Goal: Task Accomplishment & Management: Manage account settings

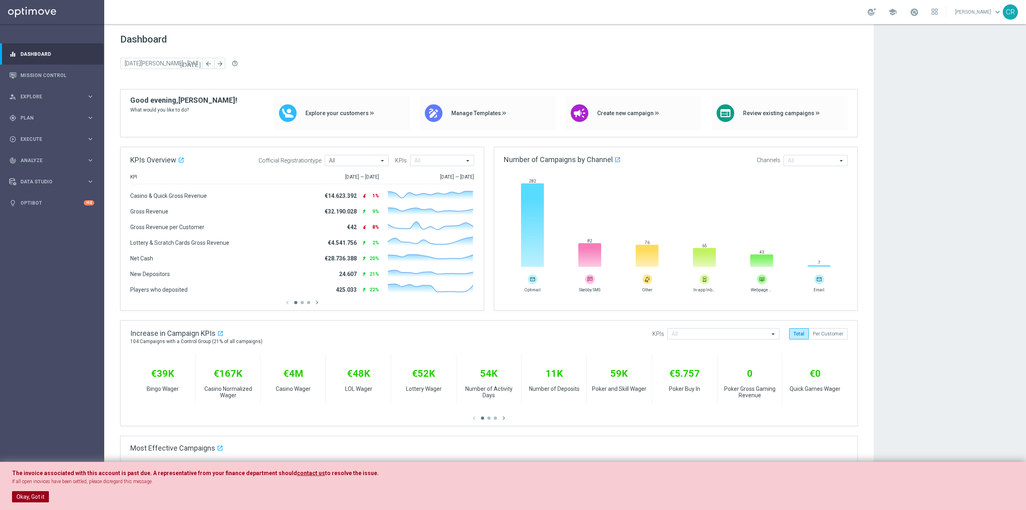
click at [26, 495] on button "Okay, Got it" at bounding box center [30, 496] width 37 height 11
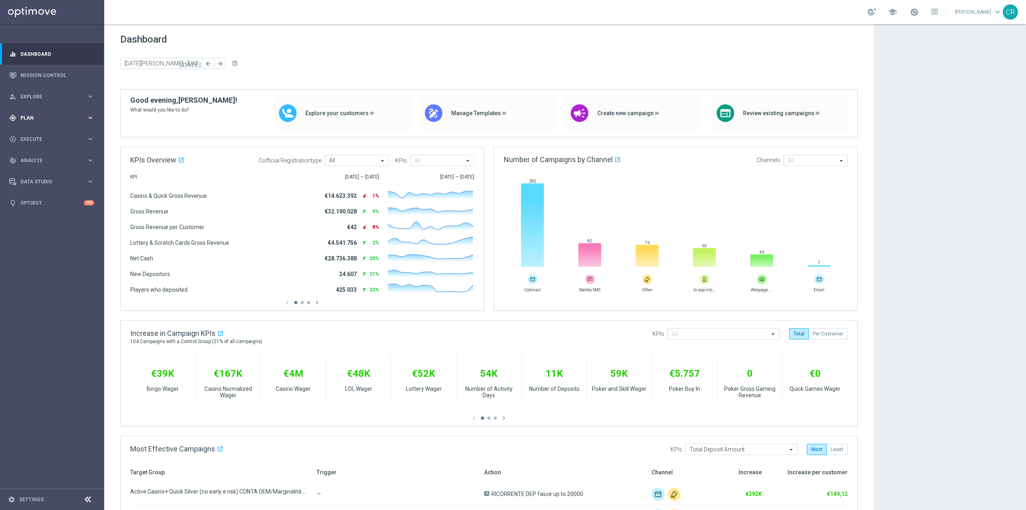
click at [39, 120] on div "gps_fixed Plan" at bounding box center [47, 117] width 77 height 7
click at [47, 132] on link "Target Groups" at bounding box center [52, 134] width 63 height 6
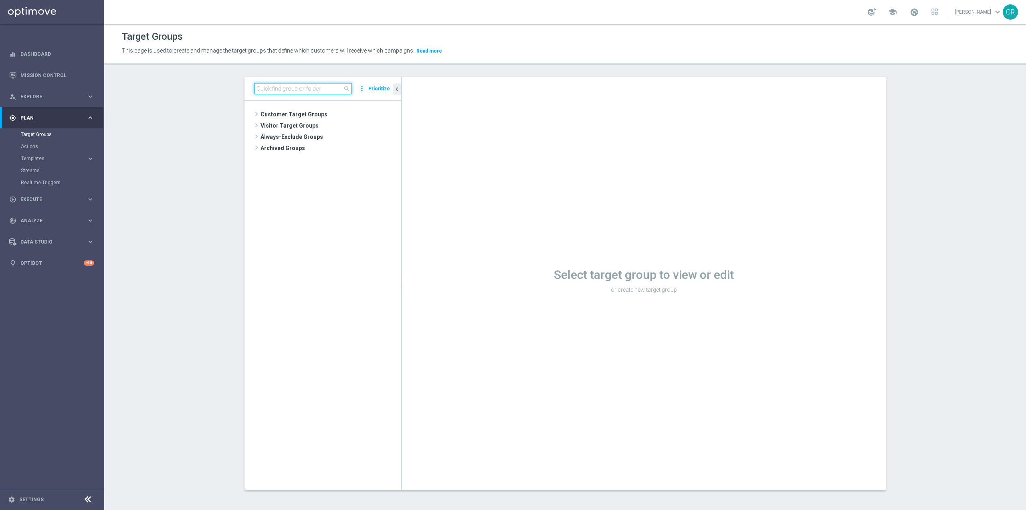
click at [286, 90] on input at bounding box center [303, 88] width 98 height 11
paste input "Talent only 1st pref betting lm ggr nb lm > 0 excl prev camp"
type input "Talent only 1st pref betting lm ggr nb lm > 0 excl prev camp"
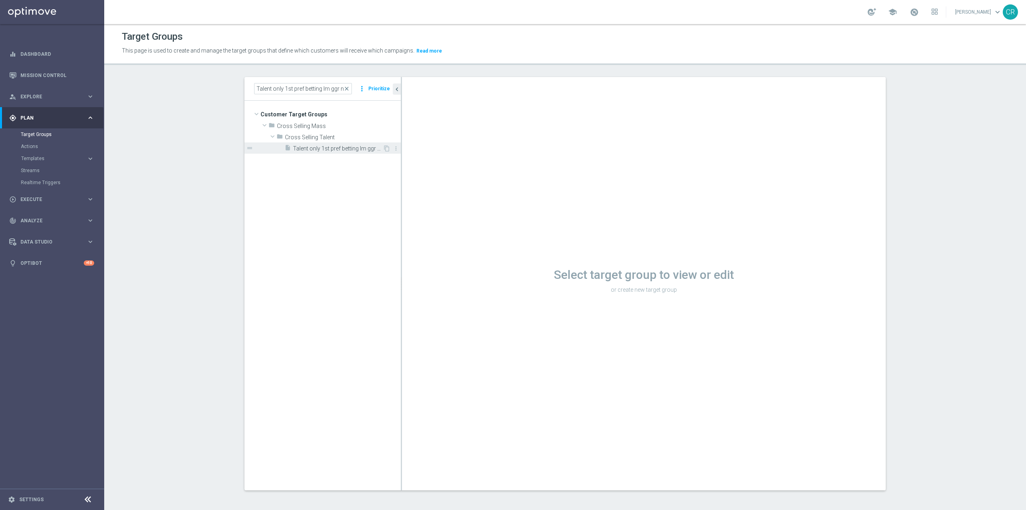
click at [352, 148] on span "Talent only 1st pref betting lm ggr nb lm > 0 excl prev camp" at bounding box center [338, 148] width 90 height 7
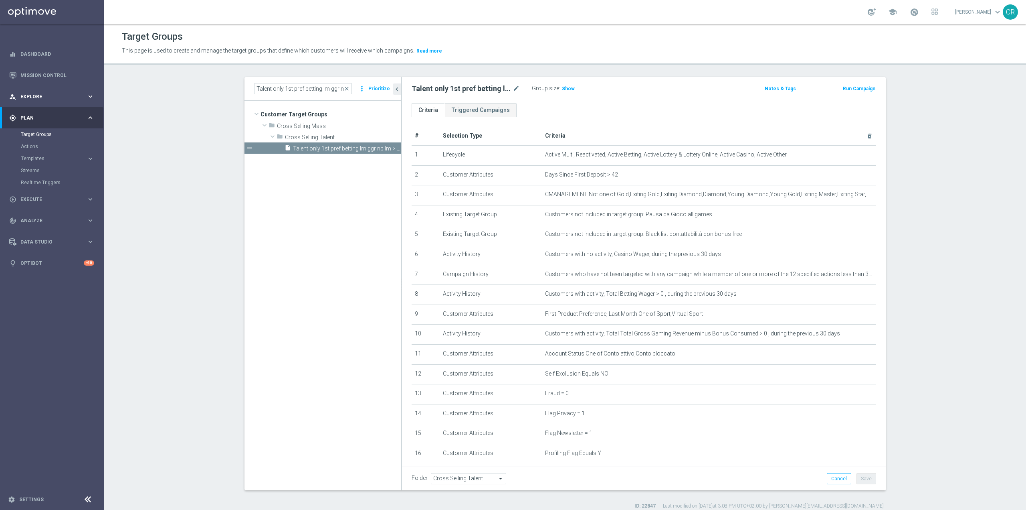
click at [54, 95] on span "Explore" at bounding box center [53, 96] width 66 height 5
click at [56, 93] on div "person_search Explore" at bounding box center [47, 96] width 77 height 7
click at [89, 138] on icon "keyboard_arrow_right" at bounding box center [91, 139] width 8 height 8
click at [91, 117] on icon "keyboard_arrow_right" at bounding box center [91, 118] width 8 height 8
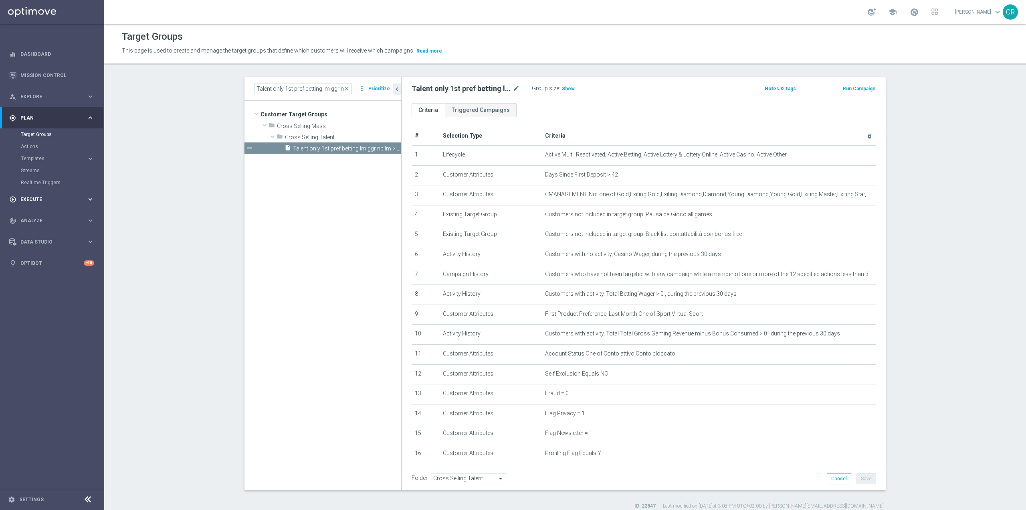
click at [57, 198] on span "Execute" at bounding box center [53, 199] width 66 height 5
click at [59, 182] on span "Analyze" at bounding box center [53, 184] width 66 height 5
click at [568, 87] on span "Show" at bounding box center [568, 89] width 13 height 6
click at [346, 90] on span "close" at bounding box center [347, 88] width 6 height 6
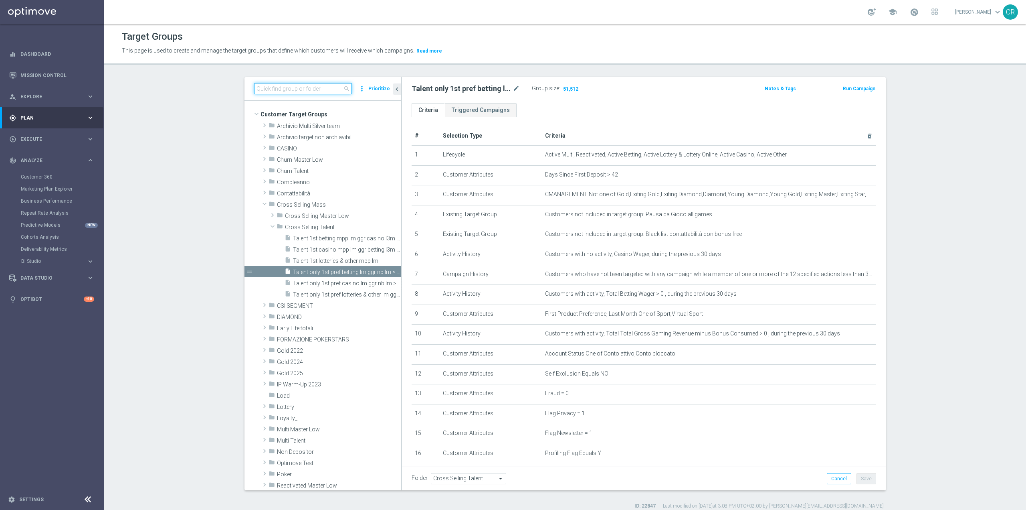
click at [331, 90] on input at bounding box center [303, 88] width 98 height 11
paste input "Talent only 1st pref lotteries & other lm ggr nb lm > 0 excl prev camp"
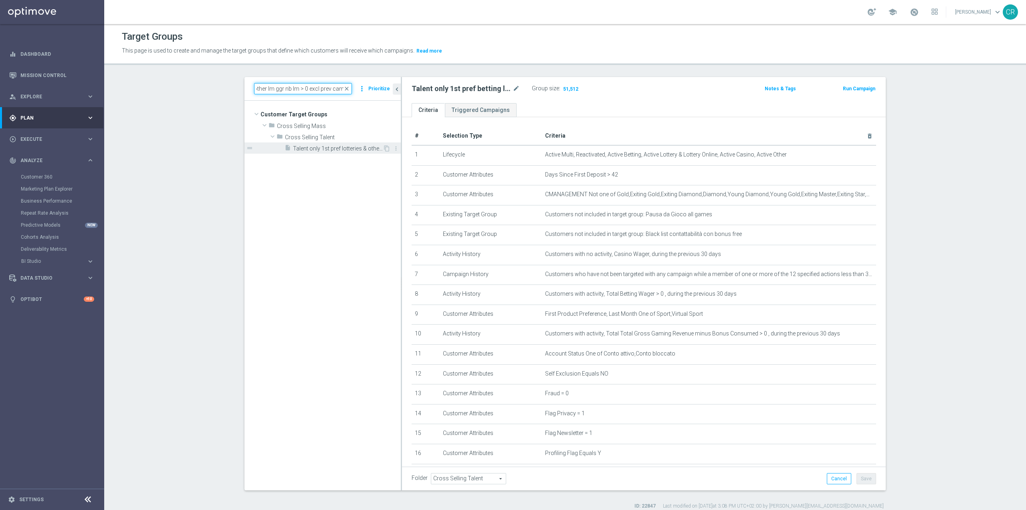
type input "Talent only 1st pref lotteries & other lm ggr nb lm > 0 excl prev camp"
click at [355, 148] on span "Talent only 1st pref lotteries & other lm ggr nb lm > 0 excl prev camp" at bounding box center [338, 148] width 90 height 7
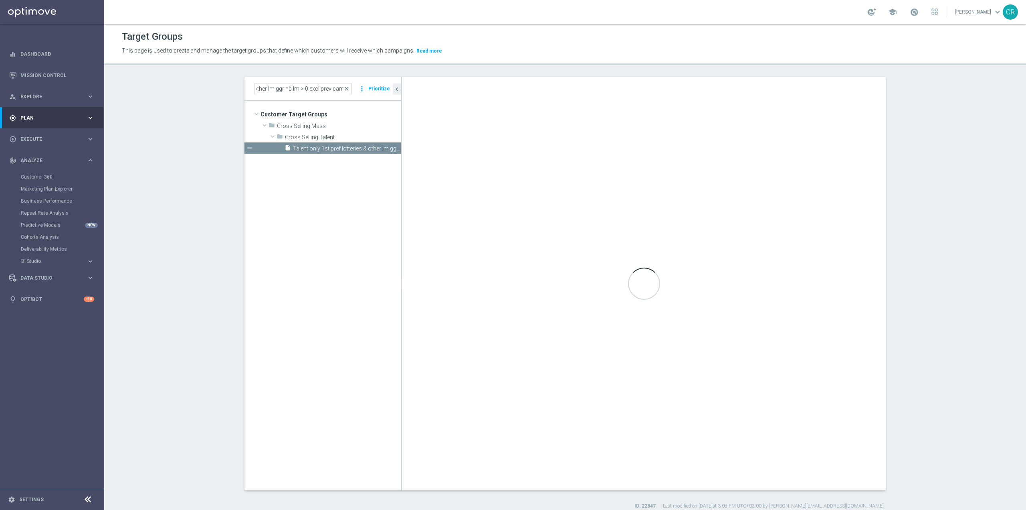
scroll to position [0, 0]
checkbox input "true"
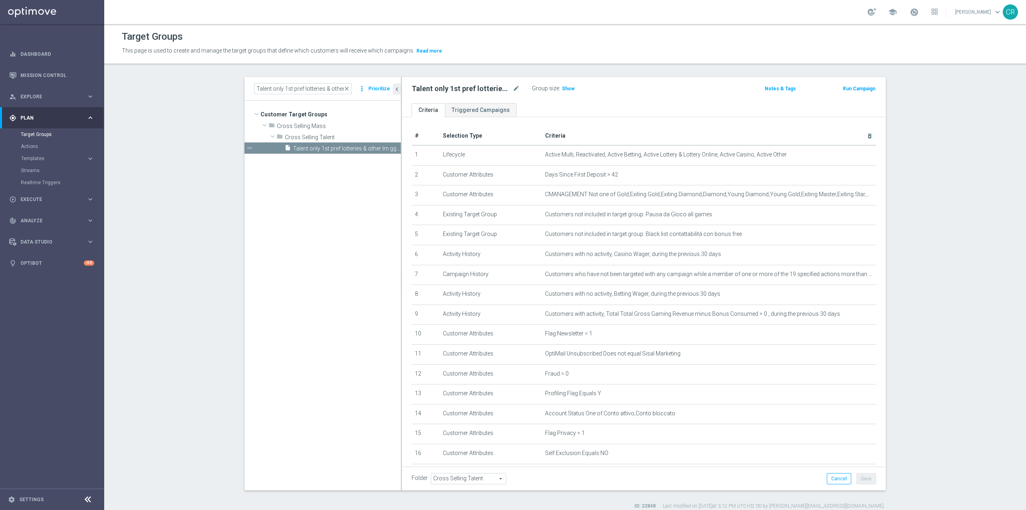
click at [567, 79] on div "Talent only 1st pref lotteries & other lm ggr nb lm > 0 excl prev camp mode_edi…" at bounding box center [644, 90] width 484 height 26
click at [565, 87] on span "Show" at bounding box center [568, 89] width 13 height 6
click at [346, 86] on span "close" at bounding box center [347, 88] width 6 height 6
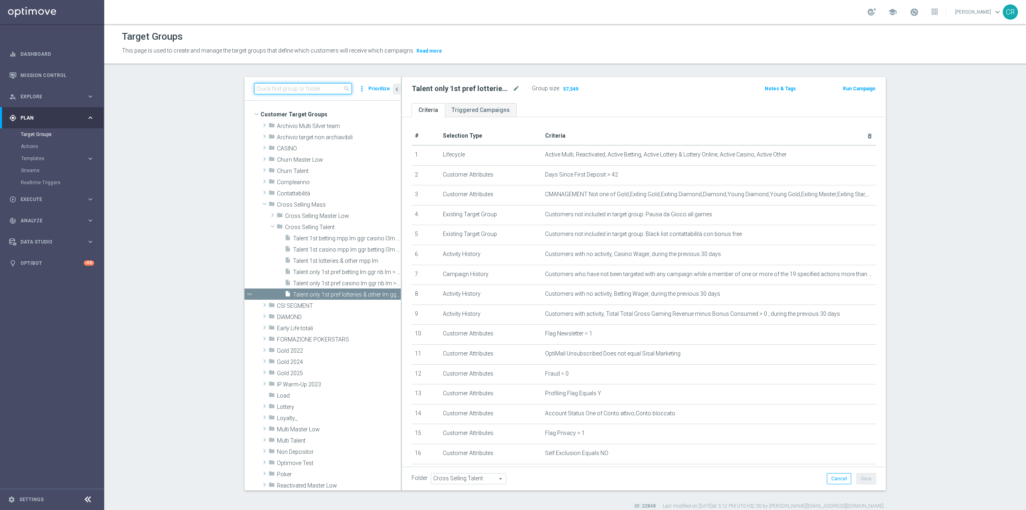
click at [288, 89] on input at bounding box center [303, 88] width 98 height 11
paste input "Talent only 1st pref casino lm ggr nb lm > 0 excl prev camp"
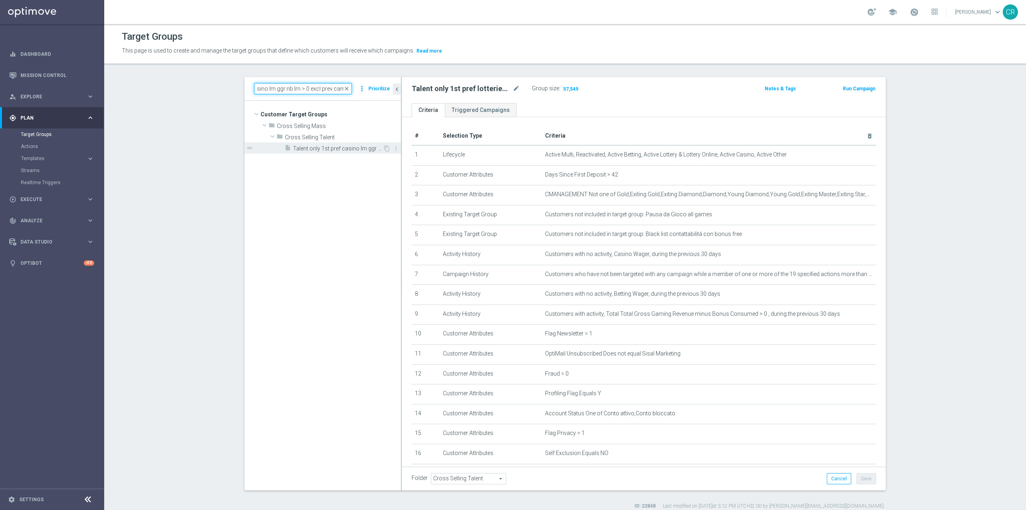
type input "Talent only 1st pref casino lm ggr nb lm > 0 excl prev camp"
click at [351, 144] on div "insert_drive_file Talent only 1st pref casino lm ggr nb lm > 0 excl prev camp" at bounding box center [334, 147] width 98 height 11
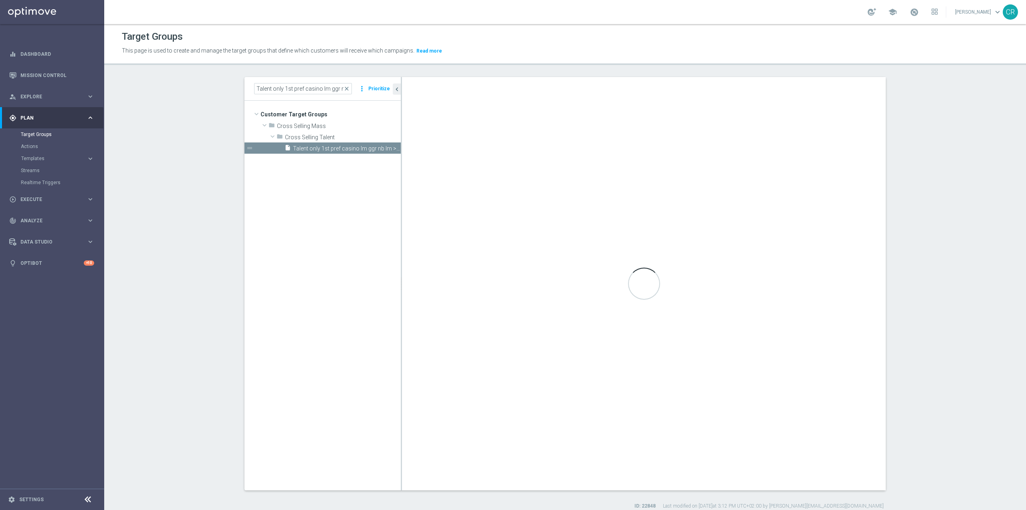
checkbox input "false"
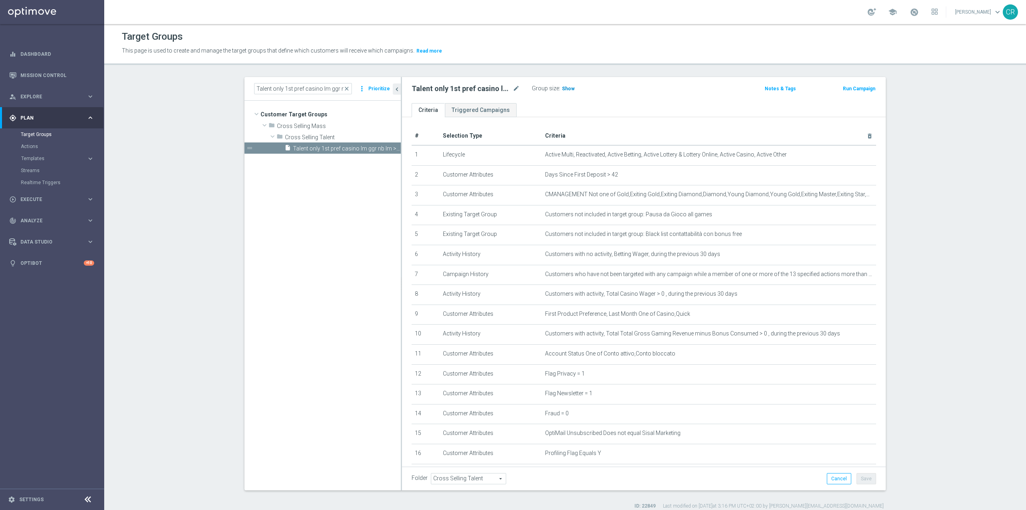
click at [567, 88] on span "Show" at bounding box center [568, 89] width 13 height 6
click at [347, 89] on span "close" at bounding box center [347, 88] width 6 height 6
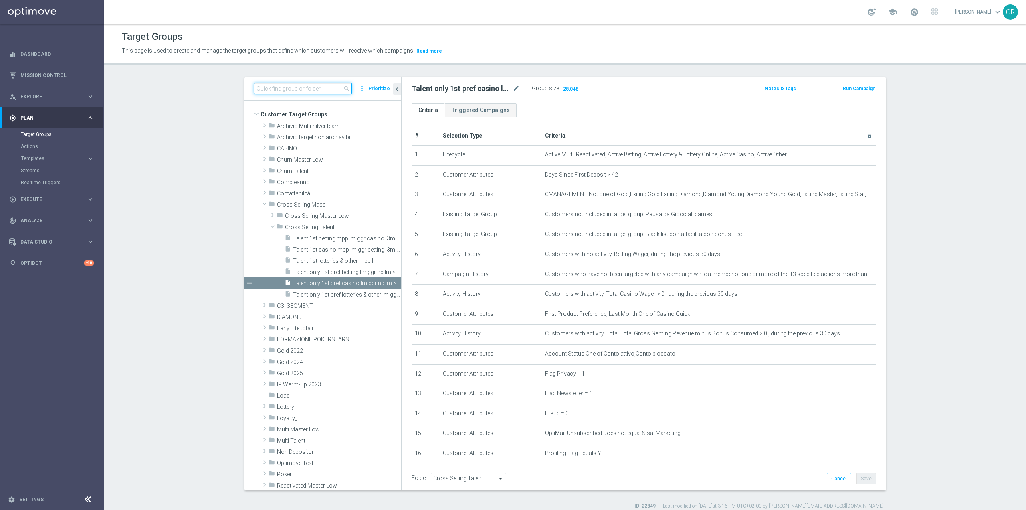
click at [322, 89] on input at bounding box center [303, 88] width 98 height 11
paste input "Talent 1st betting mpp lm ggr casino l3m > 0"
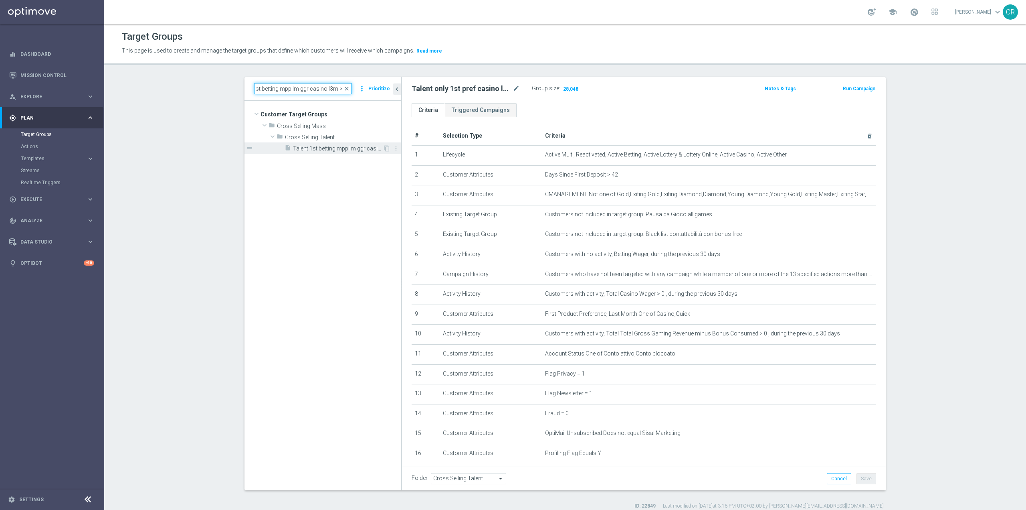
type input "Talent 1st betting mpp lm ggr casino l3m > 0"
click at [346, 148] on span "Talent 1st betting mpp lm ggr casino l3m > 0" at bounding box center [338, 148] width 90 height 7
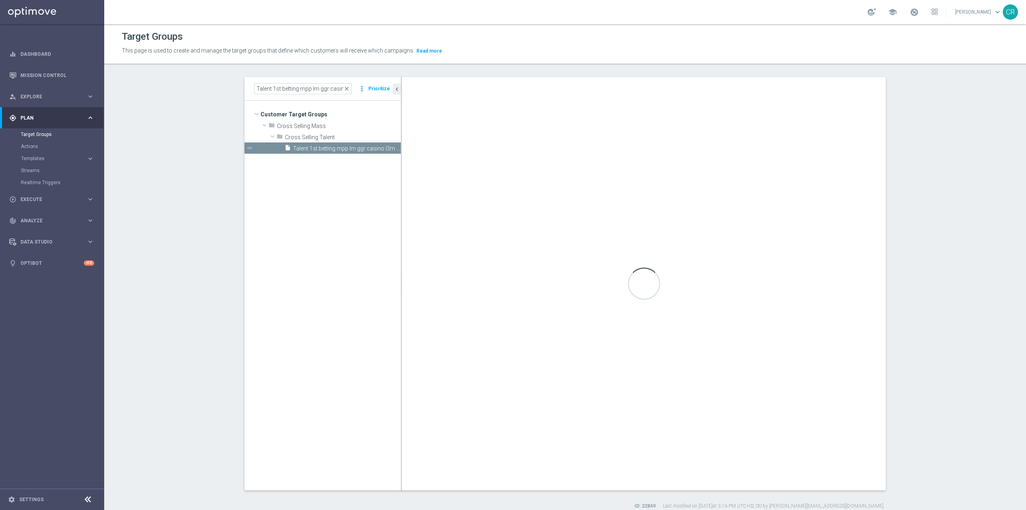
checkbox input "true"
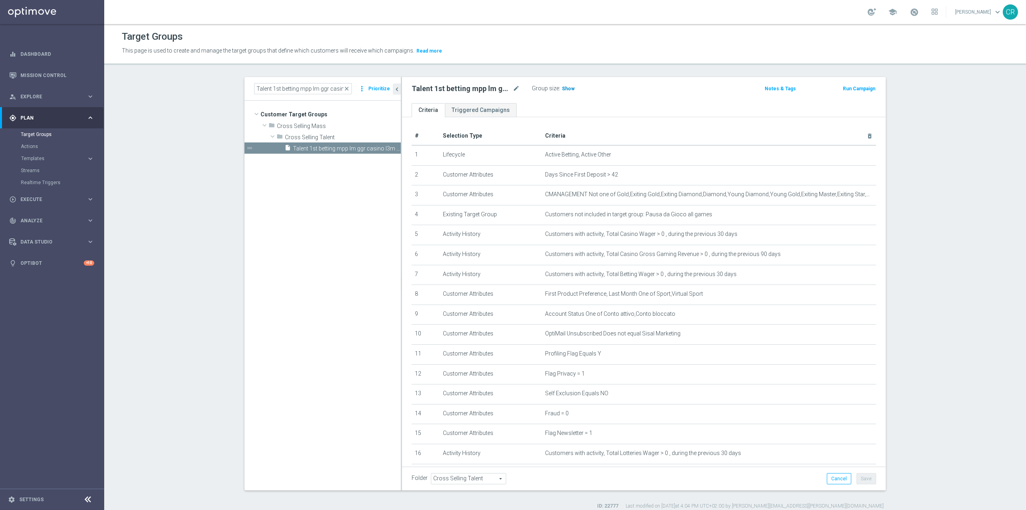
click at [562, 90] on span "Show" at bounding box center [568, 89] width 13 height 6
click at [346, 86] on span "close" at bounding box center [347, 88] width 6 height 6
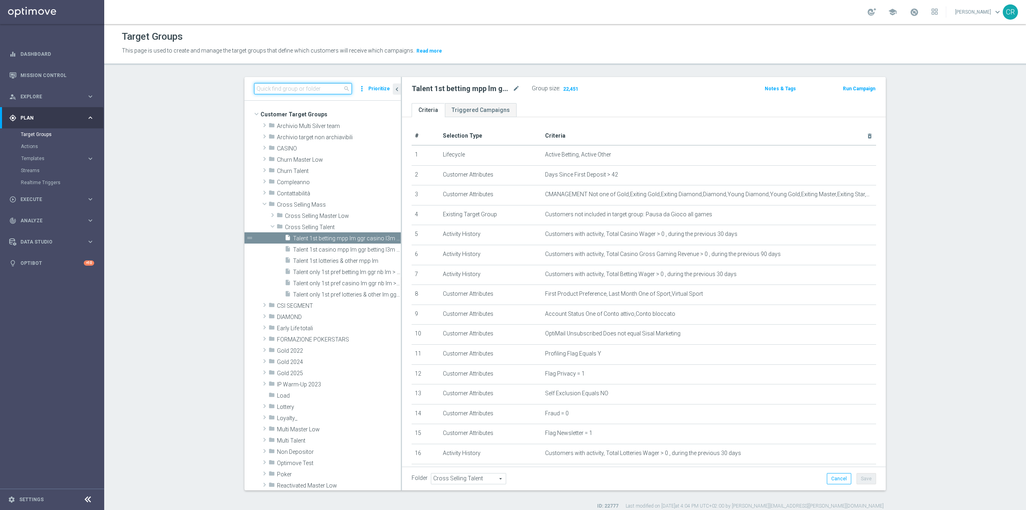
click at [319, 90] on input at bounding box center [303, 88] width 98 height 11
paste input "Talent 1st lotteries & other mpp lm"
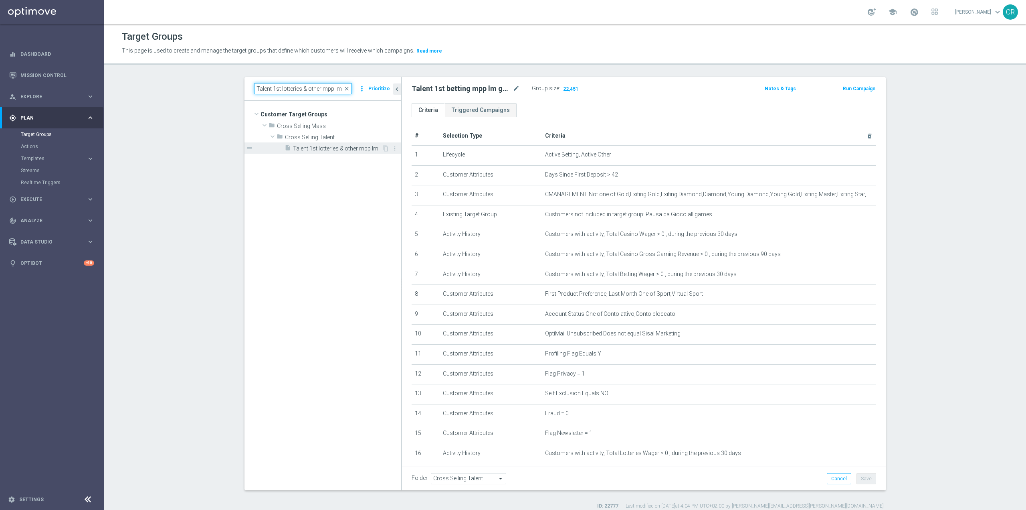
type input "Talent 1st lotteries & other mpp lm"
click at [352, 148] on span "Talent 1st lotteries & other mpp lm" at bounding box center [337, 148] width 89 height 7
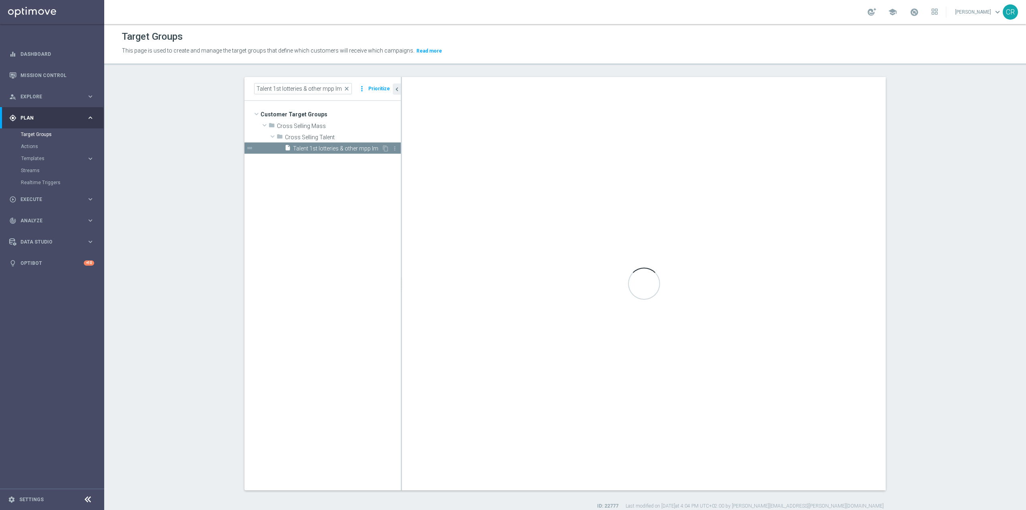
type textarea "1 and 2 and 3 and 4 and 5 and (6 or 7) and 8 and 9 and 10 and 11 and 12 and 13 …"
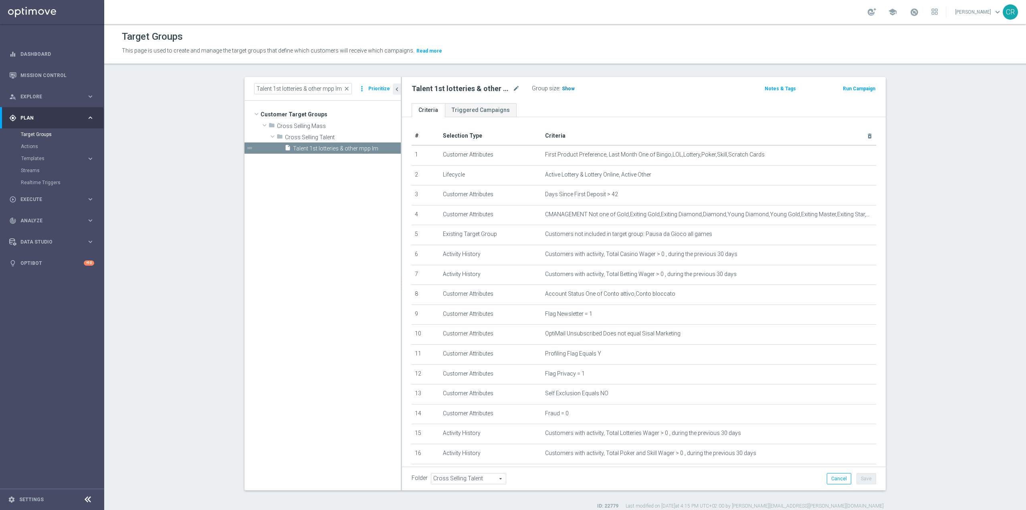
click at [564, 87] on span "Show" at bounding box center [568, 89] width 13 height 6
click at [348, 90] on span "close" at bounding box center [347, 88] width 6 height 6
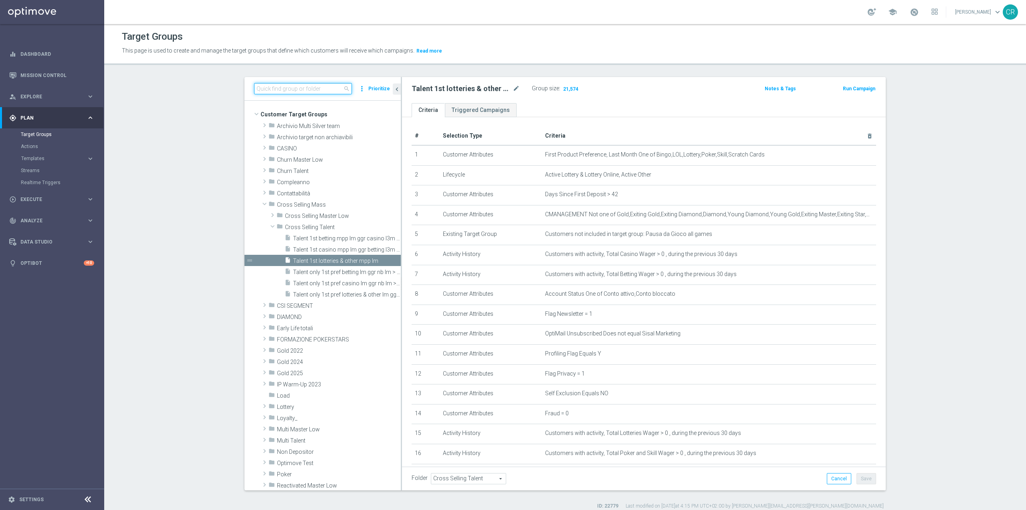
click at [322, 89] on input at bounding box center [303, 88] width 98 height 11
paste input "Talent 1st casino mpp lm ggr betting l3m > 0"
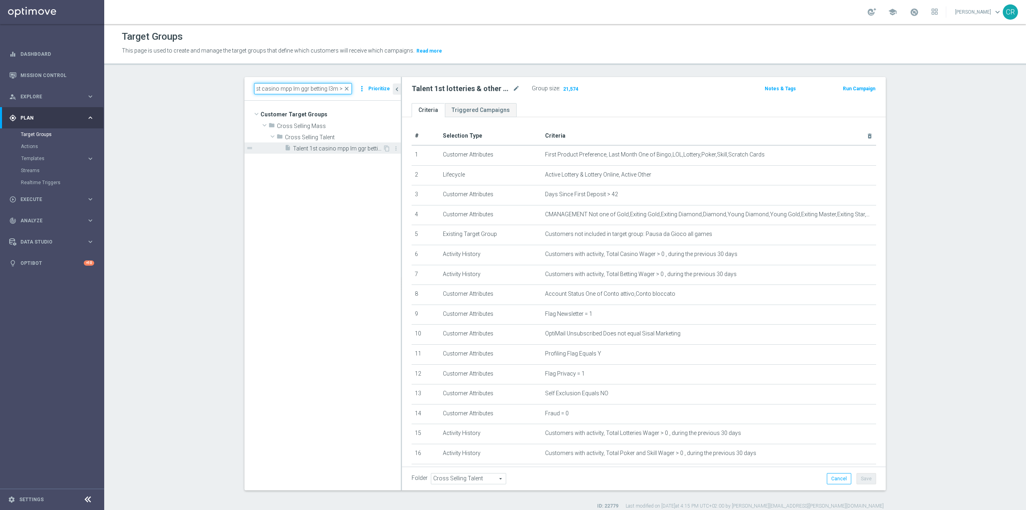
type input "Talent 1st casino mpp lm ggr betting l3m > 0"
click at [352, 148] on span "Talent 1st casino mpp lm ggr betting l3m > 0" at bounding box center [338, 148] width 90 height 7
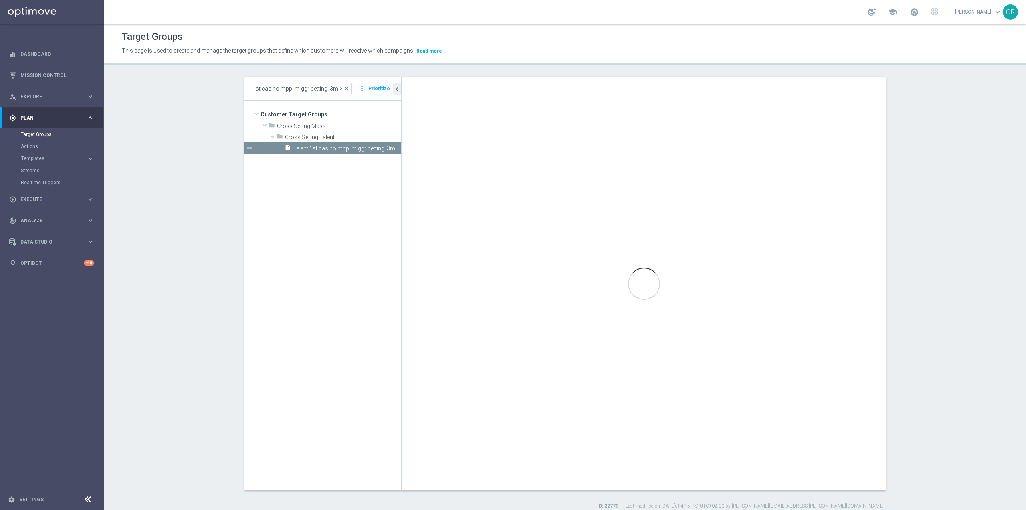
scroll to position [0, 0]
checkbox input "false"
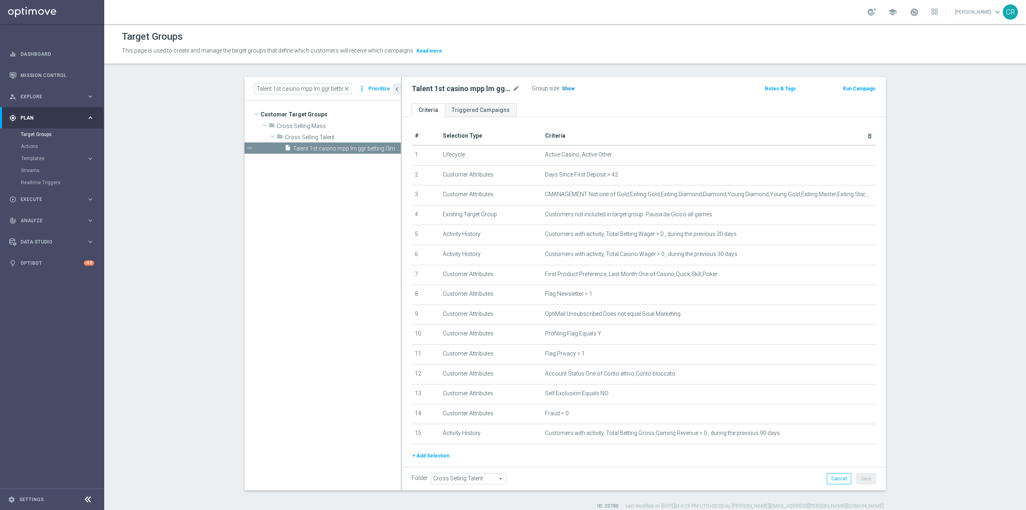
click at [563, 85] on h3 "Show" at bounding box center [568, 88] width 14 height 9
click at [345, 87] on span "close" at bounding box center [347, 88] width 6 height 6
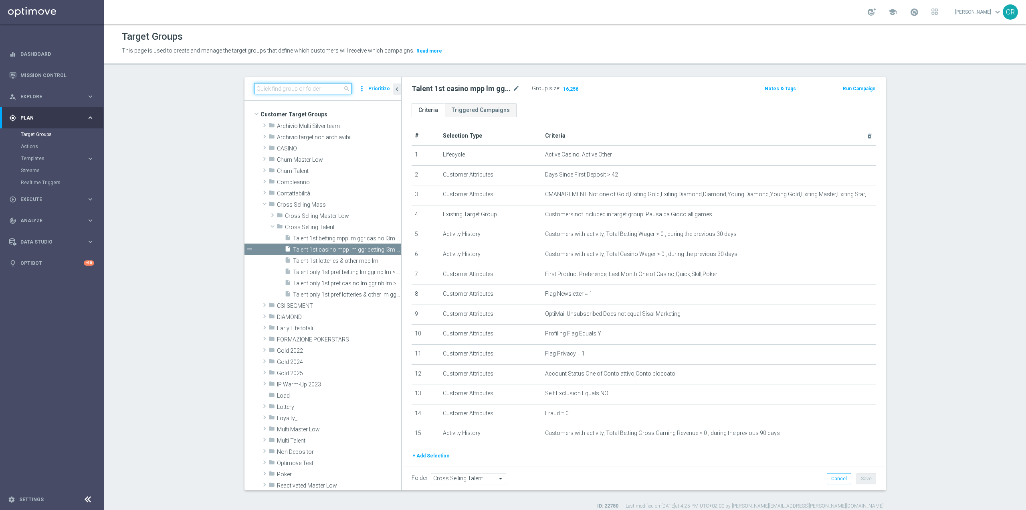
click at [308, 89] on input at bounding box center [303, 88] width 98 height 11
paste input "Master Low 1st betting mpp lm"
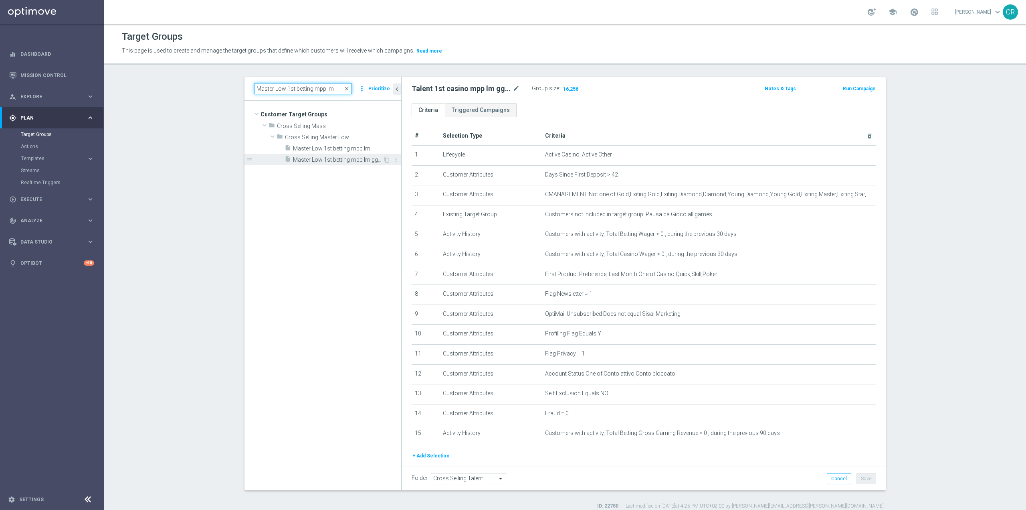
type input "Master Low 1st betting mpp lm"
click at [351, 158] on span "Master Low 1st betting mpp lm ggr casino l3m > 0" at bounding box center [338, 159] width 90 height 7
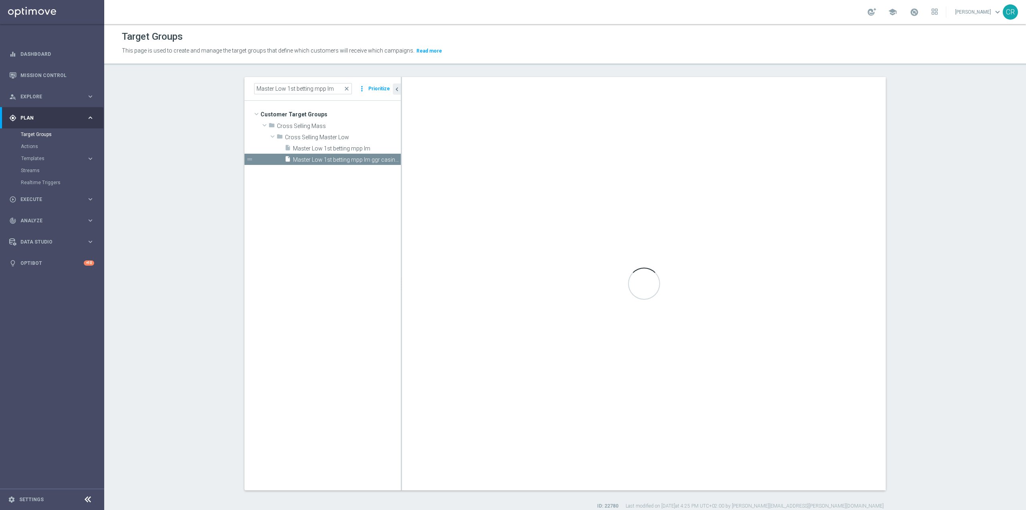
type input "Cross Selling Master Low"
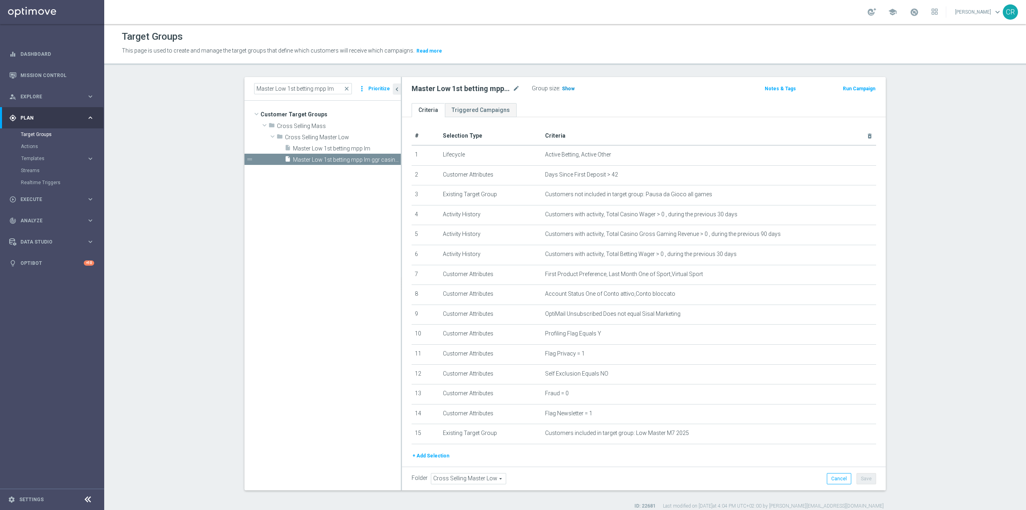
click at [565, 87] on span "Show" at bounding box center [568, 89] width 13 height 6
click at [344, 89] on span "close" at bounding box center [347, 88] width 6 height 6
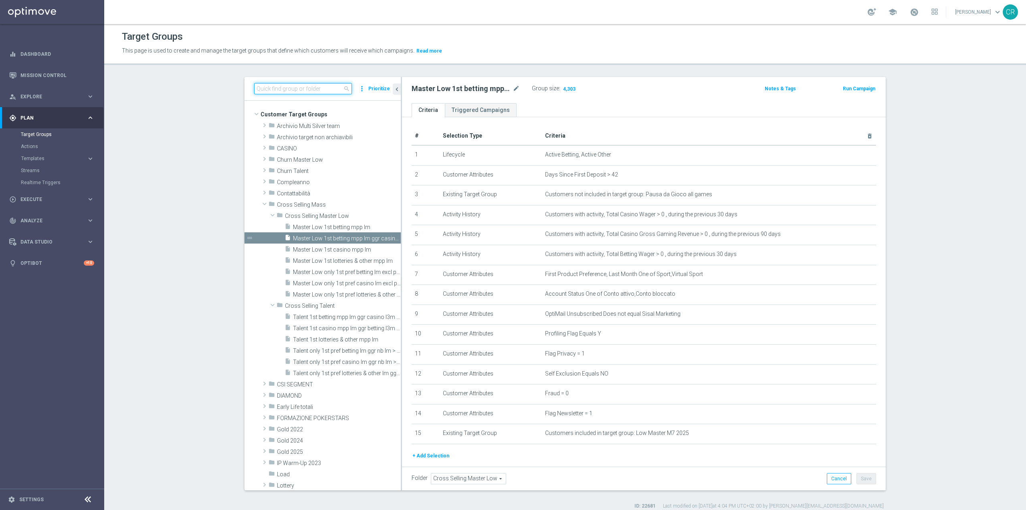
click at [328, 89] on input at bounding box center [303, 88] width 98 height 11
paste input "Master Low 1st lotteries & other mpp lm"
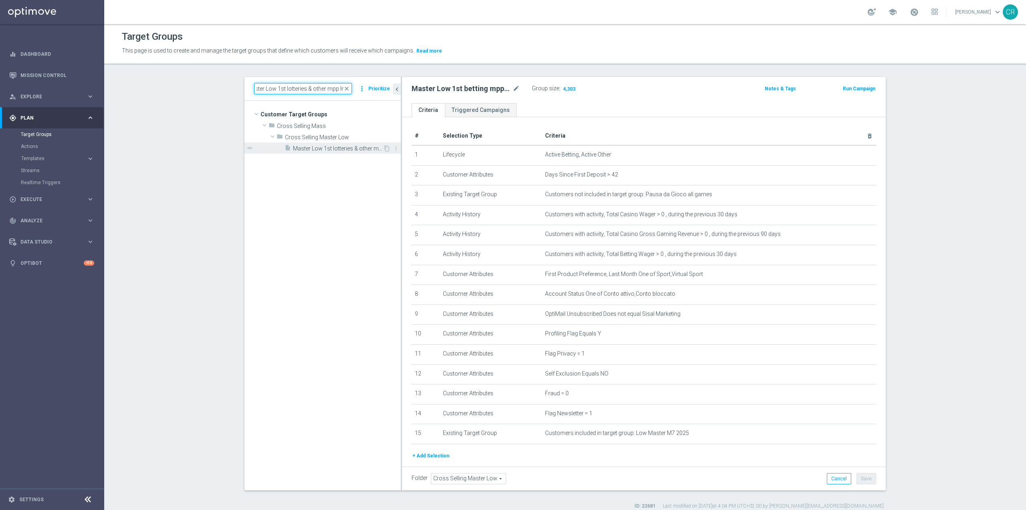
type input "Master Low 1st lotteries & other mpp lm"
click at [351, 147] on span "Master Low 1st lotteries & other mpp lm" at bounding box center [338, 148] width 90 height 7
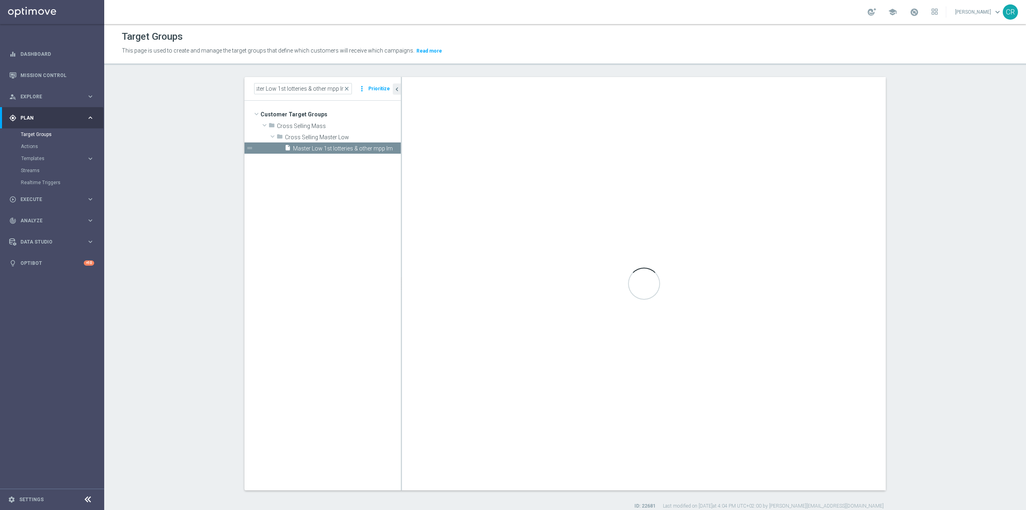
scroll to position [0, 0]
checkbox input "true"
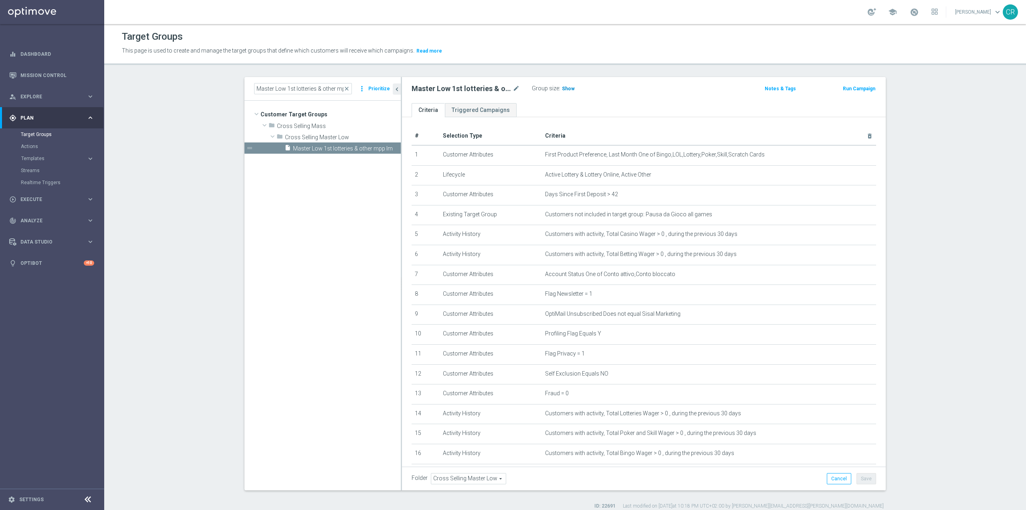
click at [569, 86] on span "Show" at bounding box center [568, 89] width 13 height 6
click at [344, 89] on span "close" at bounding box center [347, 88] width 6 height 6
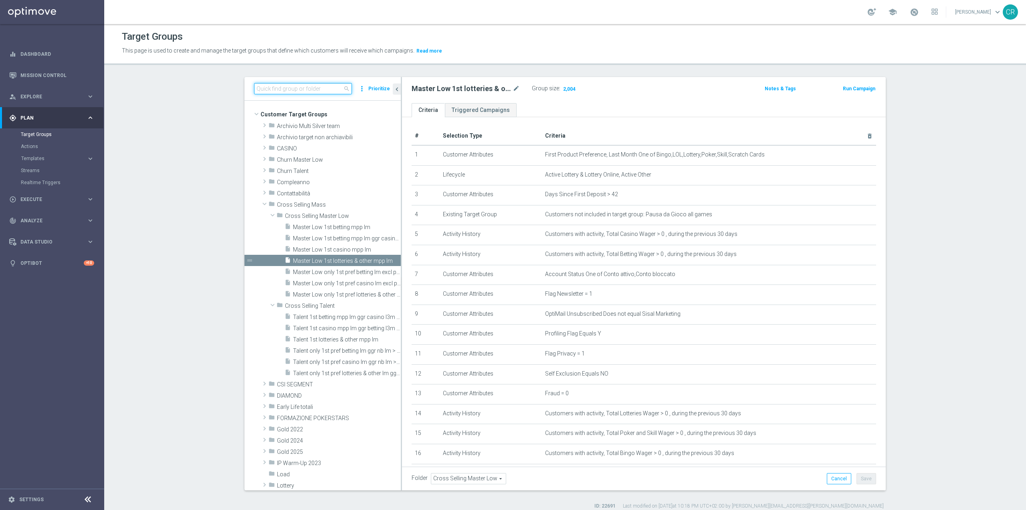
click at [313, 88] on input at bounding box center [303, 88] width 98 height 11
paste input "Master Low 1st casino mpp lm"
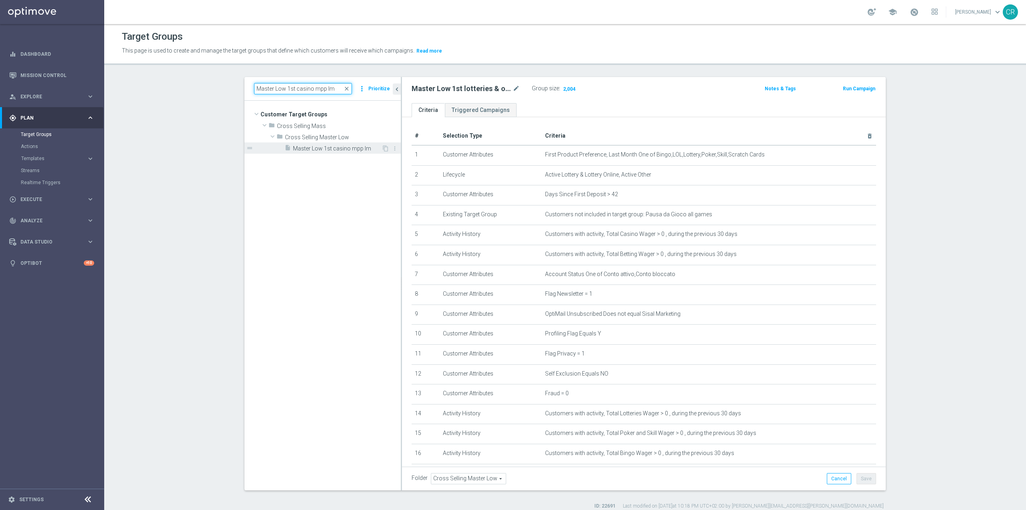
type input "Master Low 1st casino mpp lm"
click at [316, 144] on div "insert_drive_file Master Low 1st casino mpp lm" at bounding box center [333, 147] width 97 height 11
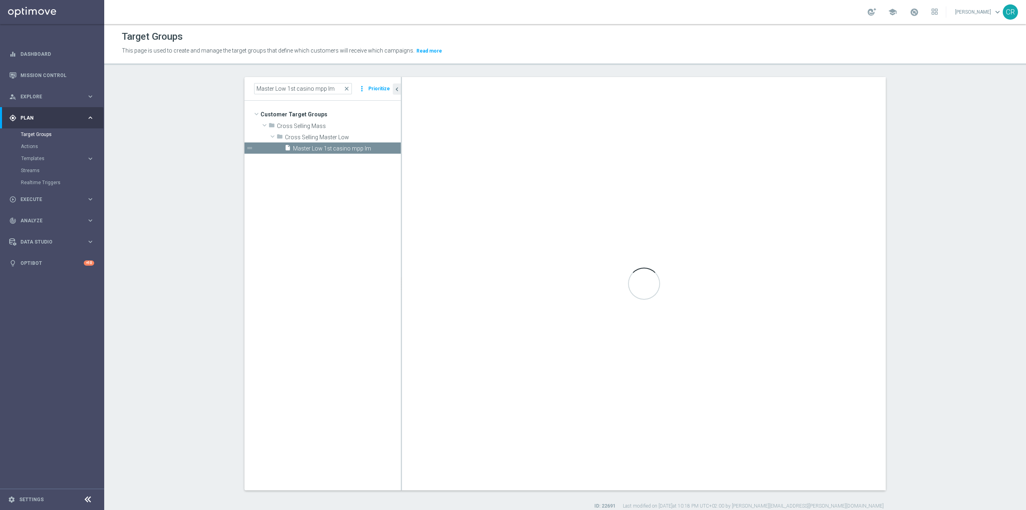
checkbox input "false"
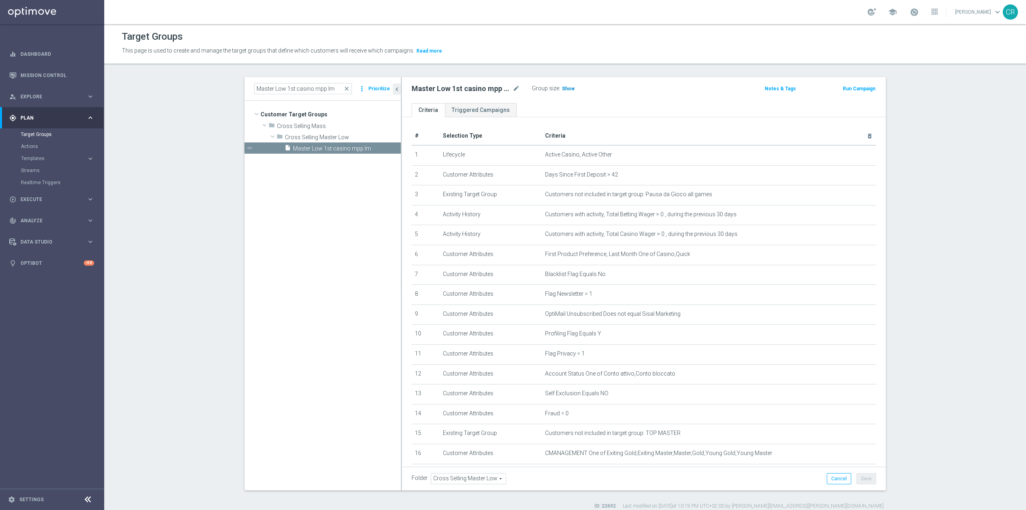
click at [567, 90] on span "Show" at bounding box center [568, 89] width 13 height 6
click at [326, 87] on input "Master Low 1st casino mpp lm" at bounding box center [303, 88] width 98 height 11
click at [344, 87] on span "close" at bounding box center [347, 88] width 6 height 6
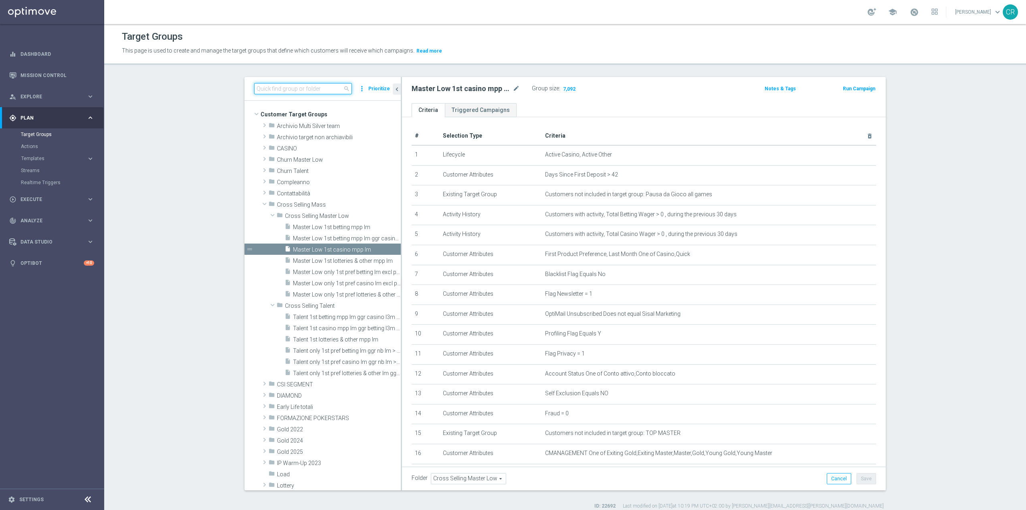
click at [316, 85] on input at bounding box center [303, 88] width 98 height 11
paste input "Multi Talent ggr nb lm > 0 1st Sport saldo"
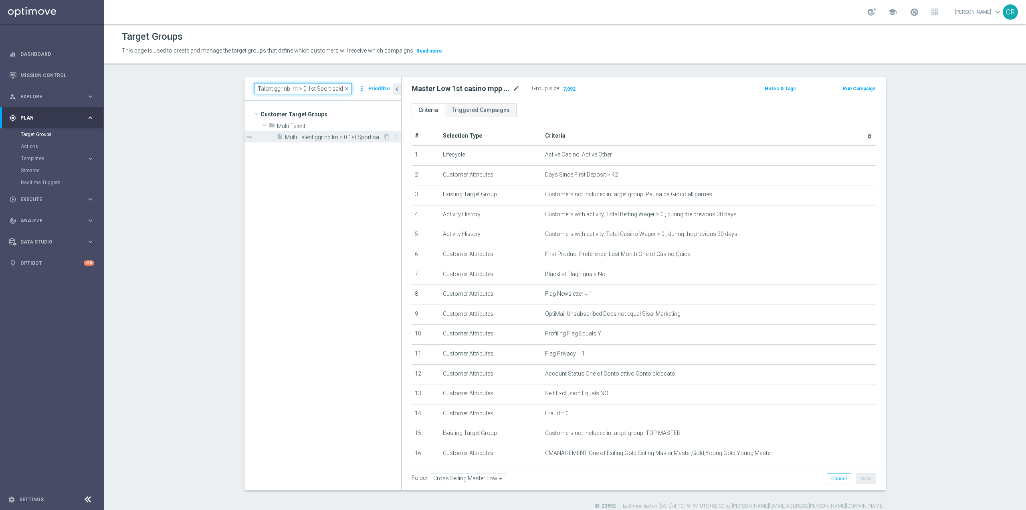
type input "Multi Talent ggr nb lm > 0 1st Sport saldo"
click at [347, 138] on span "Multi Talent ggr nb lm > 0 1st Sport saldo" at bounding box center [334, 137] width 98 height 7
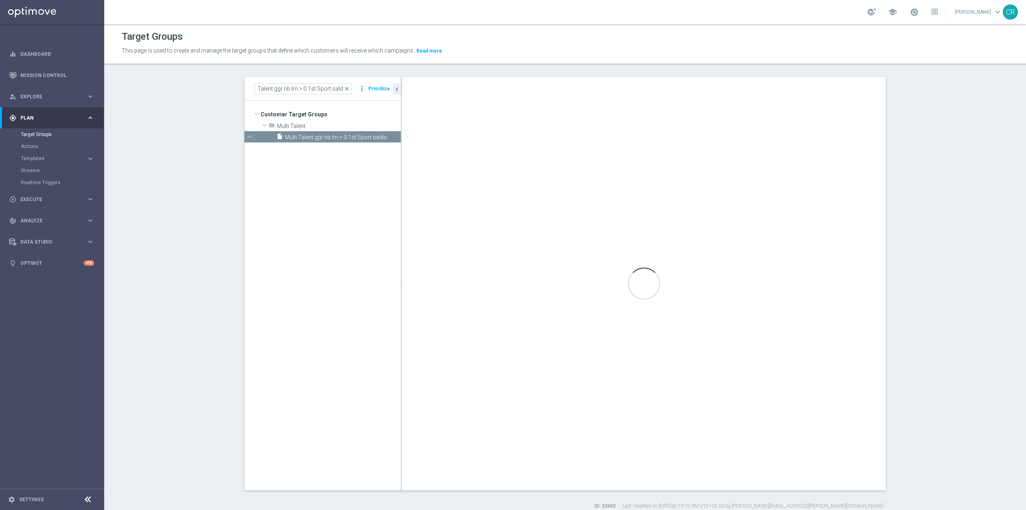
scroll to position [0, 0]
type input "Multi Talent"
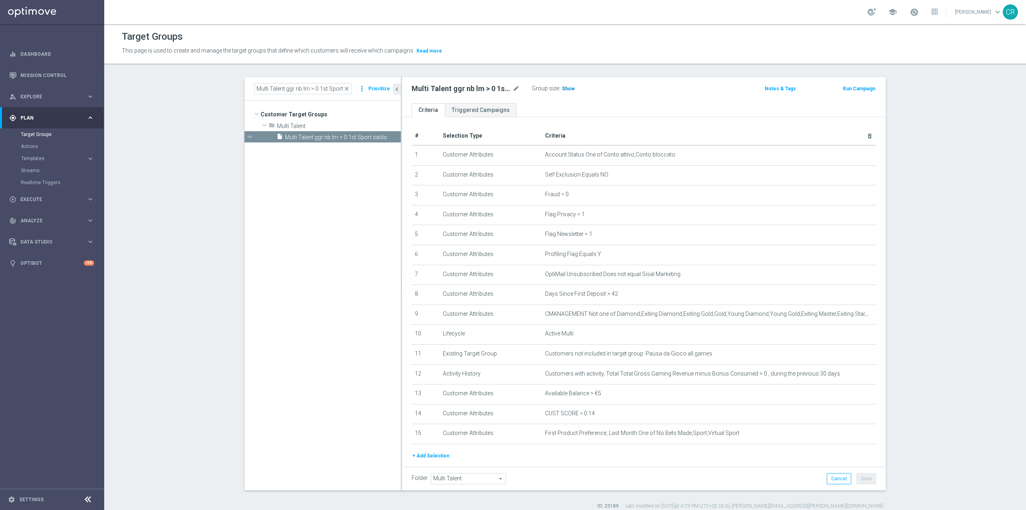
click at [567, 88] on span "Show" at bounding box center [568, 89] width 13 height 6
click at [344, 88] on span "close" at bounding box center [347, 88] width 6 height 6
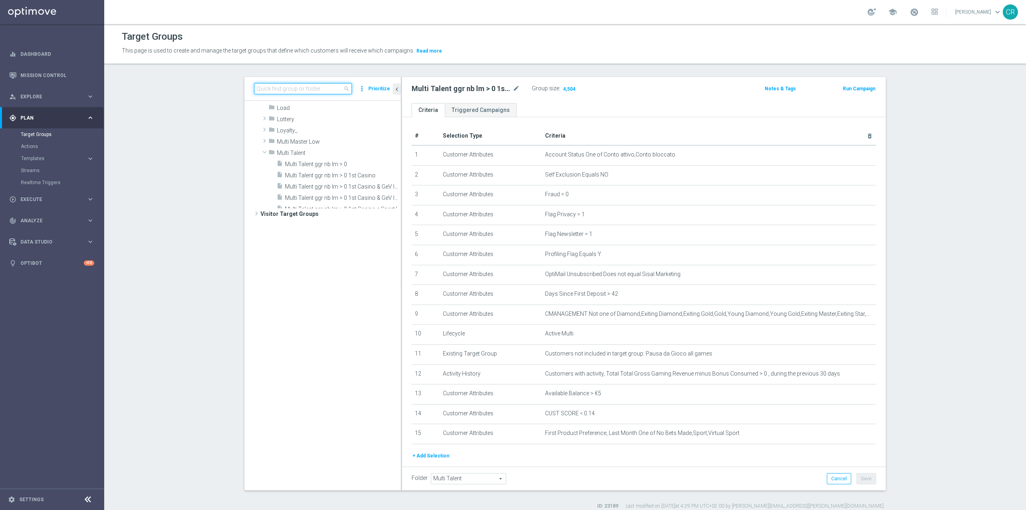
click at [321, 87] on input at bounding box center [303, 88] width 98 height 11
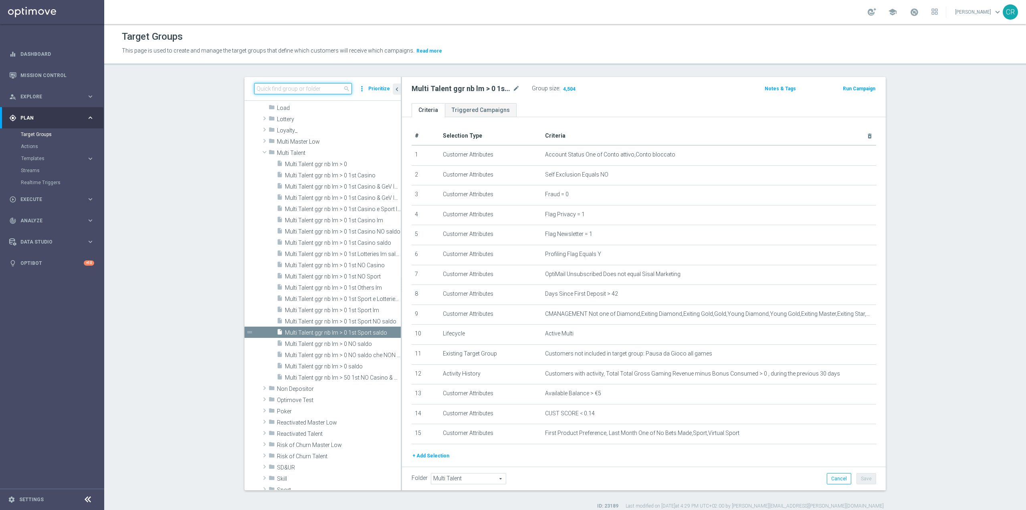
paste input "Multi Talent ggr nb lm > 0 1st Sport NO saldo"
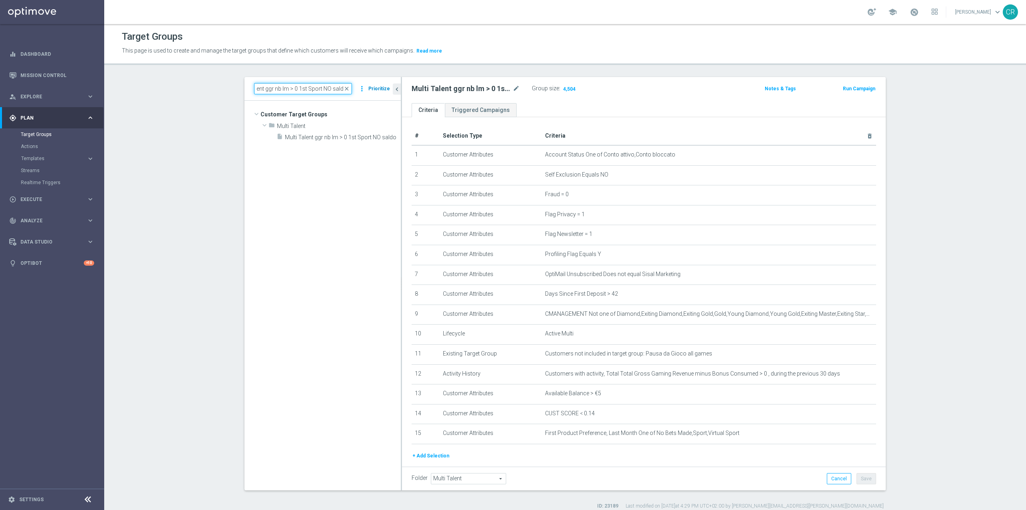
scroll to position [0, 0]
type input "Multi Talent ggr nb lm > 0 1st Sport NO saldo"
click at [370, 140] on span "Multi Talent ggr nb lm > 0 1st Sport NO saldo" at bounding box center [334, 137] width 98 height 7
click at [562, 88] on span "Show" at bounding box center [568, 89] width 13 height 6
drag, startPoint x: 560, startPoint y: 86, endPoint x: 611, endPoint y: 98, distance: 52.2
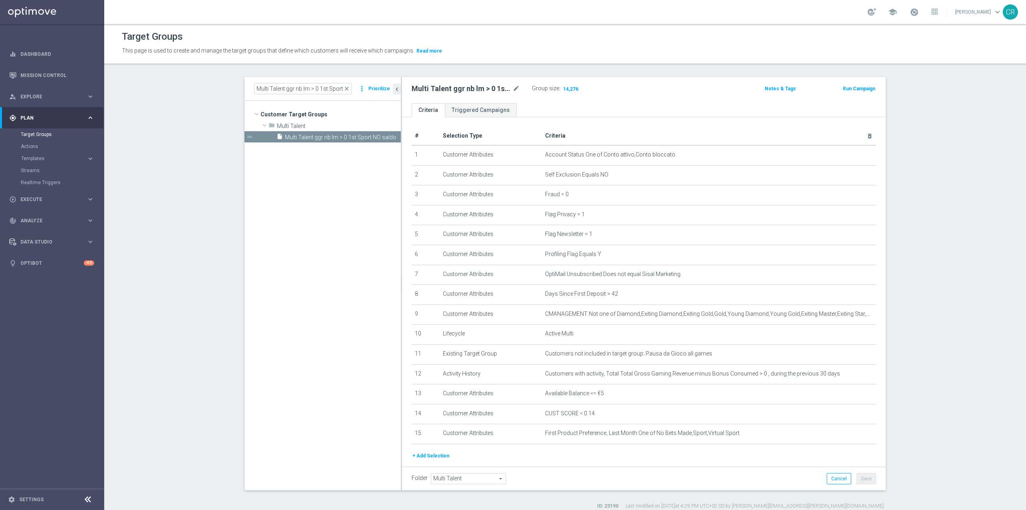
click at [611, 98] on div "Multi Talent ggr nb lm > 0 1st Sport NO saldo mode_edit Group size : 14,276 Not…" at bounding box center [644, 90] width 484 height 26
click at [344, 90] on span "close" at bounding box center [347, 88] width 6 height 6
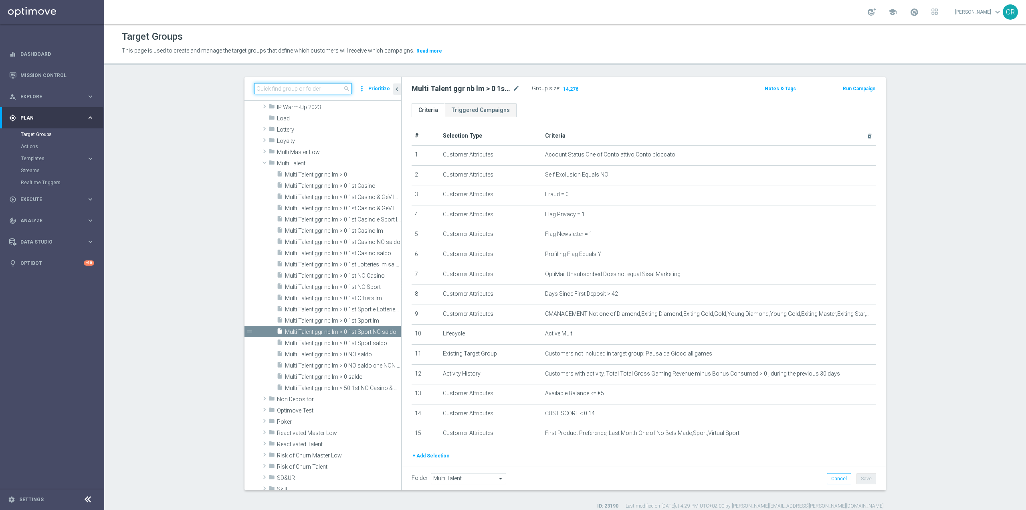
click at [338, 89] on input at bounding box center [303, 88] width 98 height 11
paste input "Multi Talent ggr nb lm > 0 1st Others lm"
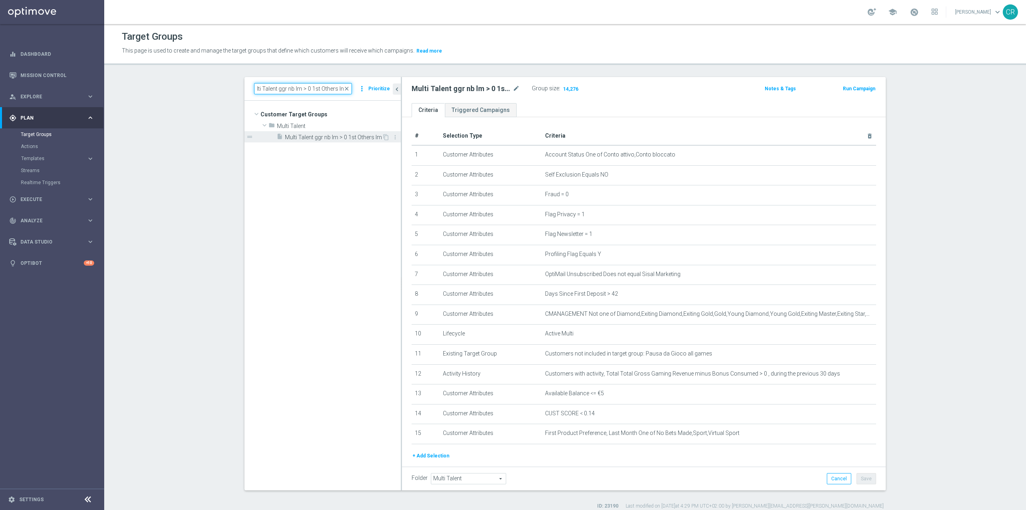
type input "Multi Talent ggr nb lm > 0 1st Others lm"
click at [354, 139] on span "Multi Talent ggr nb lm > 0 1st Others lm" at bounding box center [333, 137] width 97 height 7
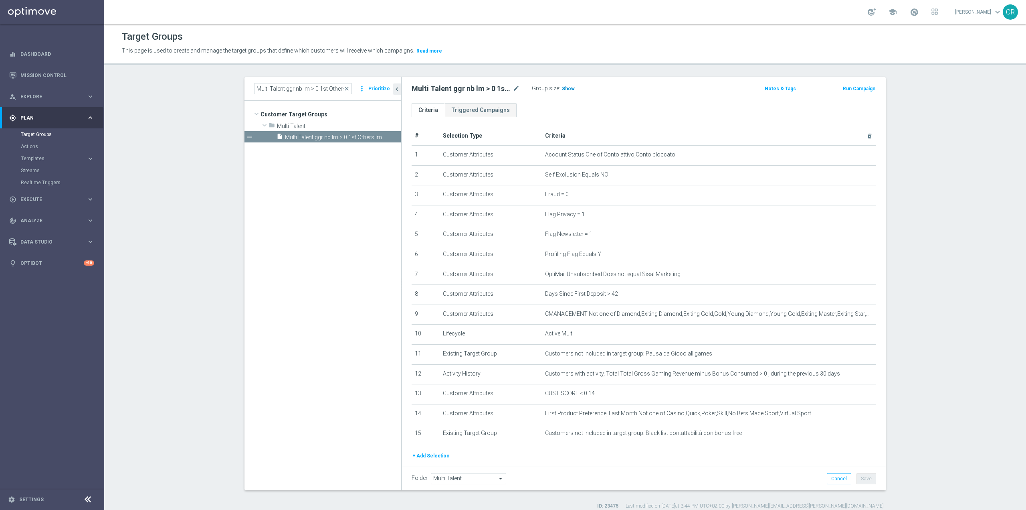
click at [565, 89] on span "Show" at bounding box center [568, 89] width 13 height 6
click at [347, 90] on span "close" at bounding box center [347, 88] width 6 height 6
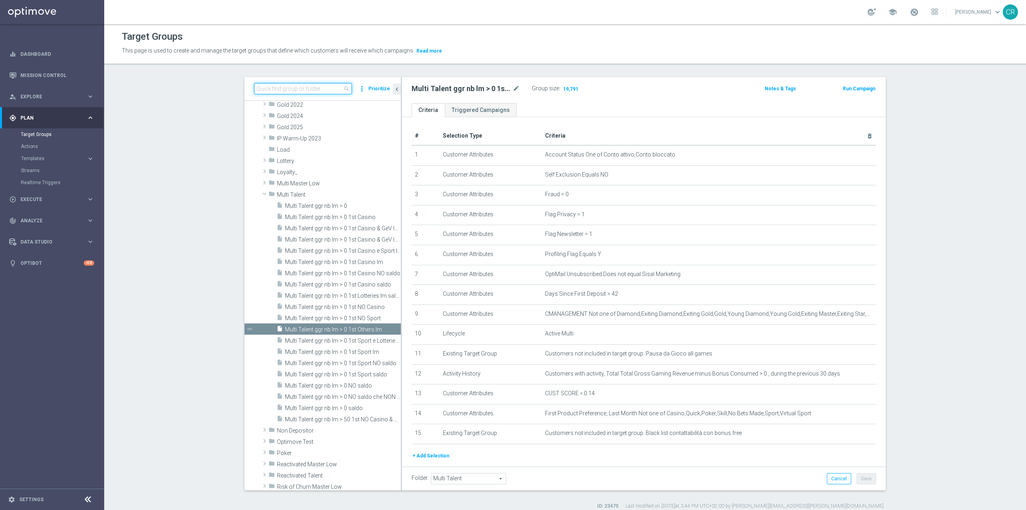
click at [330, 88] on input at bounding box center [303, 88] width 98 height 11
paste input "Multi Master Low 1st Sport lm saldo"
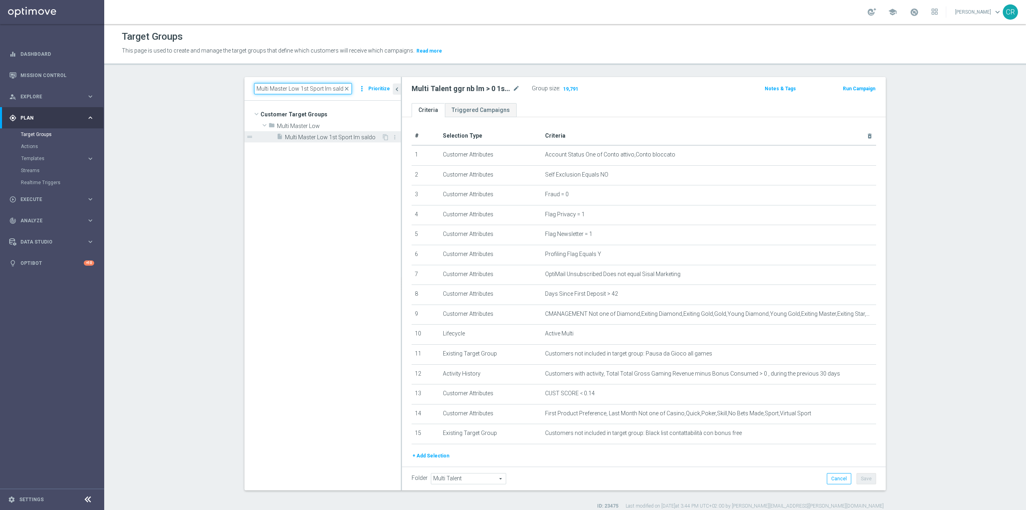
type input "Multi Master Low 1st Sport lm saldo"
click at [334, 138] on span "Multi Master Low 1st Sport lm saldo" at bounding box center [333, 137] width 97 height 7
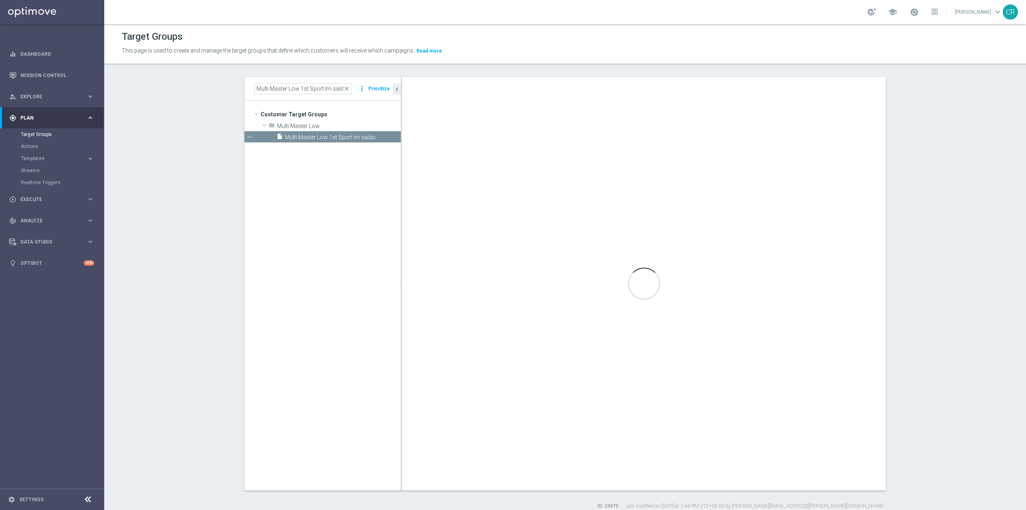
type input "Multi Master Low"
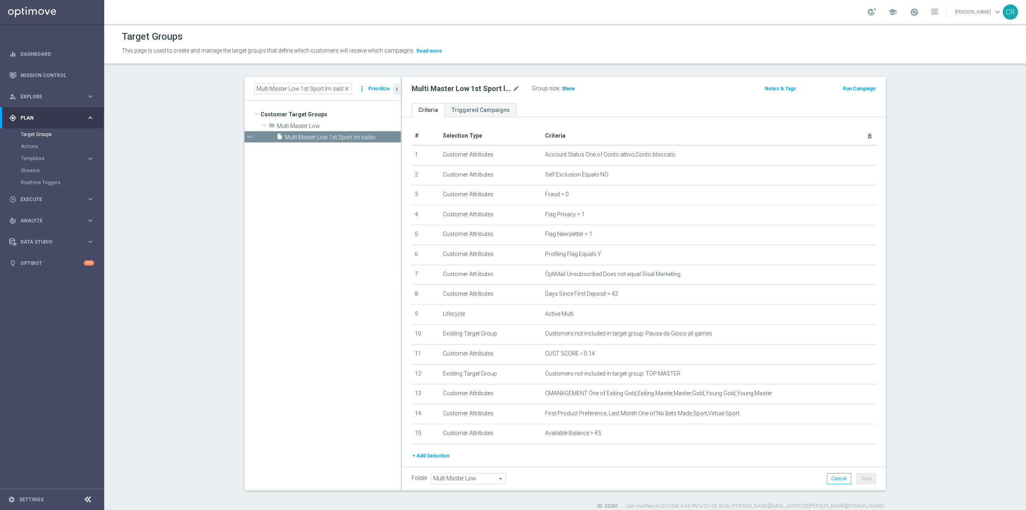
click at [566, 89] on span "Show" at bounding box center [568, 89] width 13 height 6
click at [345, 89] on span "close" at bounding box center [347, 88] width 6 height 6
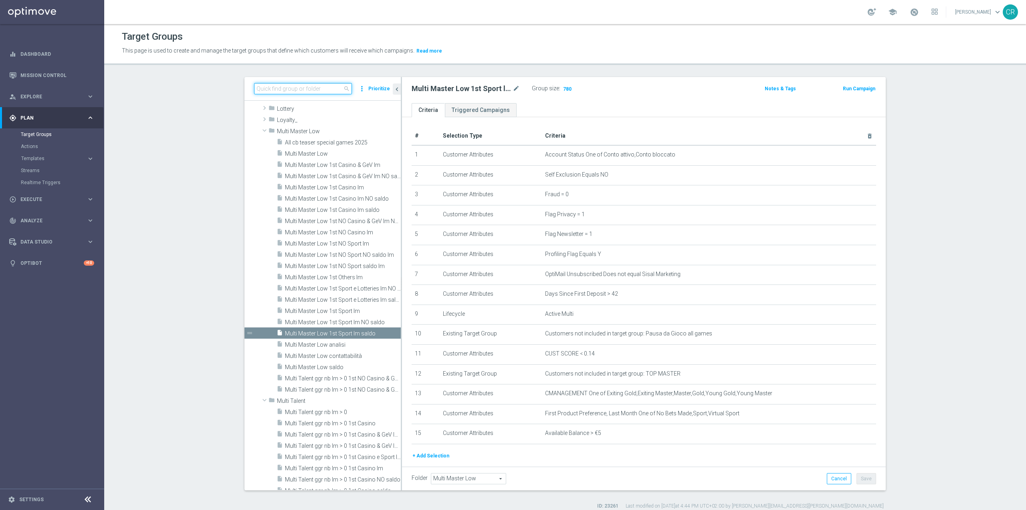
click at [304, 93] on input at bounding box center [303, 88] width 98 height 11
paste input "Multi Master Low 1st Sport lm NO saldo"
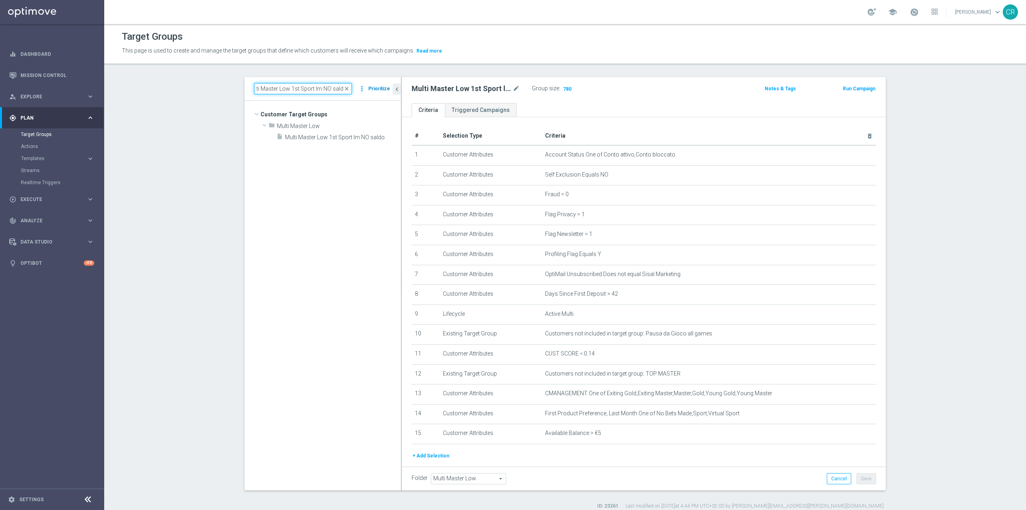
scroll to position [0, 0]
type input "Multi Master Low 1st Sport lm NO saldo"
click at [359, 133] on div "insert_drive_file Multi Master Low 1st Sport lm NO saldo" at bounding box center [330, 136] width 106 height 11
click at [562, 87] on span "Show" at bounding box center [568, 89] width 13 height 6
click at [344, 89] on span "close" at bounding box center [347, 88] width 6 height 6
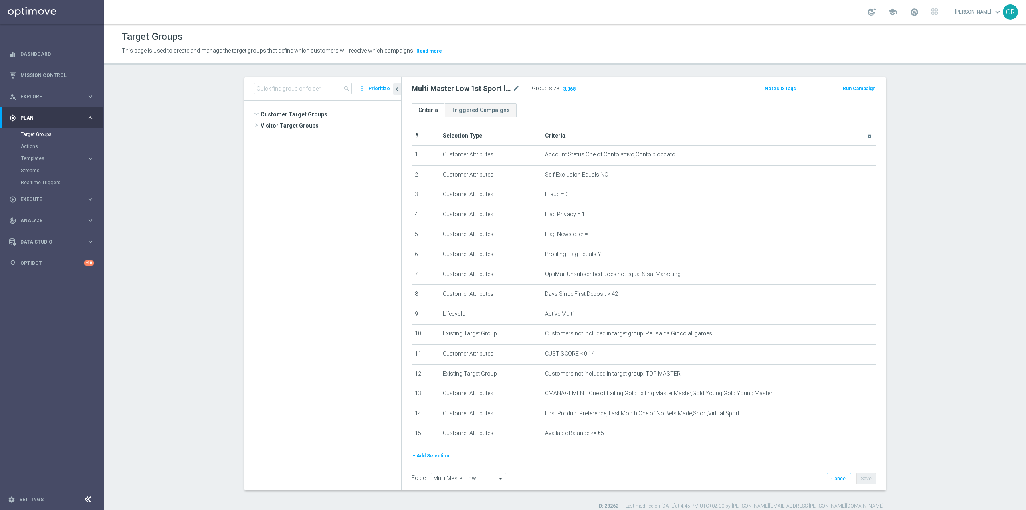
scroll to position [348, 0]
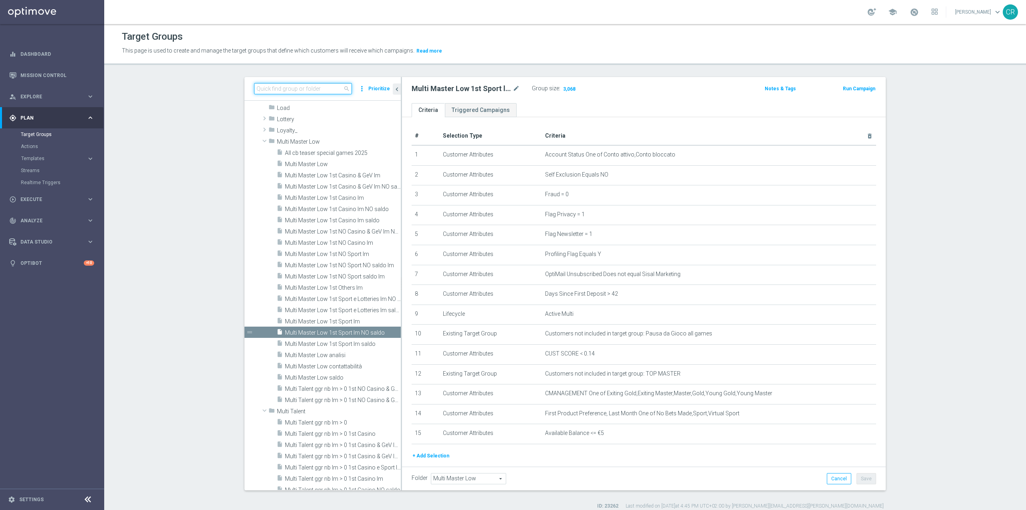
click at [310, 91] on input at bounding box center [303, 88] width 98 height 11
paste input "Multi Master Low 1st Others lm"
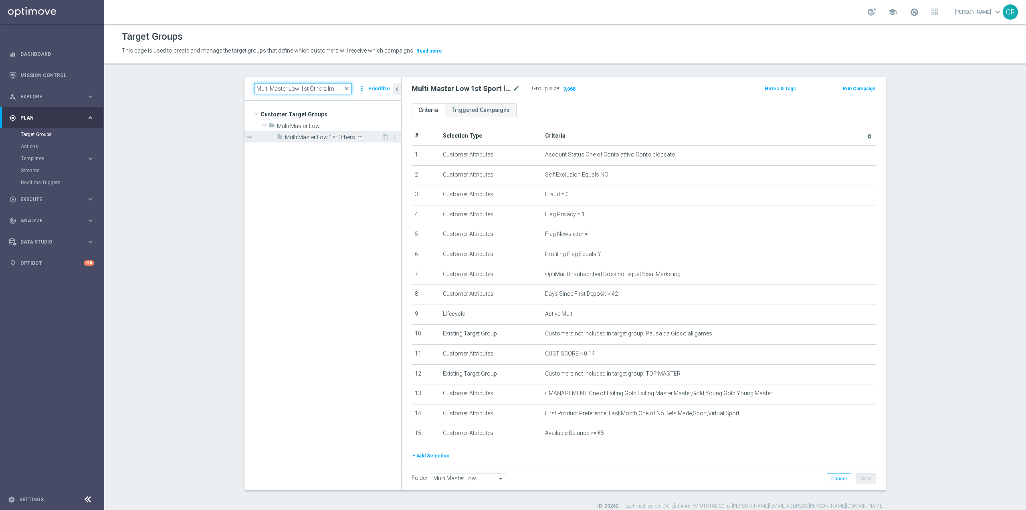
scroll to position [0, 0]
type input "Multi Master Low 1st Others lm"
click at [338, 134] on span "Multi Master Low 1st Others lm" at bounding box center [333, 137] width 97 height 7
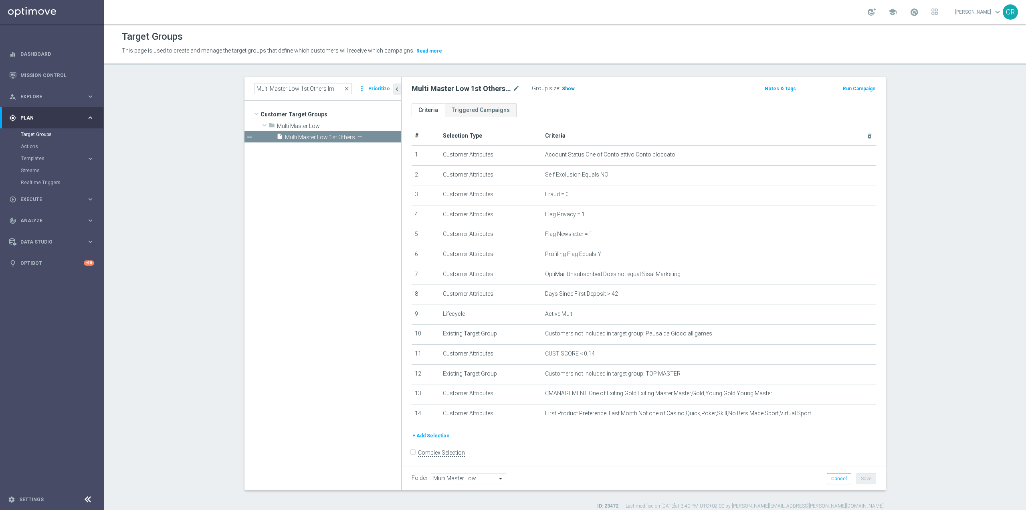
click at [565, 84] on h3 "Show" at bounding box center [568, 88] width 14 height 9
click at [345, 87] on span "close" at bounding box center [347, 88] width 6 height 6
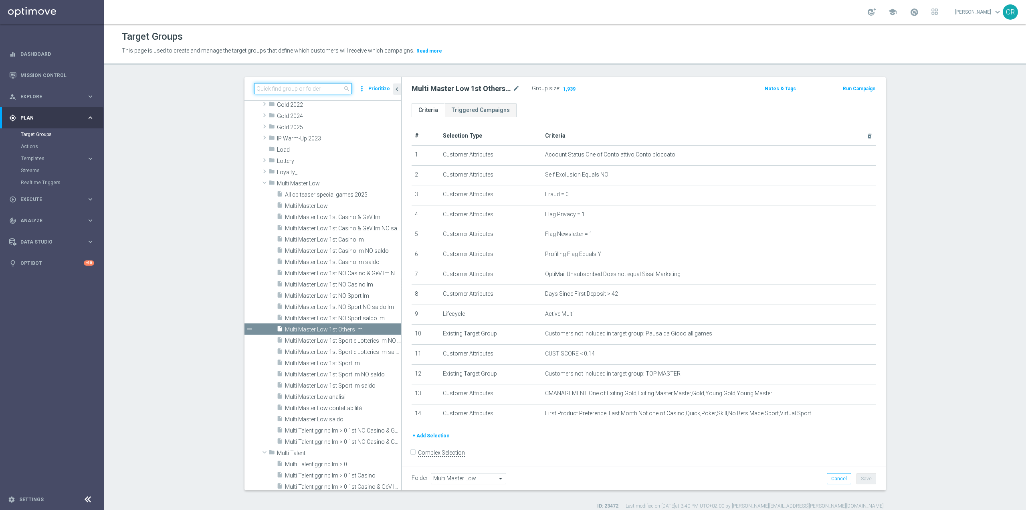
click at [316, 91] on input at bounding box center [303, 88] width 98 height 11
paste input "Multi Talent ggr nb lm > 0 no NL"
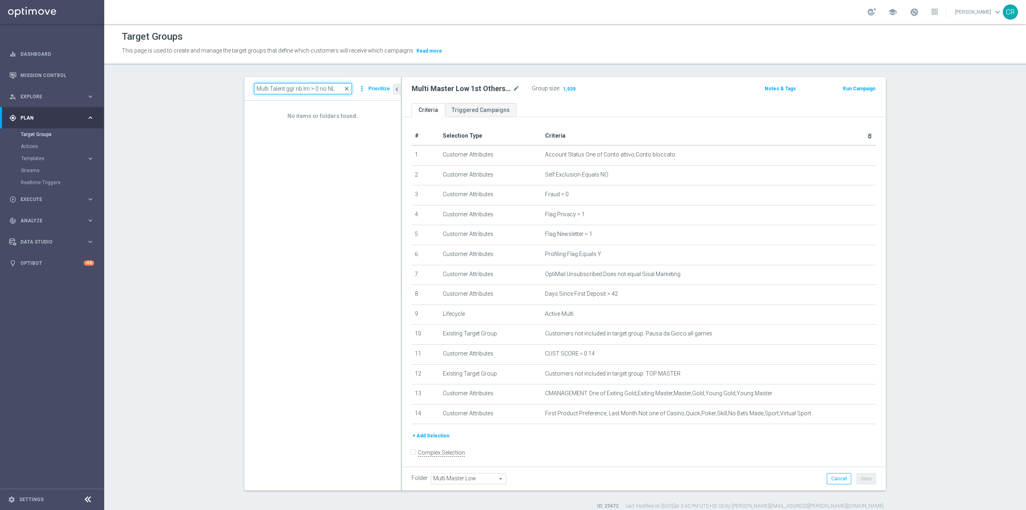
type input "Multi Talent ggr nb lm > 0 no NL"
click at [346, 89] on span "close" at bounding box center [347, 88] width 6 height 6
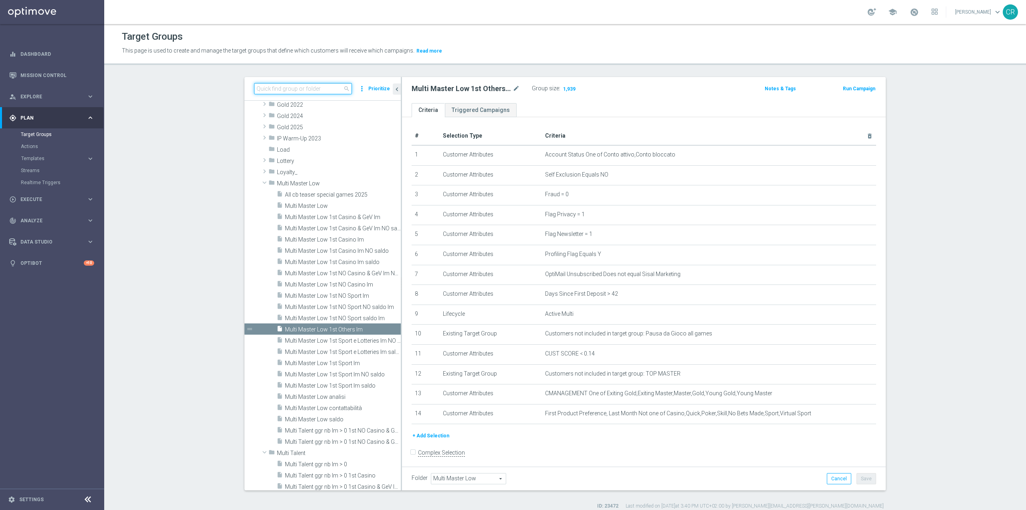
click at [303, 89] on input at bounding box center [303, 88] width 98 height 11
paste input "Multi Talent ggr nb lm > 0 no NL"
type input "Multi Talent ggr nb lm > 0 no NL"
click at [344, 89] on span "close" at bounding box center [347, 88] width 6 height 6
click at [318, 82] on div "search more_vert Prioritize" at bounding box center [323, 89] width 156 height 24
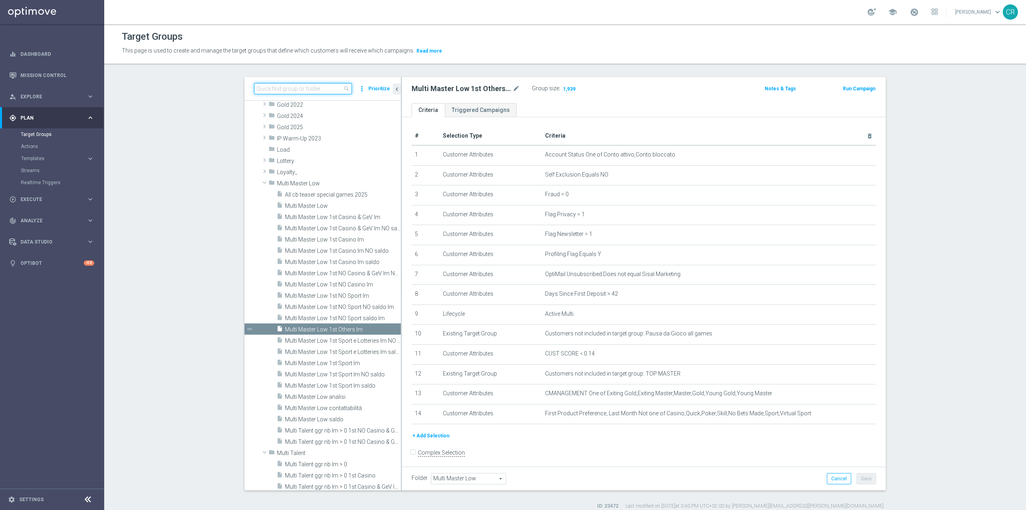
click at [318, 88] on input at bounding box center [303, 88] width 98 height 11
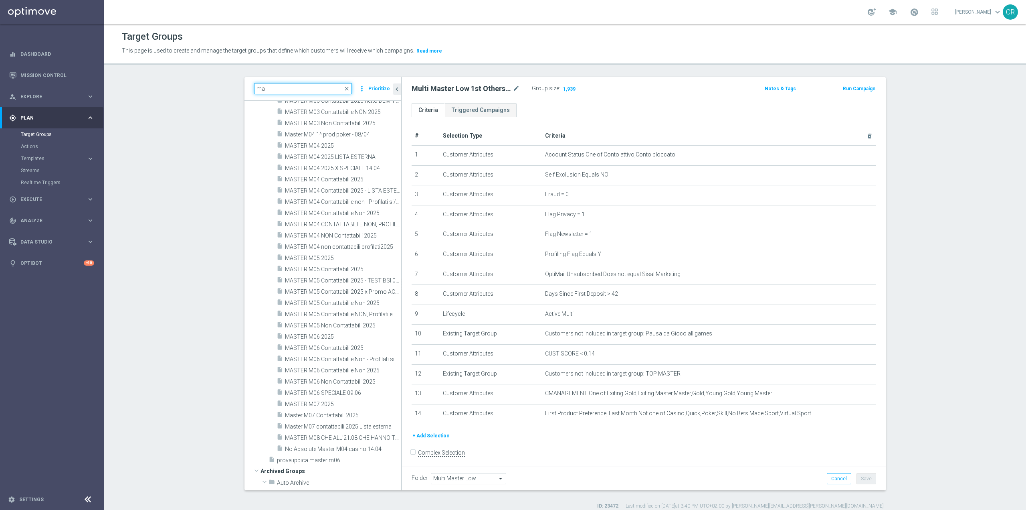
type input "m"
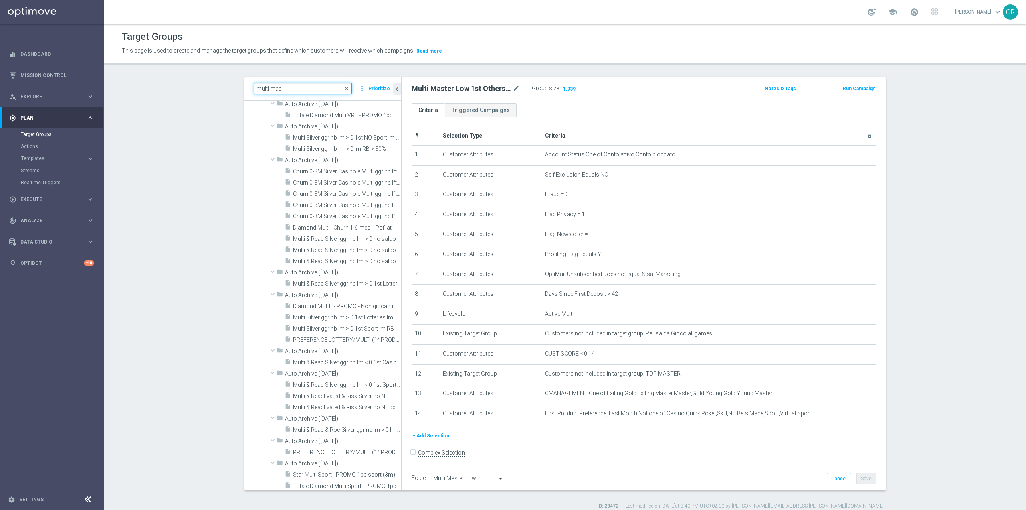
scroll to position [0, 0]
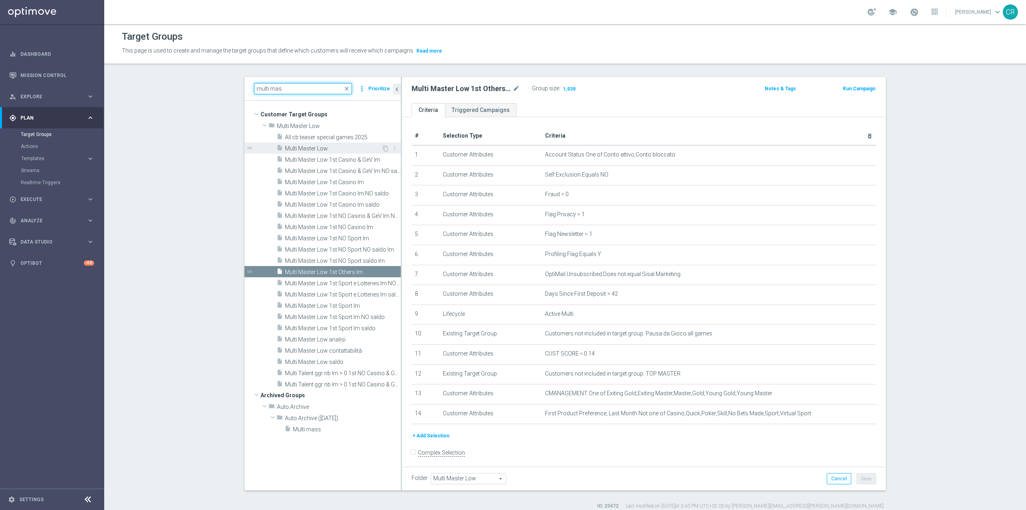
type input "multi mas"
click at [338, 145] on span "Multi Master Low" at bounding box center [333, 148] width 97 height 7
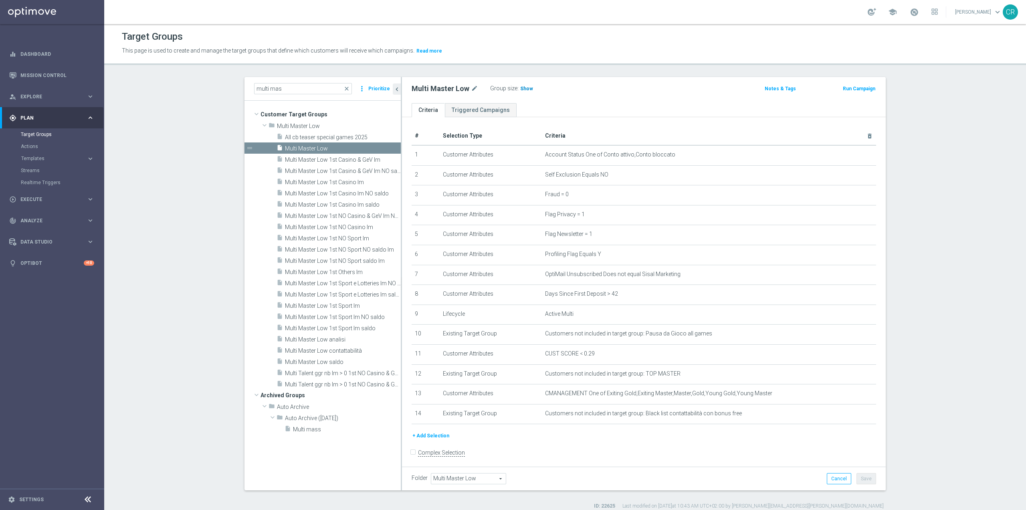
click at [520, 86] on span "Show" at bounding box center [526, 89] width 13 height 6
click at [311, 304] on span "Multi Master Low 1st Sport lm" at bounding box center [333, 305] width 97 height 7
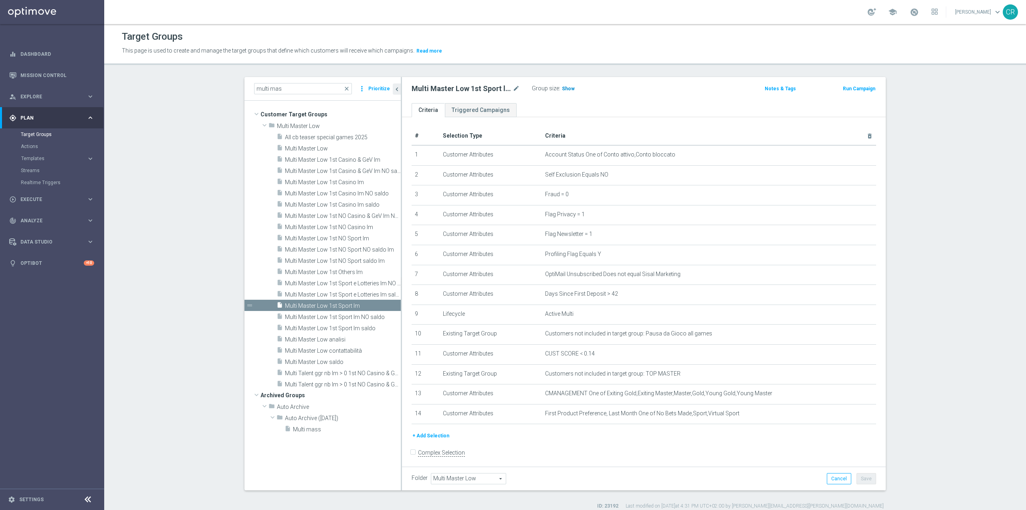
click at [565, 89] on span "Show" at bounding box center [568, 89] width 13 height 6
click at [335, 319] on span "Multi Master Low 1st Sport lm NO saldo" at bounding box center [334, 317] width 98 height 7
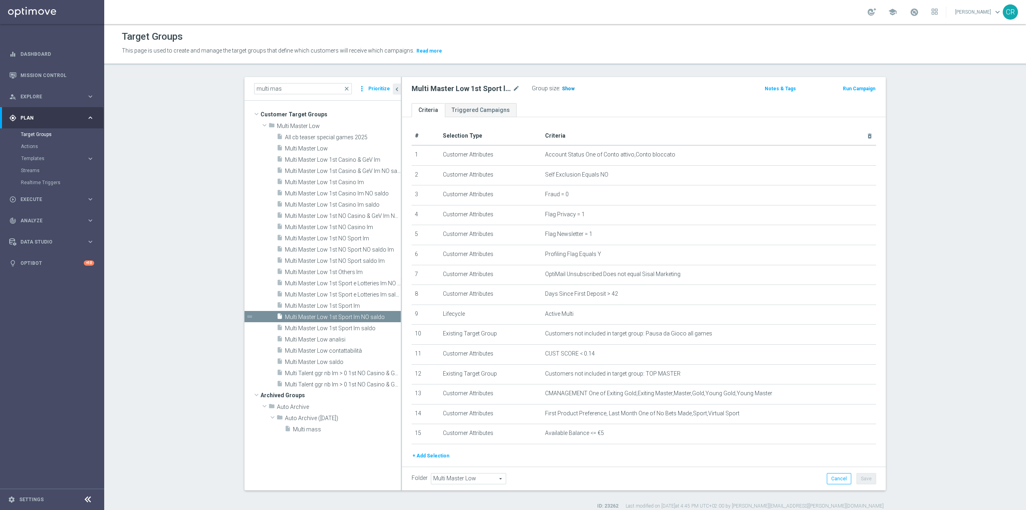
click at [562, 89] on span "Show" at bounding box center [568, 89] width 13 height 6
click at [340, 328] on span "Multi Master Low 1st Sport lm saldo" at bounding box center [333, 328] width 97 height 7
click at [569, 86] on span "Show" at bounding box center [568, 89] width 13 height 6
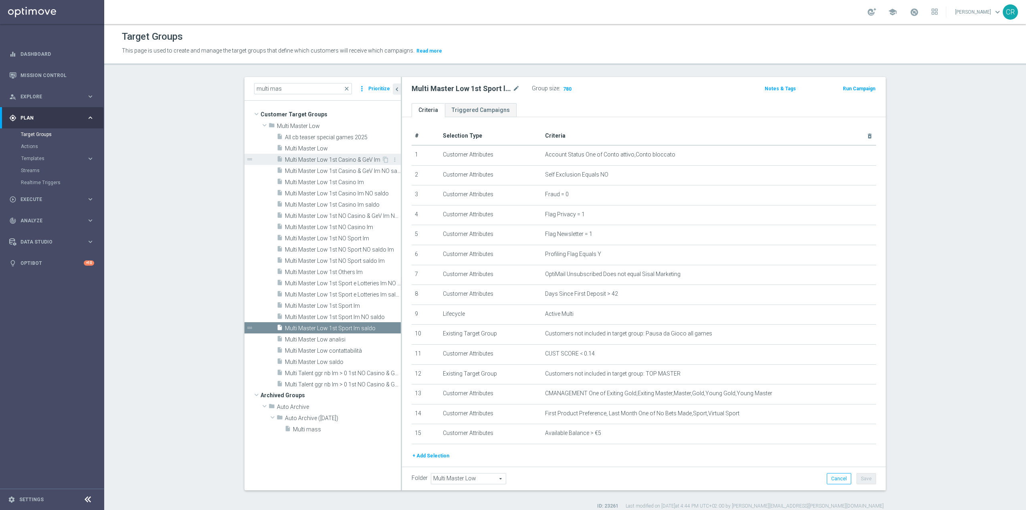
click at [316, 158] on span "Multi Master Low 1st Casino & GeV lm" at bounding box center [333, 159] width 97 height 7
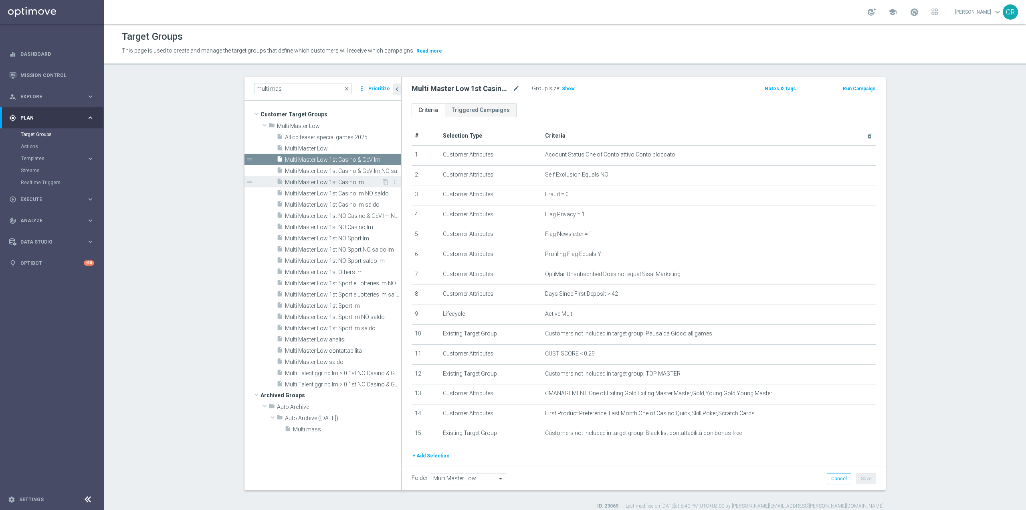
click at [316, 184] on span "Multi Master Low 1st Casino lm" at bounding box center [333, 182] width 97 height 7
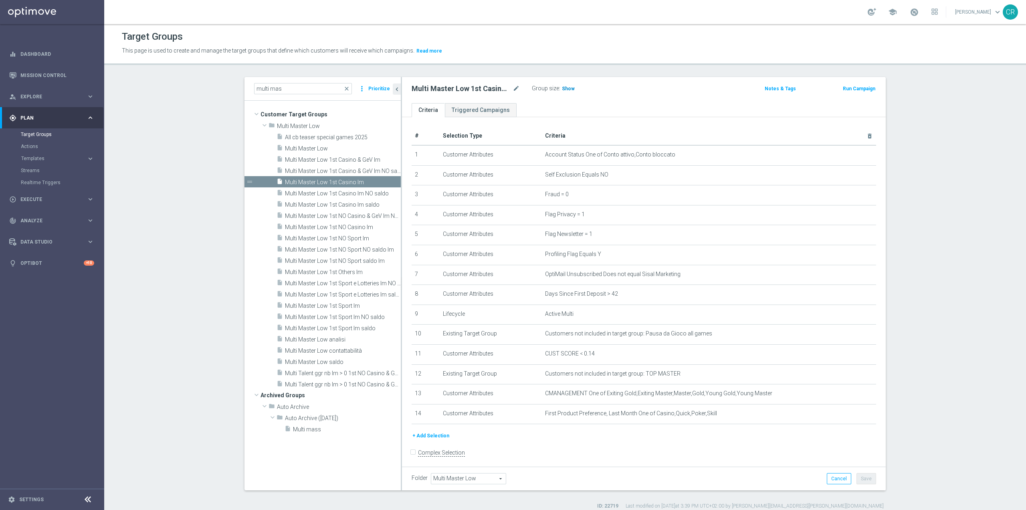
click at [567, 87] on span "Show" at bounding box center [568, 89] width 13 height 6
click at [363, 191] on span "Multi Master Low 1st Casino lm NO saldo" at bounding box center [334, 193] width 98 height 7
click at [564, 87] on span "Show" at bounding box center [568, 89] width 13 height 6
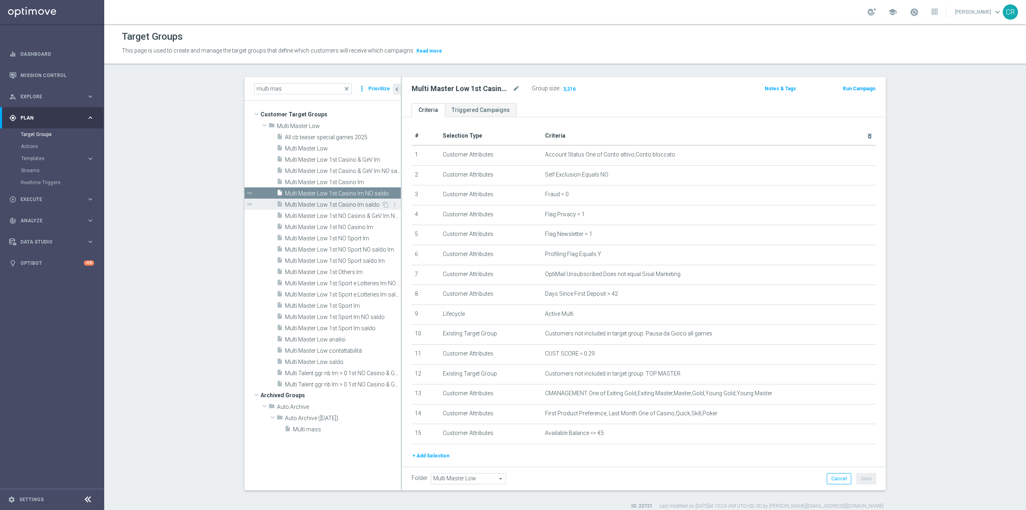
click at [350, 198] on div "insert_drive_file Multi Master Low 1st Casino lm saldo" at bounding box center [329, 203] width 105 height 11
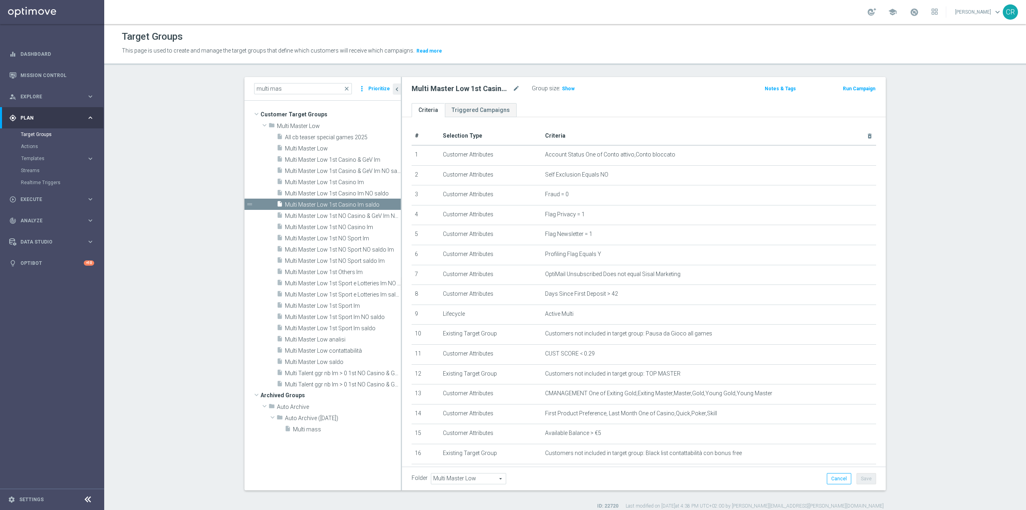
click at [563, 82] on div "Multi Master Low 1st Casino lm saldo mode_edit Group size : Show Notes & Tags R…" at bounding box center [644, 90] width 484 height 26
click at [563, 88] on span "Show" at bounding box center [568, 89] width 13 height 6
click at [354, 269] on span "Multi Master Low 1st Others lm" at bounding box center [333, 272] width 97 height 7
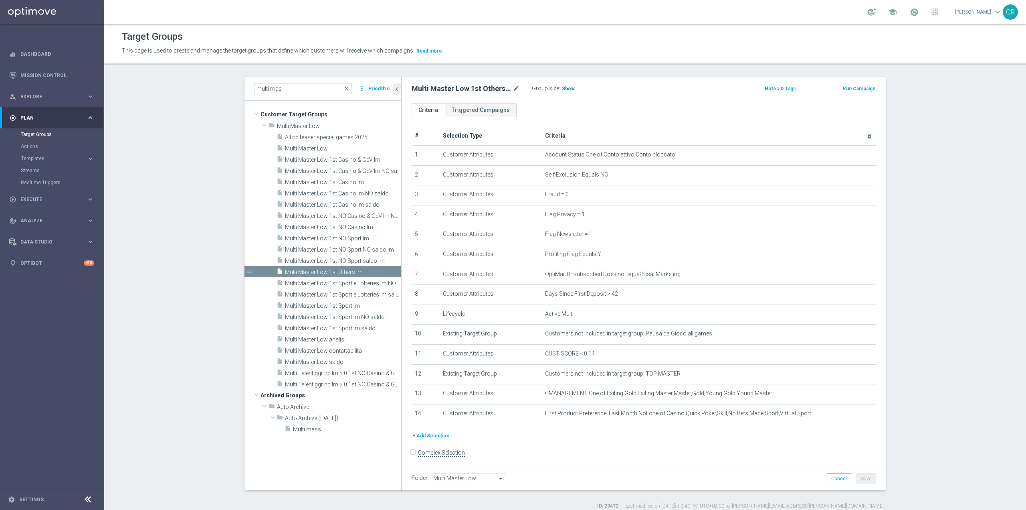
click at [567, 85] on h3 "Show" at bounding box center [568, 88] width 14 height 9
click at [500, 414] on td "Customer Attributes" at bounding box center [491, 414] width 102 height 20
click at [847, 417] on icon "mode_edit" at bounding box center [850, 413] width 6 height 6
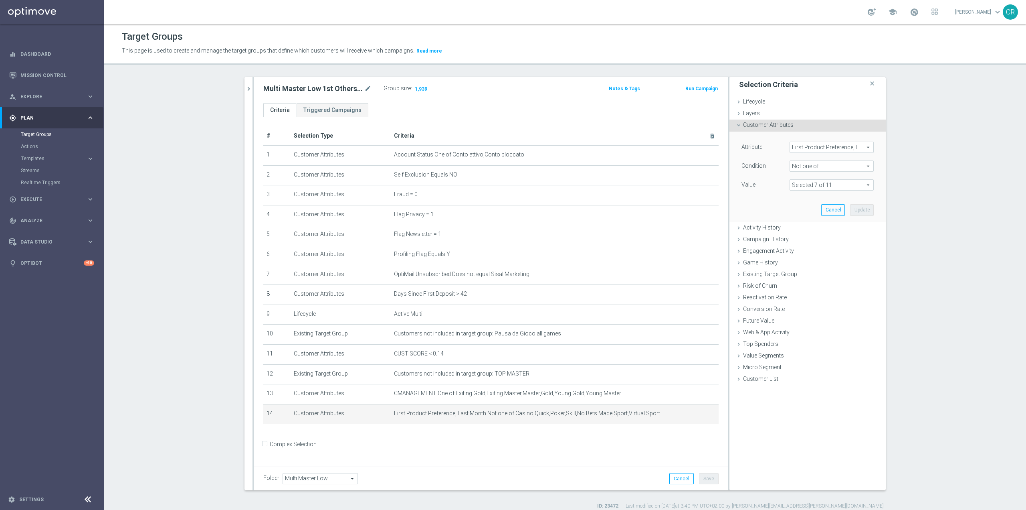
click at [864, 187] on span at bounding box center [831, 185] width 83 height 10
click at [245, 92] on icon "chevron_right" at bounding box center [249, 89] width 8 height 8
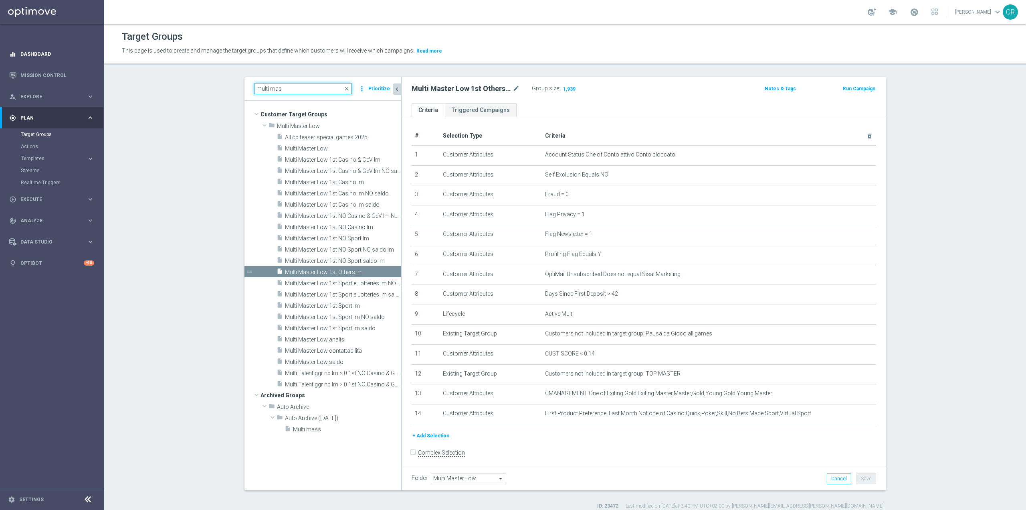
type textarea "ti mas"
drag, startPoint x: 289, startPoint y: 88, endPoint x: 47, endPoint y: 57, distance: 244.9
click at [47, 57] on main "equalizer Dashboard Mission Control" at bounding box center [513, 255] width 1026 height 510
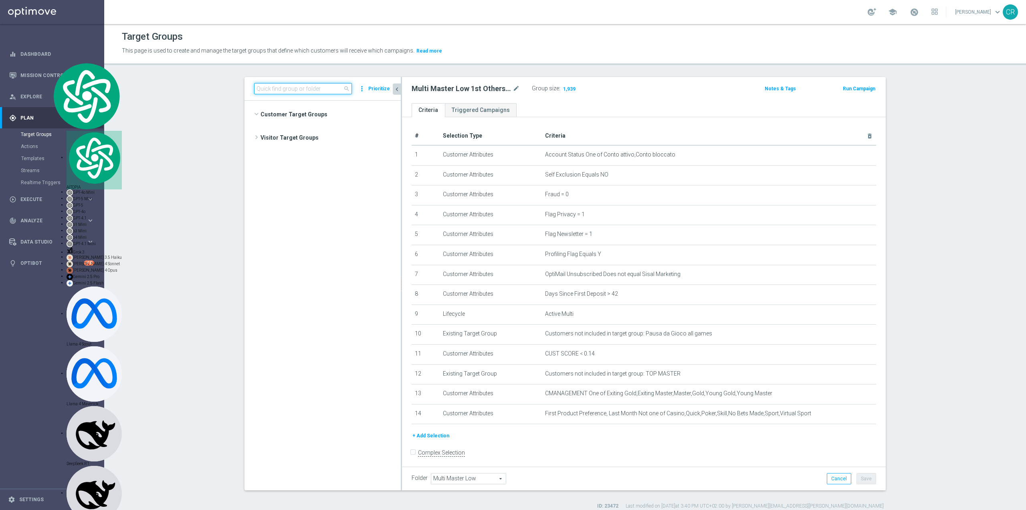
scroll to position [23699, 0]
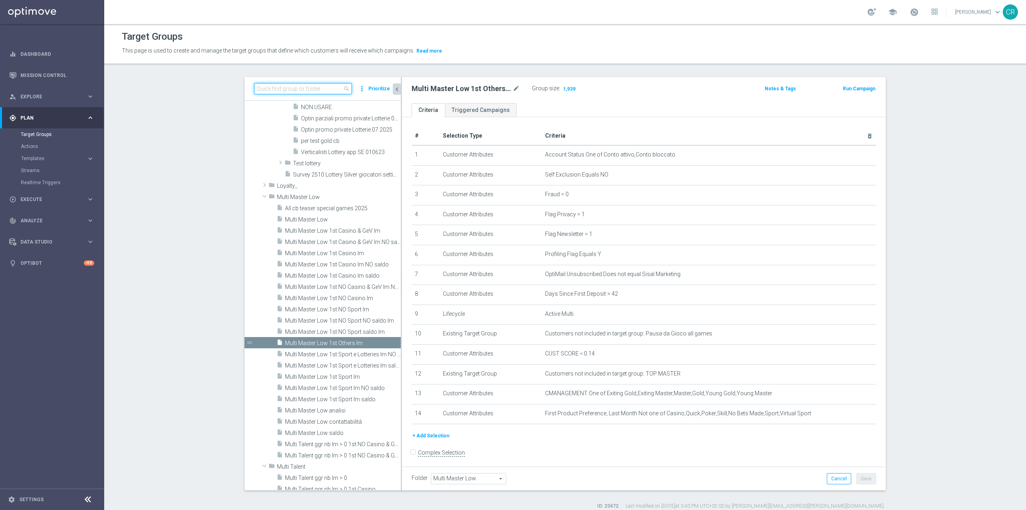
click at [320, 86] on input at bounding box center [303, 88] width 98 height 11
paste input "Multi Talent ggr nb lm > 0 1st Sport NO saldo"
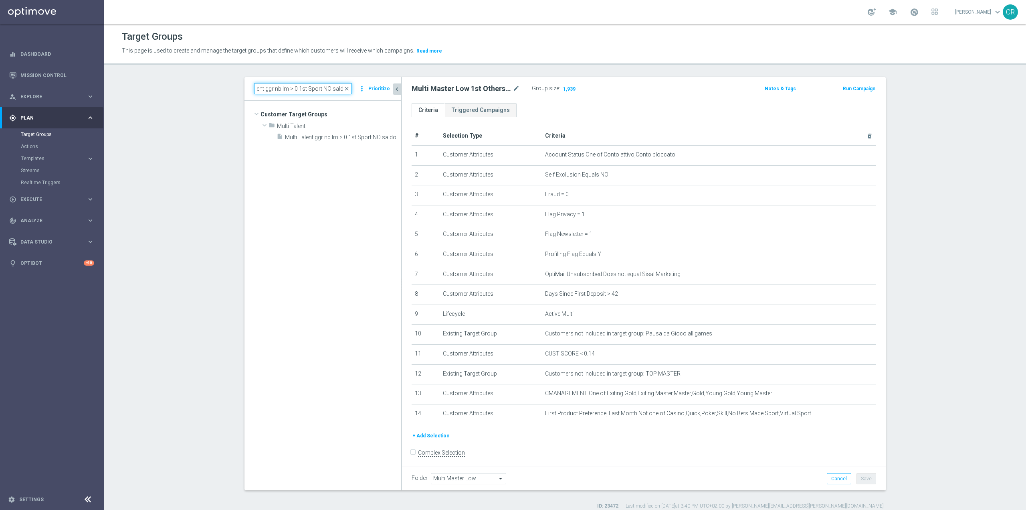
scroll to position [0, 0]
type input "Multi Talent ggr nb lm > 0 1st Sport NO saldo"
click at [319, 141] on div "insert_drive_file Multi Talent ggr nb lm > 0 1st Sport NO saldo" at bounding box center [330, 136] width 106 height 11
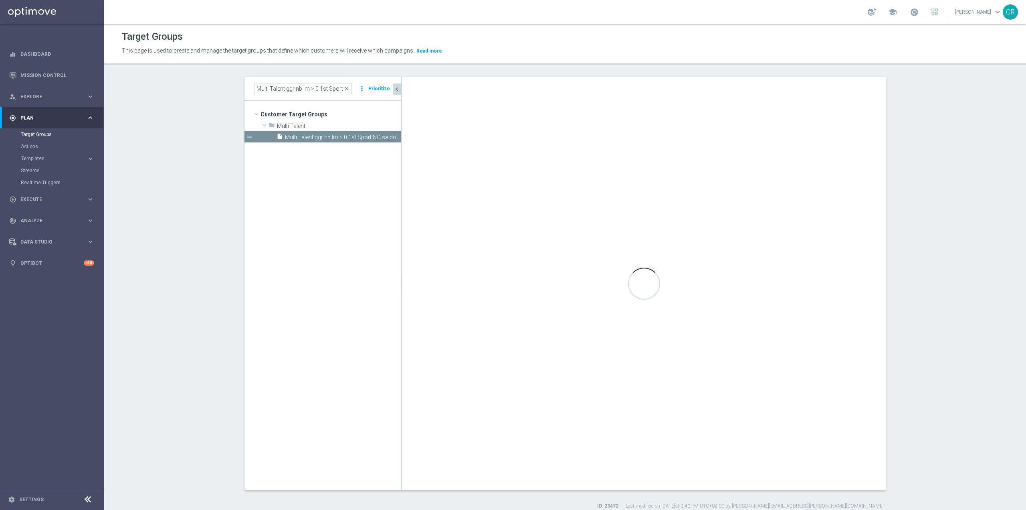
type input "Multi Talent"
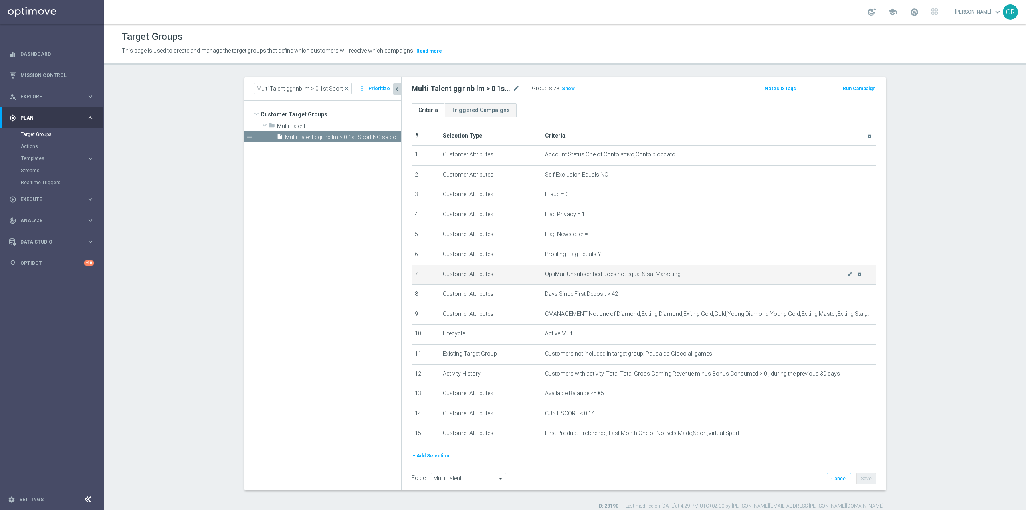
scroll to position [28, 0]
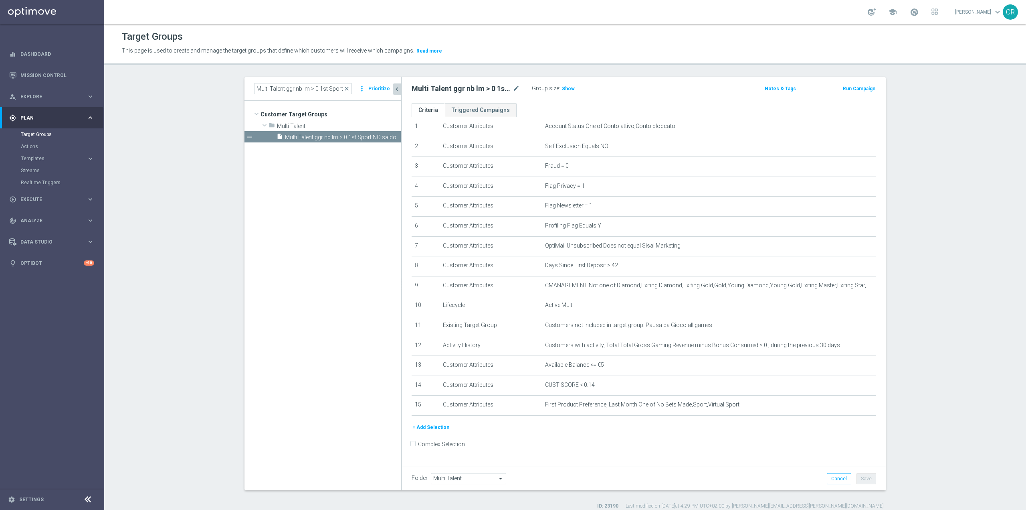
click at [427, 423] on div "# Selection Type Criteria delete_forever 1 Customer Attributes Account Status O…" at bounding box center [644, 260] width 477 height 324
click at [423, 431] on button "+ Add Selection" at bounding box center [431, 427] width 38 height 9
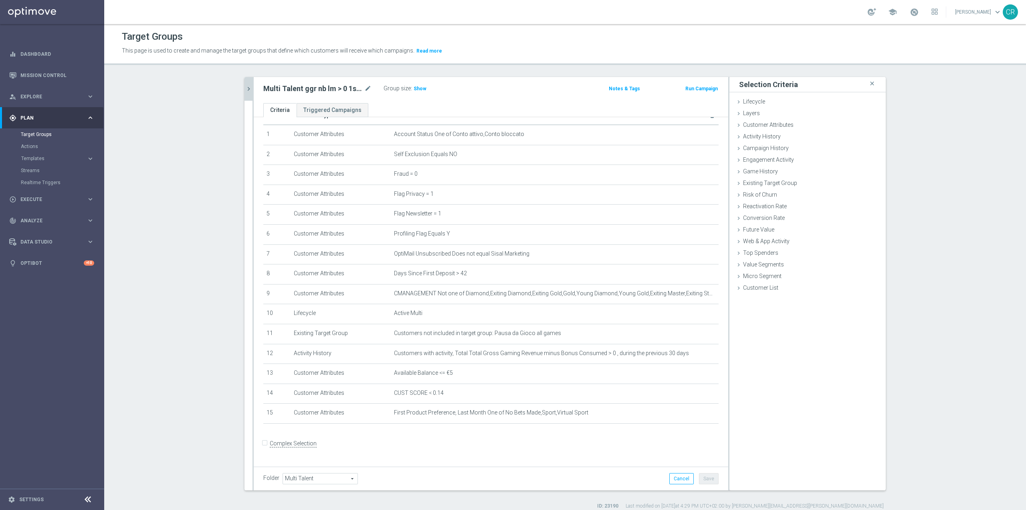
scroll to position [20, 0]
click at [759, 122] on span "Customer Attributes" at bounding box center [768, 124] width 51 height 6
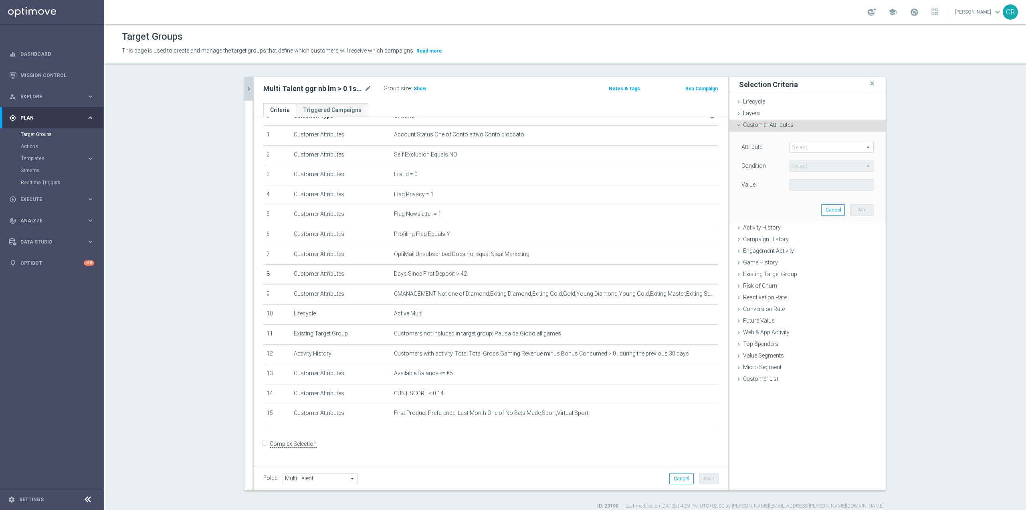
click at [843, 144] on span at bounding box center [831, 147] width 83 height 10
click at [854, 144] on input "search" at bounding box center [832, 147] width 84 height 11
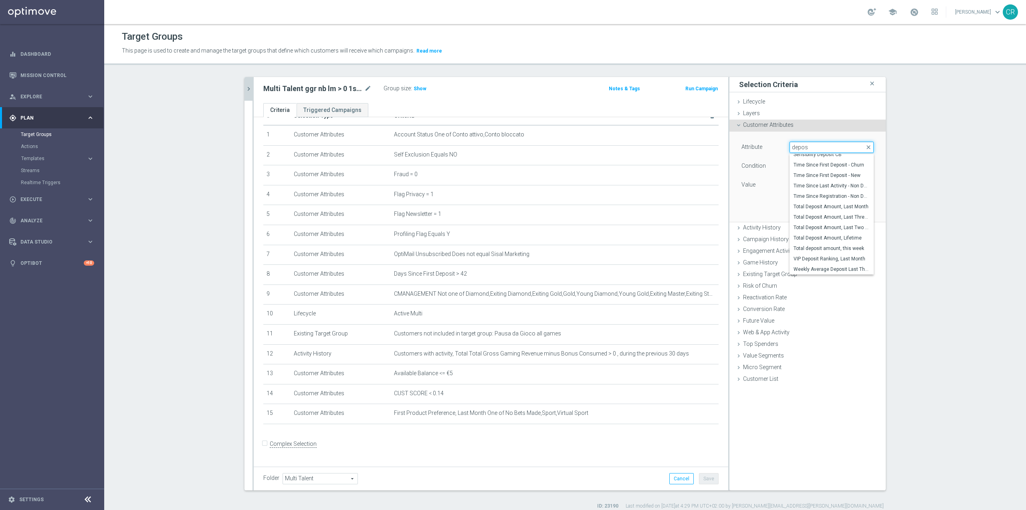
scroll to position [7, 0]
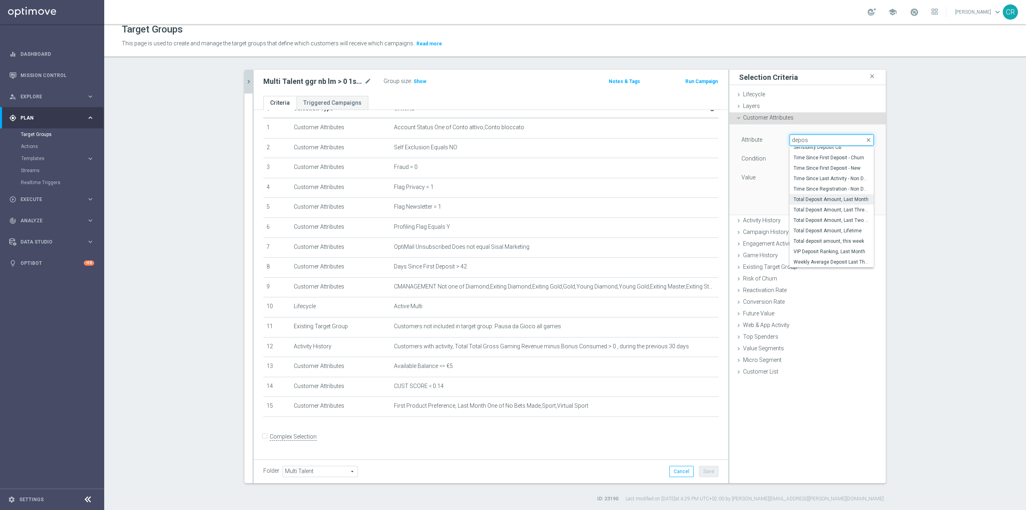
type input "depos"
click at [846, 199] on span "Total Deposit Amount, Last Month" at bounding box center [832, 199] width 76 height 6
type input "Total Deposit Amount, Last Month"
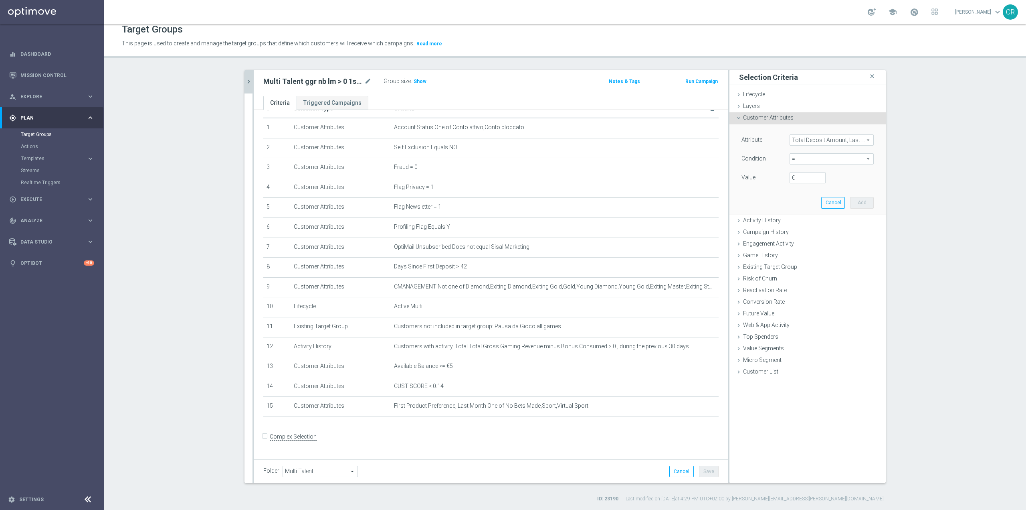
click at [817, 158] on span "=" at bounding box center [831, 159] width 83 height 10
click at [830, 180] on span "<=" at bounding box center [832, 181] width 76 height 6
type input "<="
click at [810, 183] on input "€" at bounding box center [808, 177] width 36 height 11
type input "25"
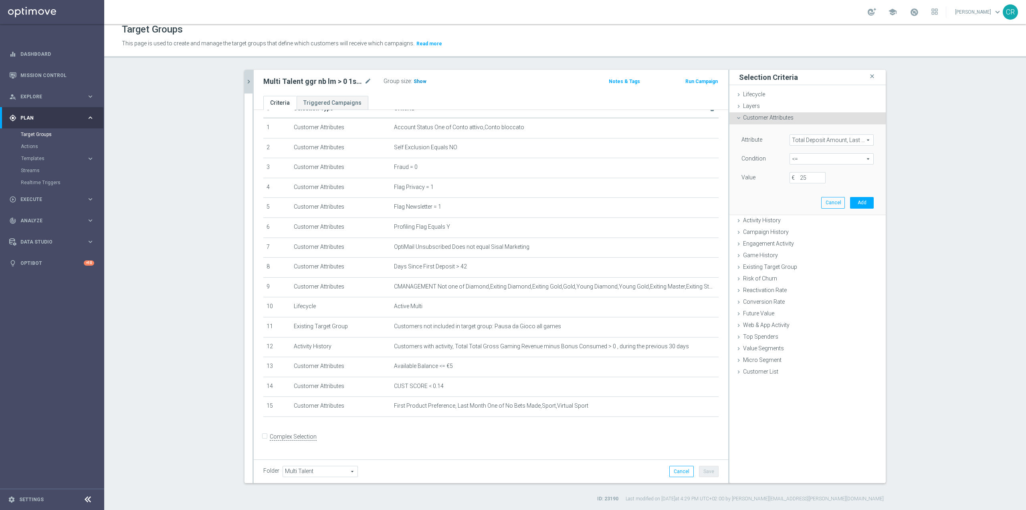
click at [416, 82] on span "Show" at bounding box center [420, 82] width 13 height 6
click at [868, 203] on button "Add" at bounding box center [862, 202] width 24 height 11
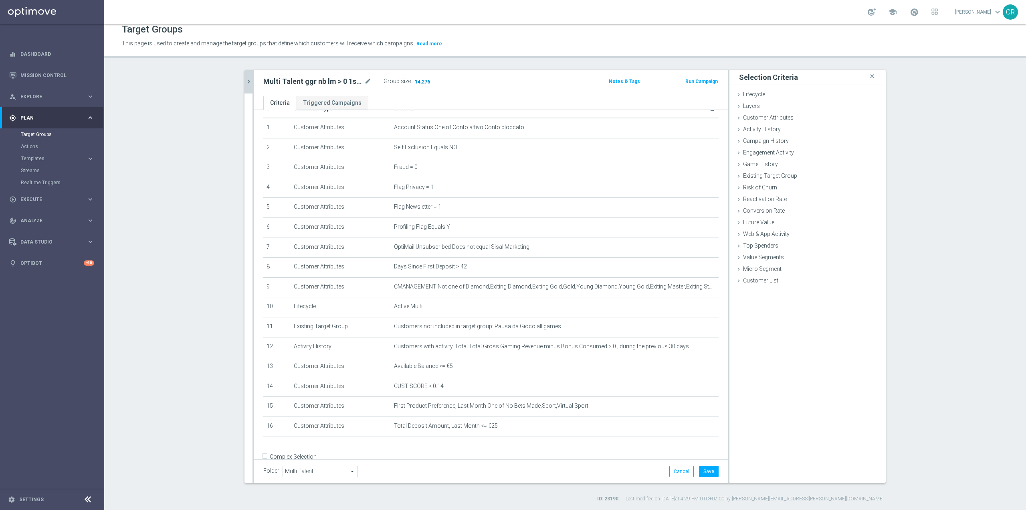
click at [415, 80] on span "14,276" at bounding box center [422, 83] width 17 height 8
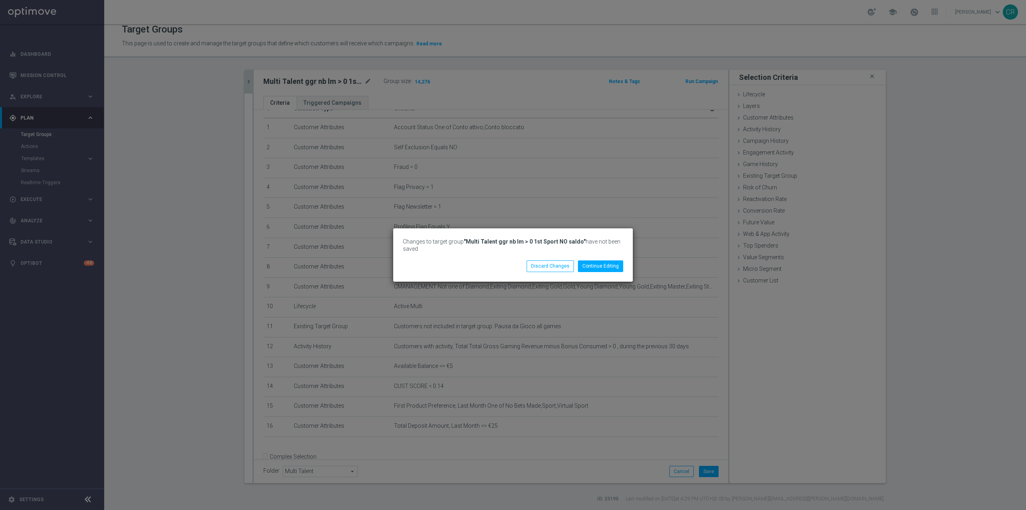
click at [625, 206] on div "Changes to target group "Multi Talent ggr nb lm > 0 1st Sport NO saldo" have no…" at bounding box center [513, 255] width 1026 height 510
click at [573, 267] on button "Discard Changes" at bounding box center [550, 265] width 47 height 11
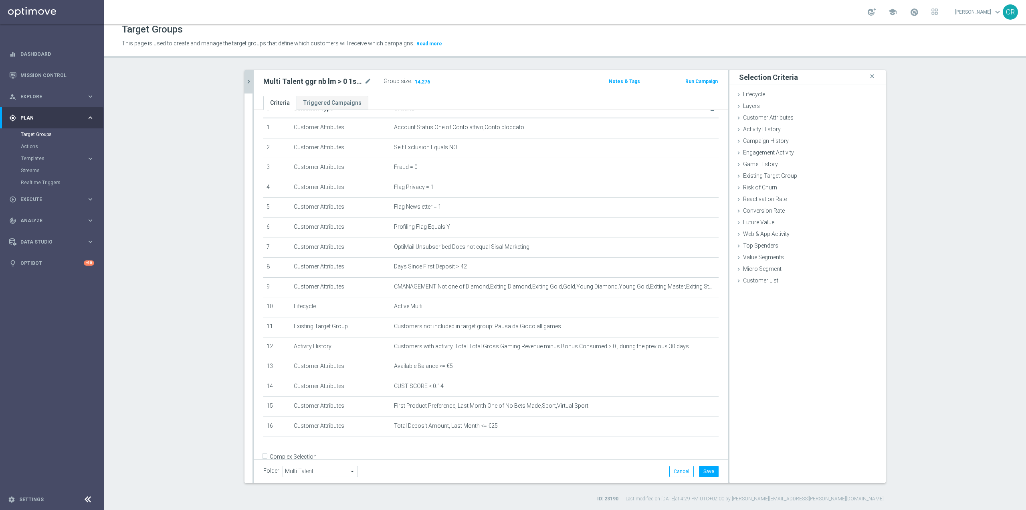
click at [245, 82] on icon "chevron_right" at bounding box center [249, 82] width 8 height 8
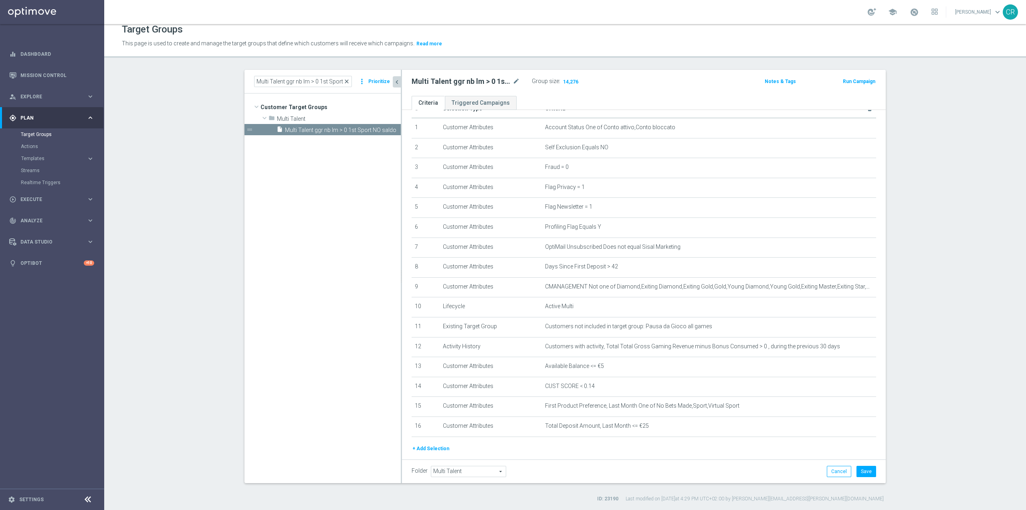
click at [345, 81] on span "close" at bounding box center [347, 81] width 6 height 6
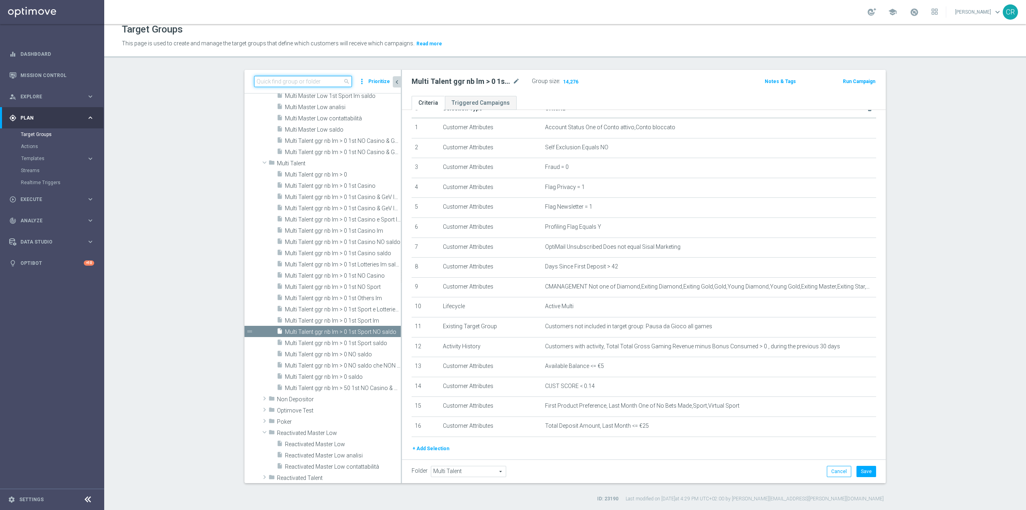
click at [315, 82] on input at bounding box center [303, 81] width 98 height 11
click at [864, 471] on button "Save" at bounding box center [867, 471] width 20 height 11
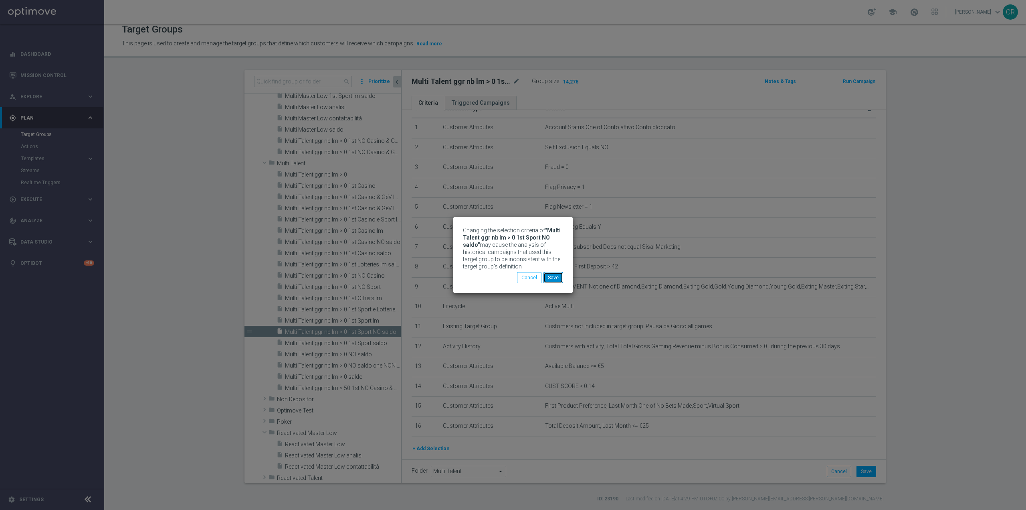
click at [557, 278] on button "Save" at bounding box center [554, 277] width 20 height 11
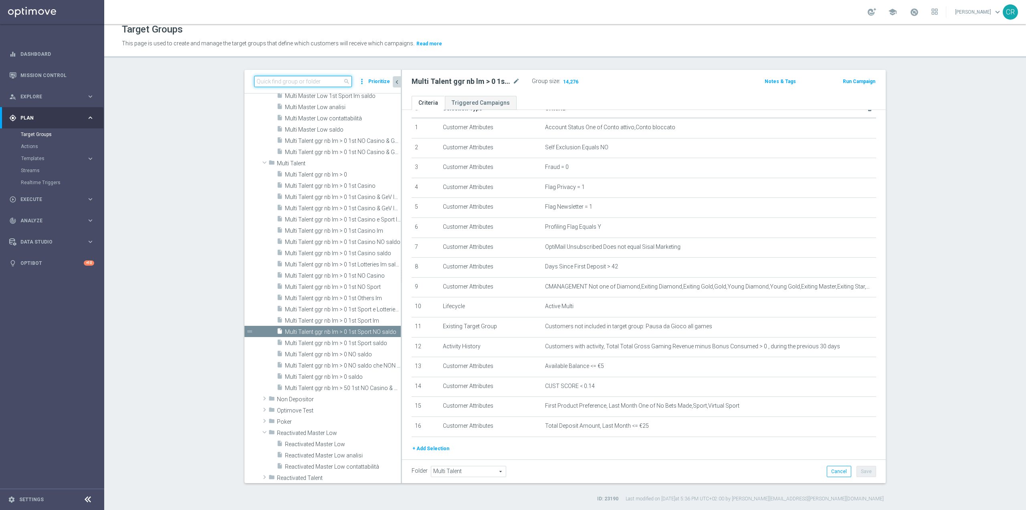
click at [324, 83] on input at bounding box center [303, 81] width 98 height 11
paste input "Multi Talent ggr nb lm > 0 1st Sport NO saldo"
type input "Multi Talent ggr nb lm > 0 1st Sport NO saldo"
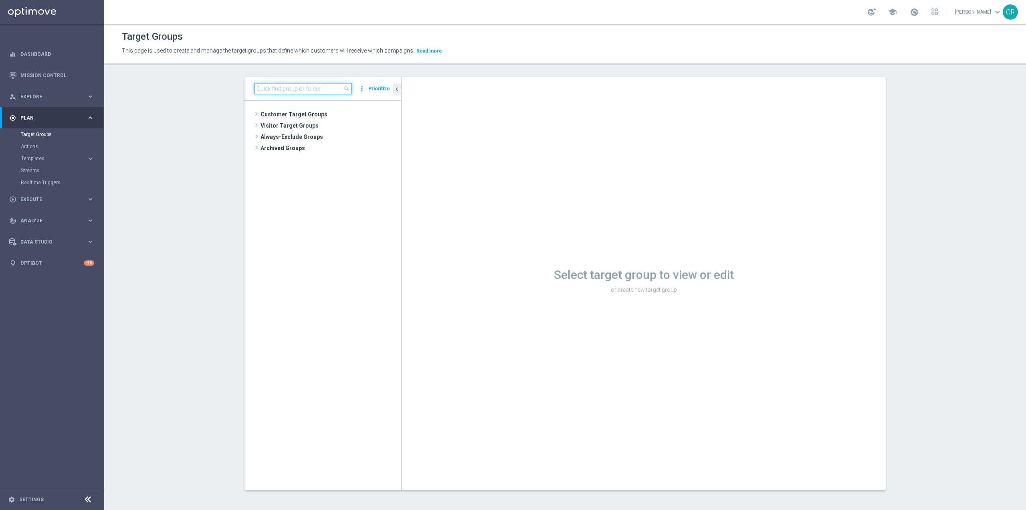
click at [296, 90] on input at bounding box center [303, 88] width 98 height 11
click at [302, 91] on input at bounding box center [303, 88] width 98 height 11
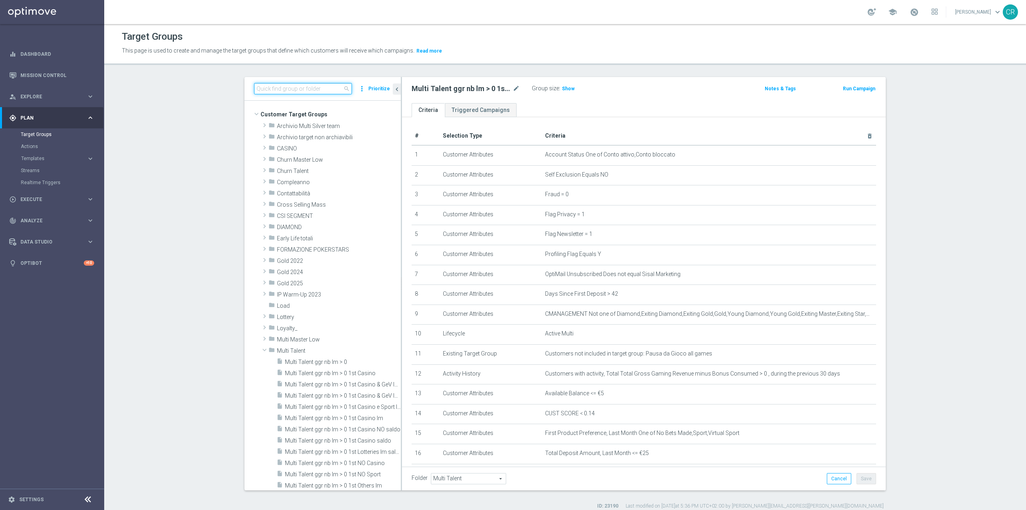
paste input "Multi Talent ggr nb lm > 0 1st Sport NO saldo"
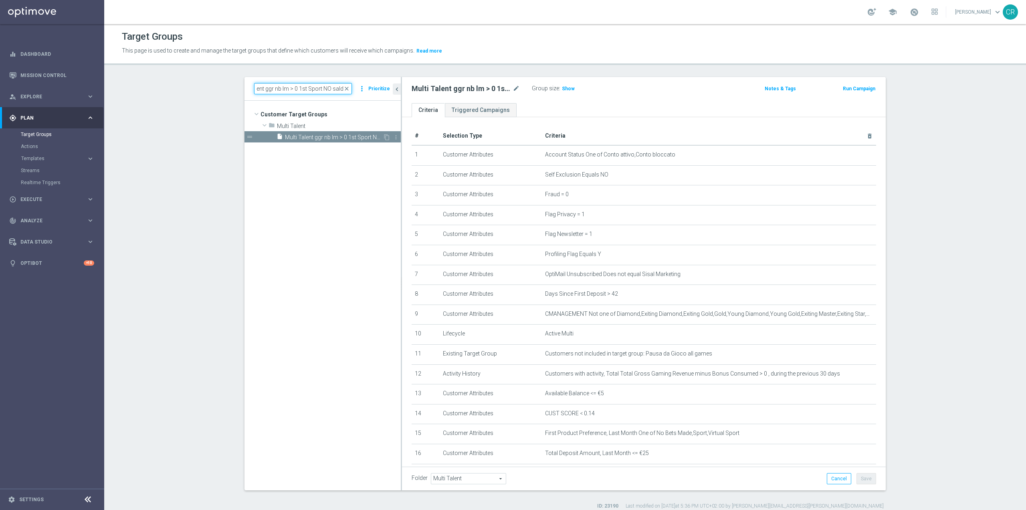
type input "Multi Talent ggr nb lm > 0 1st Sport NO saldo"
click at [348, 135] on span "Multi Talent ggr nb lm > 0 1st Sport NO saldo" at bounding box center [334, 137] width 98 height 7
click at [562, 89] on span "Show" at bounding box center [568, 89] width 13 height 6
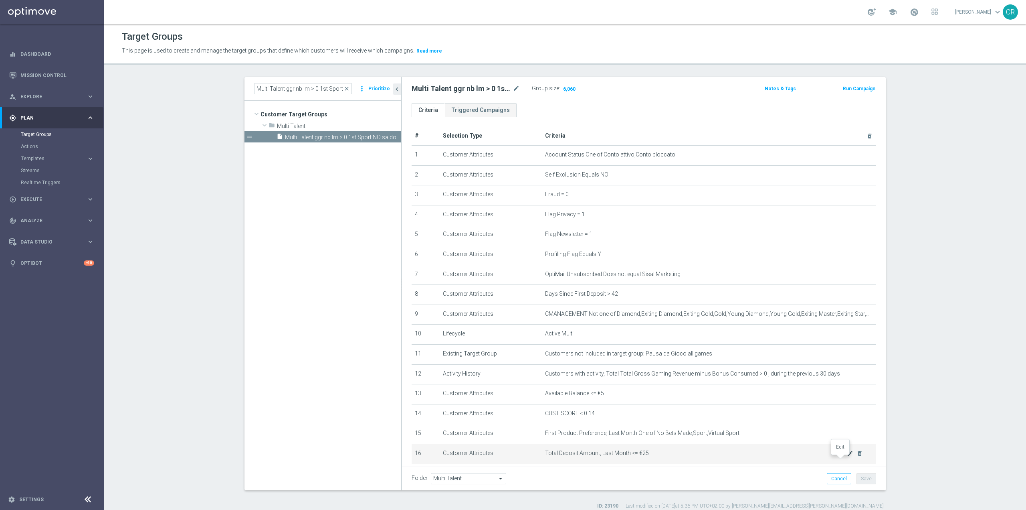
click at [847, 456] on icon "mode_edit" at bounding box center [850, 453] width 6 height 6
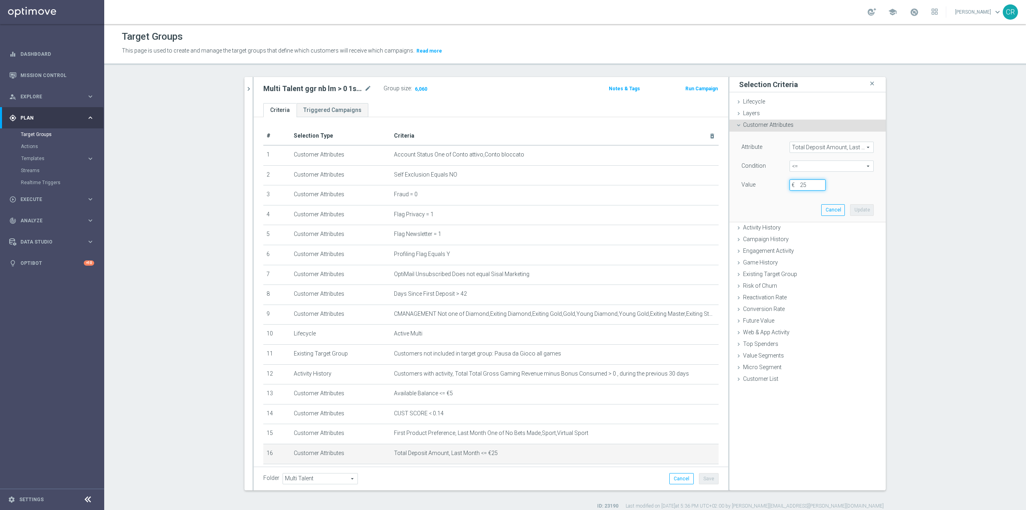
click at [815, 184] on input "25" at bounding box center [808, 184] width 36 height 11
type input "2"
type input "30"
click at [860, 214] on button "Update" at bounding box center [862, 209] width 24 height 11
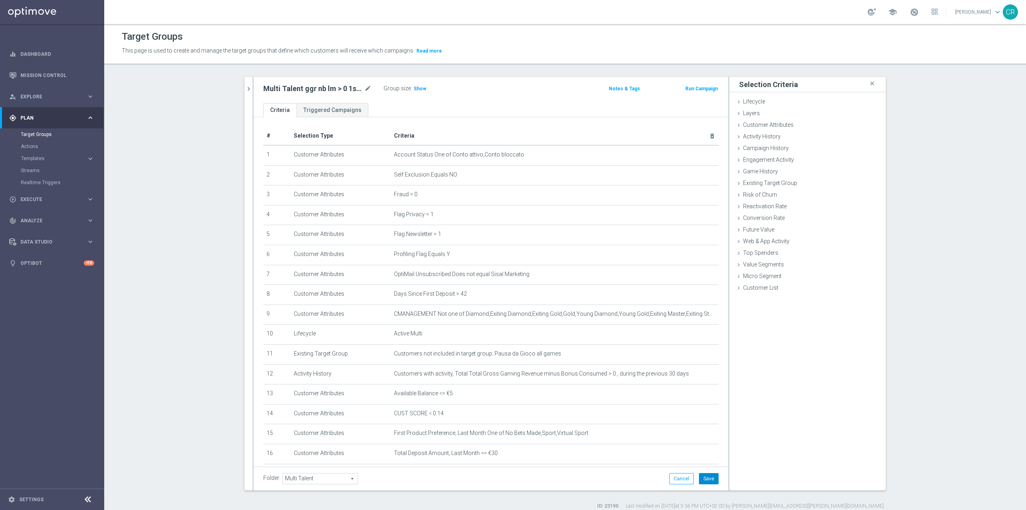
click at [707, 482] on button "Save" at bounding box center [709, 478] width 20 height 11
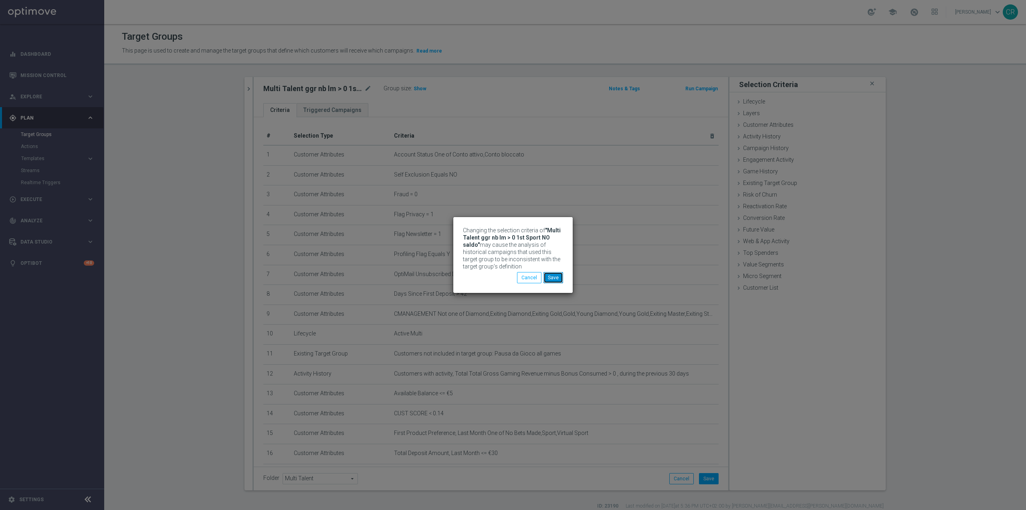
click at [553, 279] on button "Save" at bounding box center [554, 277] width 20 height 11
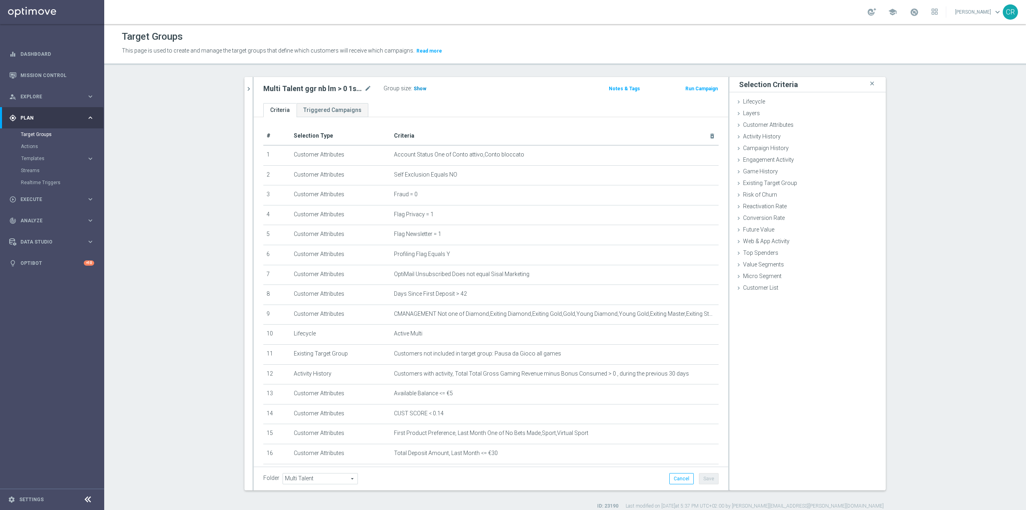
click at [418, 87] on span "Show" at bounding box center [420, 89] width 13 height 6
click at [700, 456] on icon "delete_forever" at bounding box center [703, 453] width 6 height 6
click at [712, 479] on button "Save" at bounding box center [709, 478] width 20 height 11
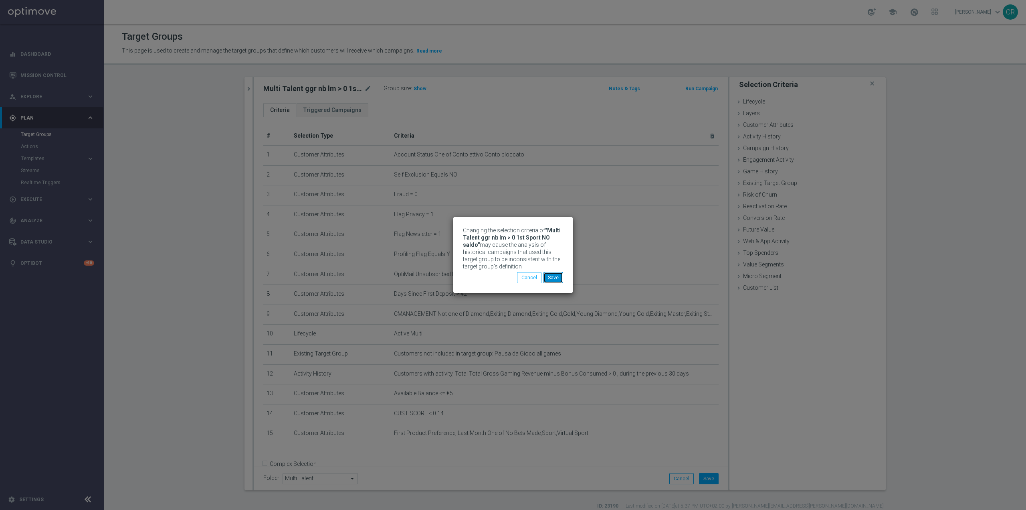
click at [560, 276] on button "Save" at bounding box center [554, 277] width 20 height 11
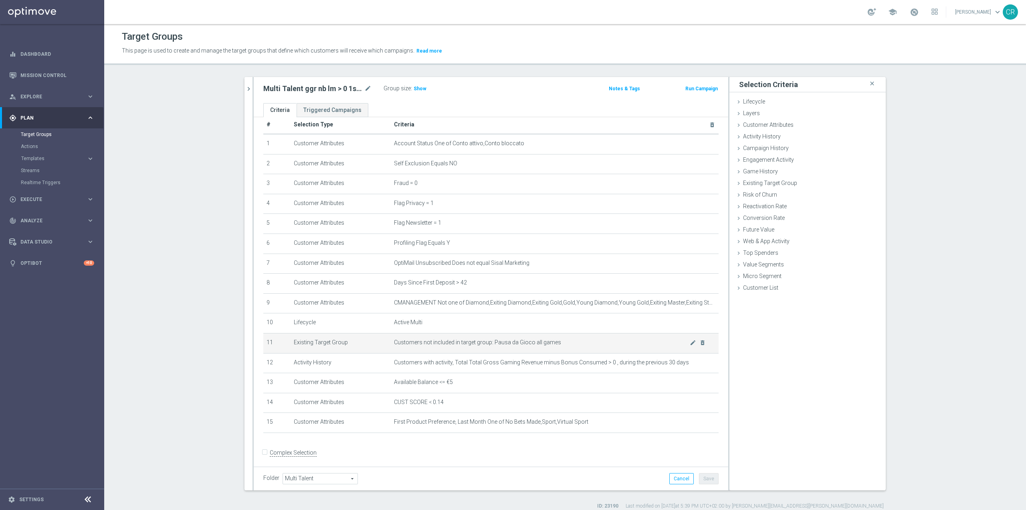
scroll to position [20, 0]
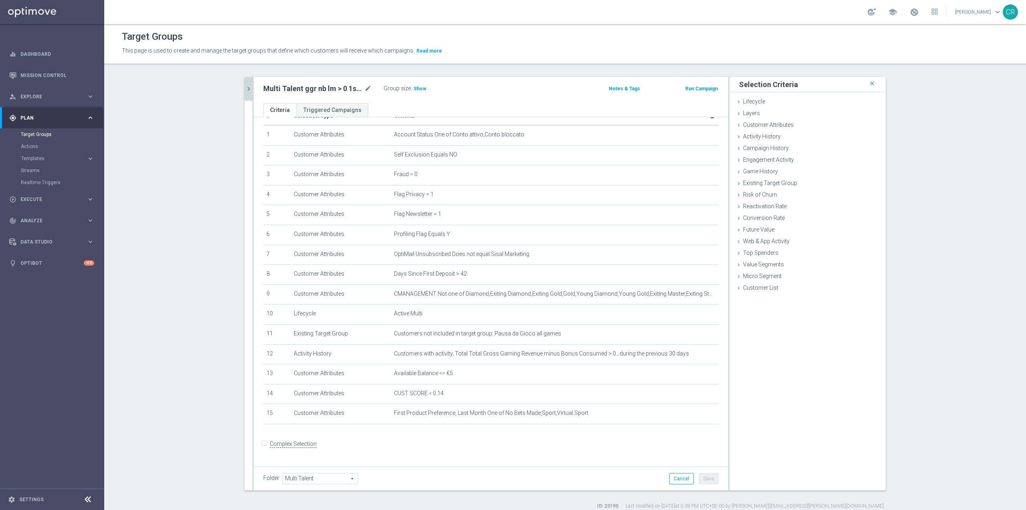
click at [247, 87] on icon "chevron_right" at bounding box center [249, 89] width 8 height 8
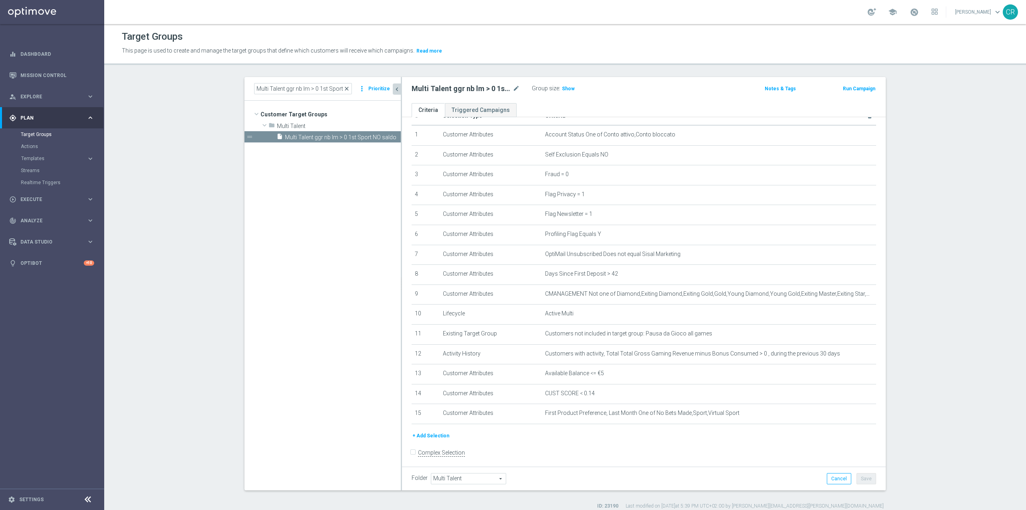
click at [346, 87] on span "close" at bounding box center [347, 88] width 6 height 6
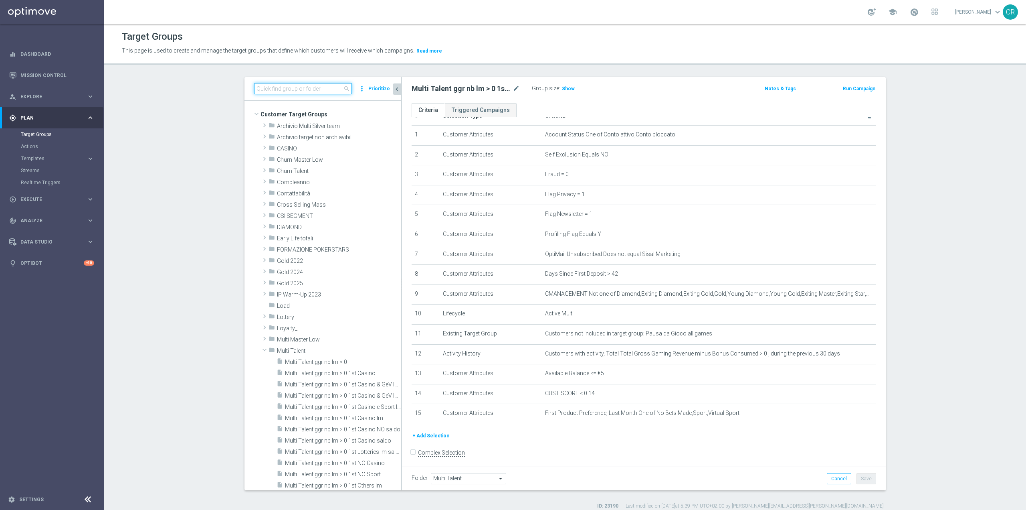
click at [302, 89] on input at bounding box center [303, 88] width 98 height 11
paste input "Multi Talent ggr nb lm > 0 1st Others lm"
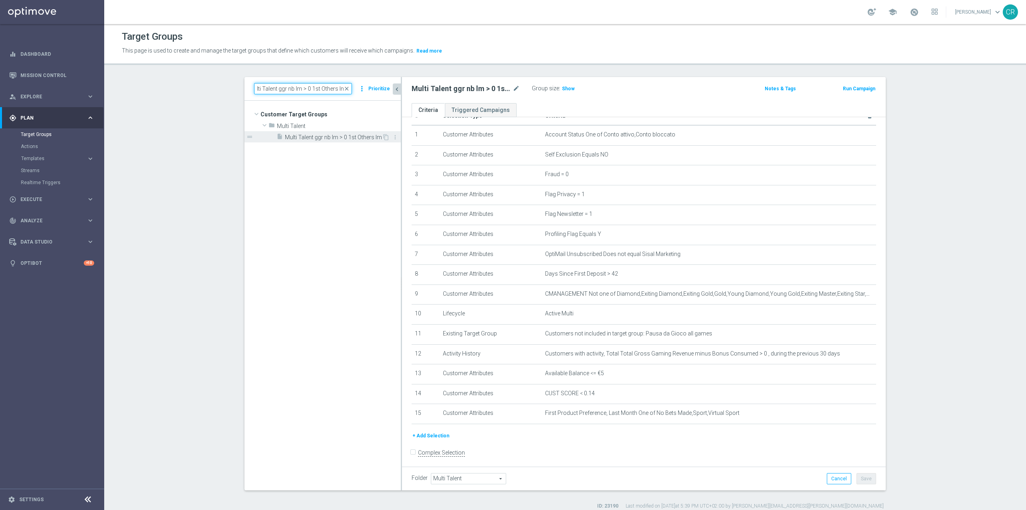
type input "Multi Talent ggr nb lm > 0 1st Others lm"
click at [341, 135] on span "Multi Talent ggr nb lm > 0 1st Others lm" at bounding box center [333, 137] width 97 height 7
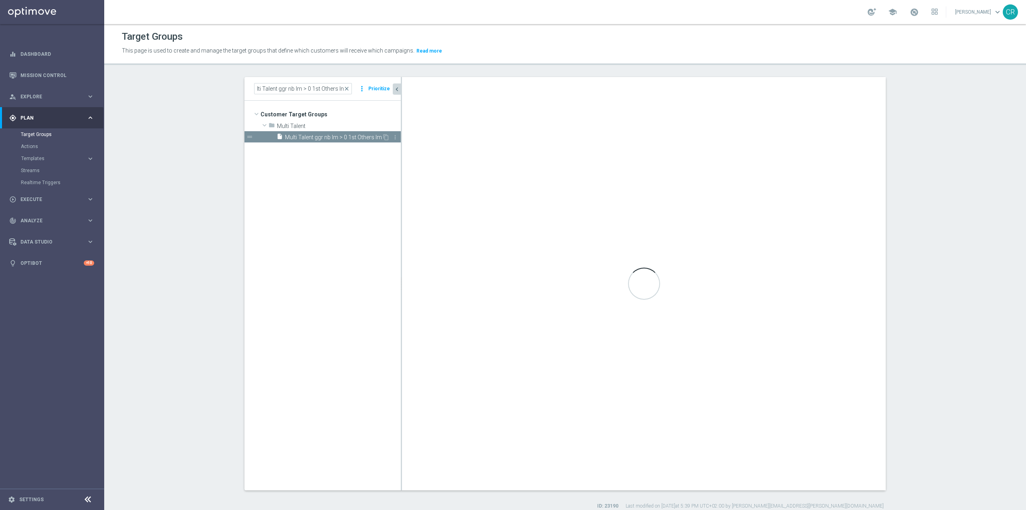
scroll to position [0, 0]
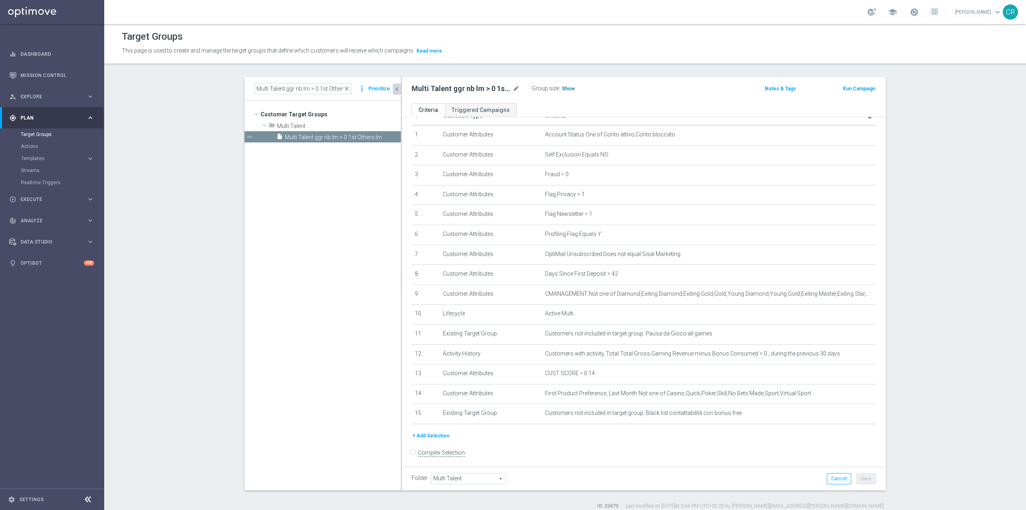
click at [562, 87] on span "Show" at bounding box center [568, 89] width 13 height 6
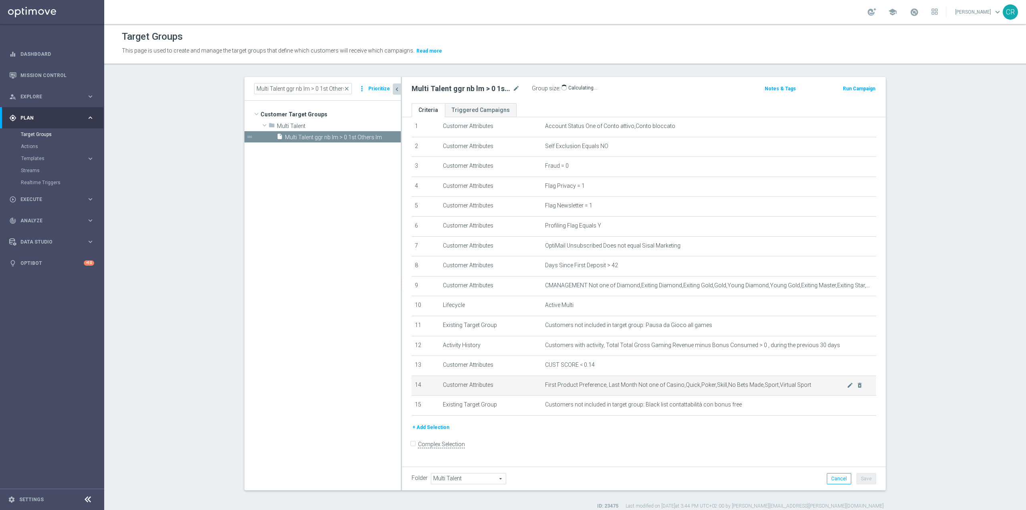
click at [520, 387] on td "Customer Attributes" at bounding box center [491, 385] width 102 height 20
click at [847, 388] on icon "mode_edit" at bounding box center [850, 385] width 6 height 6
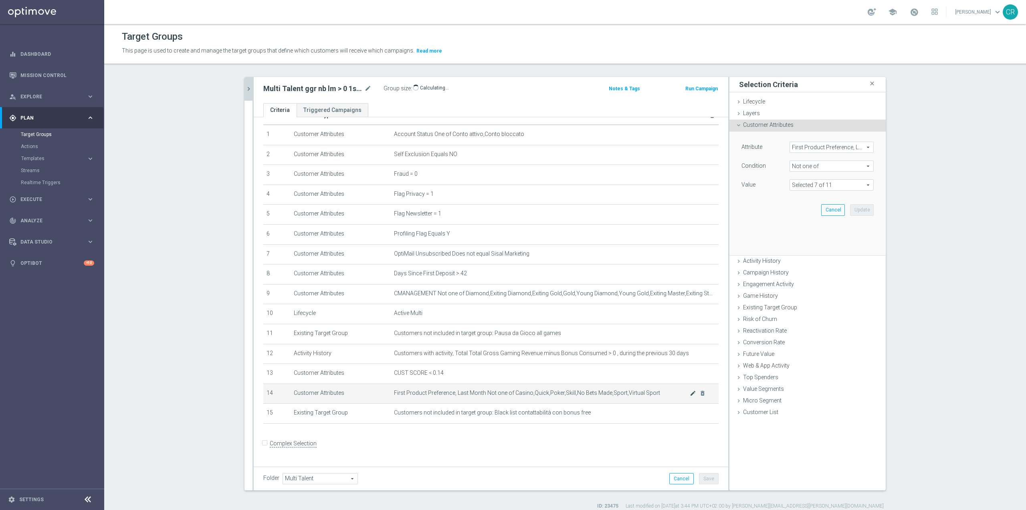
scroll to position [20, 0]
click at [799, 187] on span at bounding box center [831, 185] width 83 height 10
click at [796, 236] on input "Casino" at bounding box center [798, 235] width 5 height 5
checkbox input "false"
type input "Selected 6 of 11"
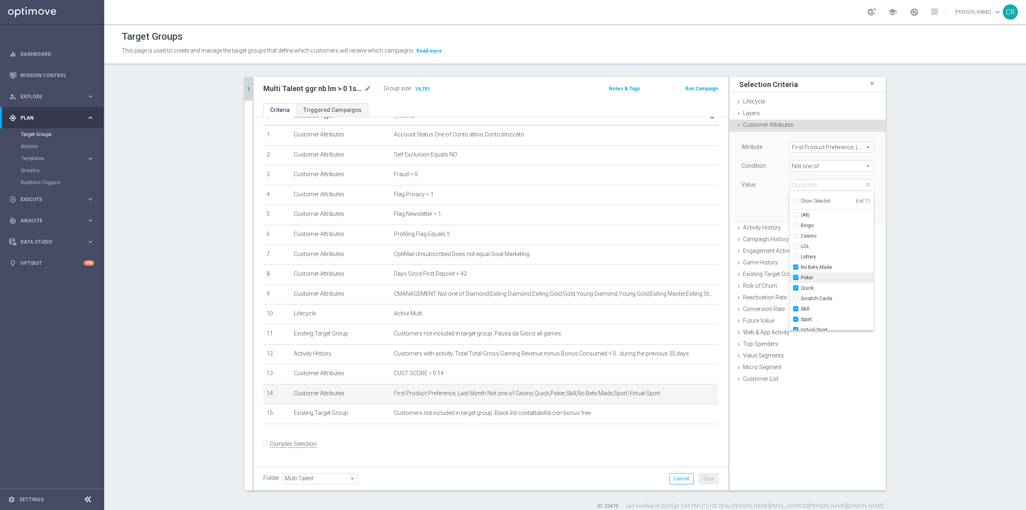
click at [801, 275] on label "Poker" at bounding box center [837, 277] width 73 height 10
click at [796, 275] on input "Poker" at bounding box center [798, 277] width 5 height 5
checkbox input "false"
type input "Selected 5 of 11"
click at [801, 289] on label "Quick" at bounding box center [837, 288] width 73 height 10
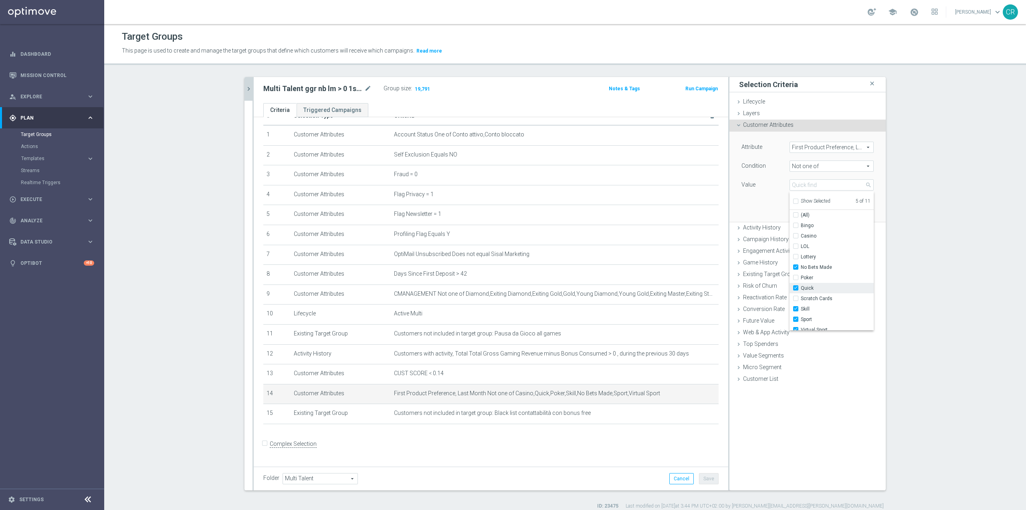
click at [796, 289] on input "Quick" at bounding box center [798, 287] width 5 height 5
checkbox input "false"
type input "Selected 4 of 11"
click at [801, 310] on label "Skill" at bounding box center [837, 309] width 73 height 10
click at [796, 310] on input "Skill" at bounding box center [798, 308] width 5 height 5
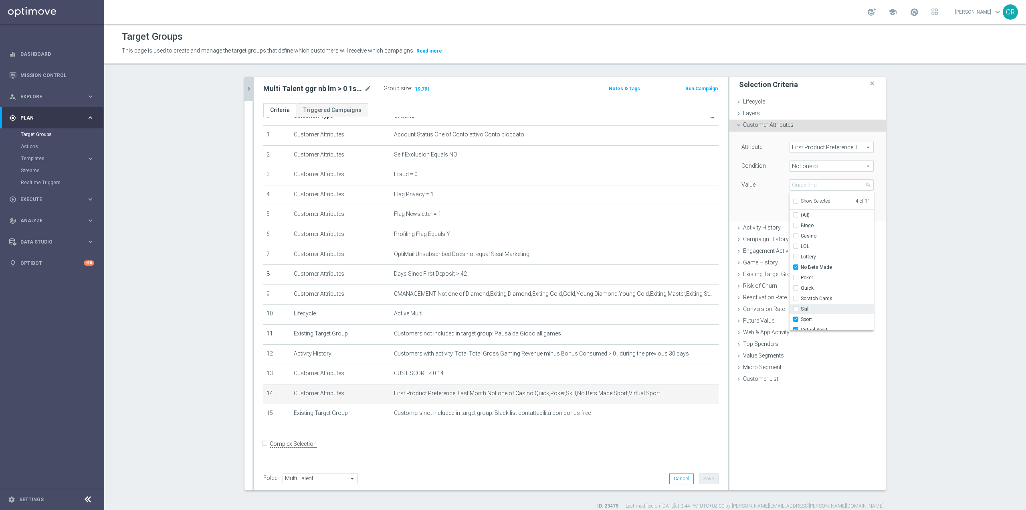
checkbox input "false"
type input "Selected 3 of 11"
click at [830, 377] on div "Customer List done" at bounding box center [808, 379] width 156 height 12
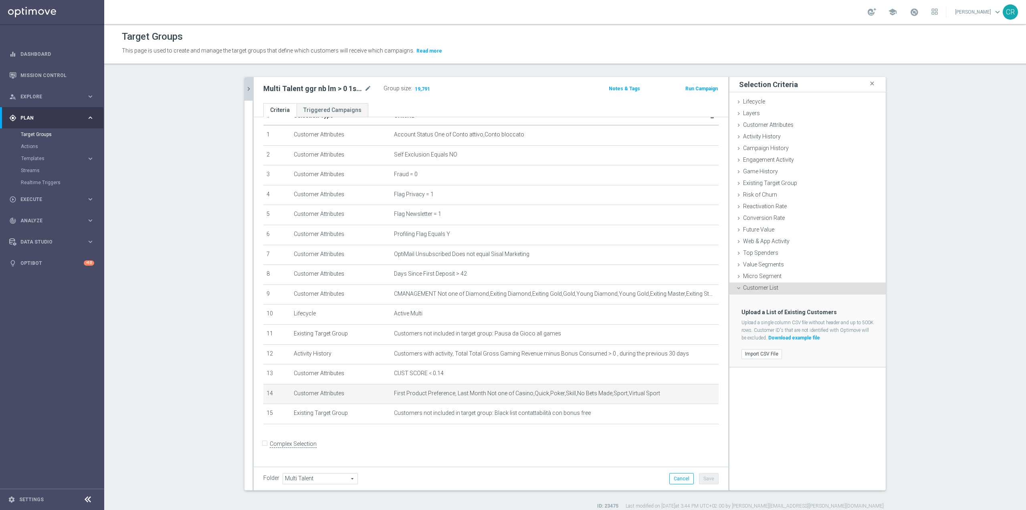
click at [809, 442] on div "Selection Criteria close Lifecycle done Cancel Update Layers done Cancel Update…" at bounding box center [808, 283] width 156 height 413
click at [737, 112] on icon at bounding box center [739, 113] width 6 height 6
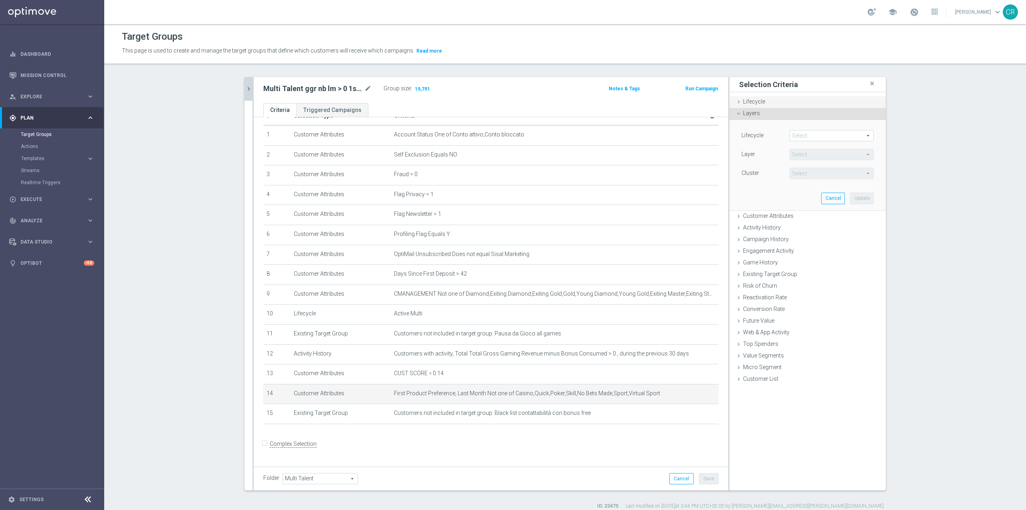
click at [737, 103] on icon at bounding box center [739, 102] width 6 height 6
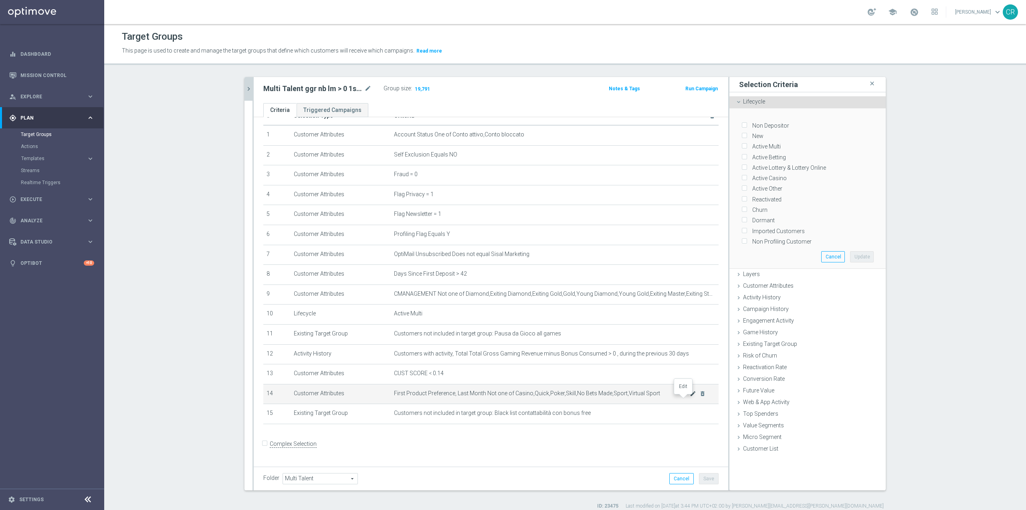
click at [690, 397] on icon "mode_edit" at bounding box center [693, 393] width 6 height 6
click at [593, 416] on span "Customers not included in target group: Black list contattabilità con bonus free" at bounding box center [542, 412] width 296 height 7
click at [690, 416] on icon "mode_edit" at bounding box center [693, 413] width 6 height 6
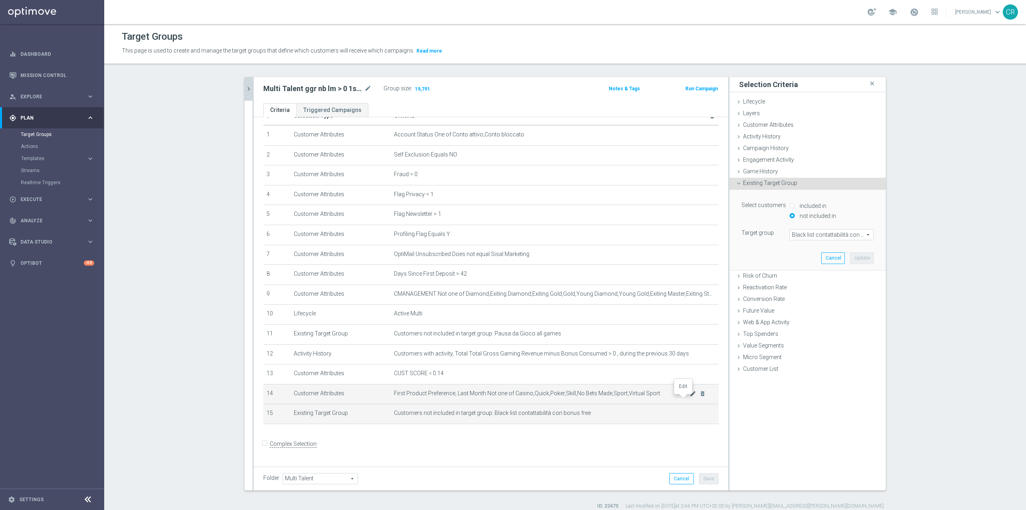
click at [690, 397] on icon "mode_edit" at bounding box center [693, 393] width 6 height 6
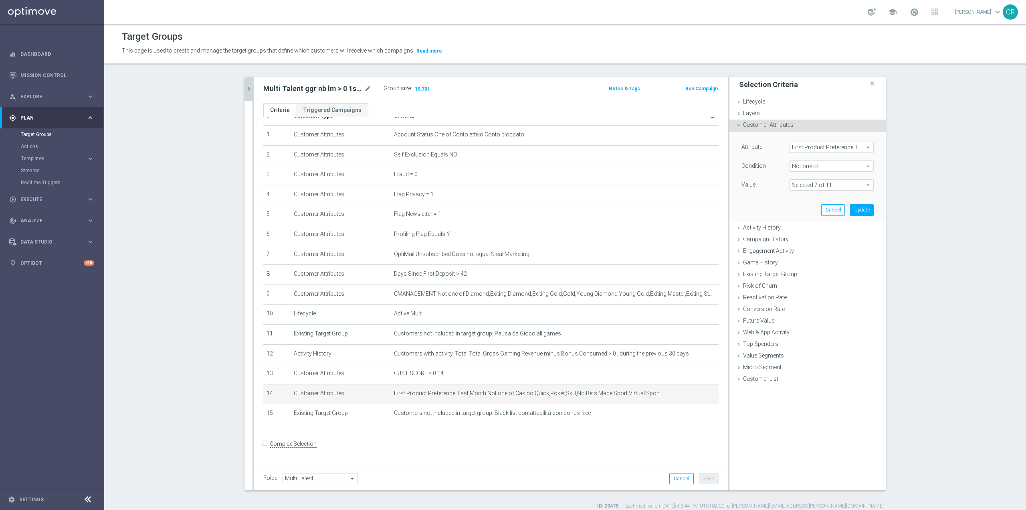
click at [813, 180] on span at bounding box center [831, 185] width 83 height 10
click at [796, 236] on input "Casino" at bounding box center [798, 235] width 5 height 5
checkbox input "false"
type input "Selected 6 of 11"
click at [796, 234] on input "Casino" at bounding box center [798, 235] width 5 height 5
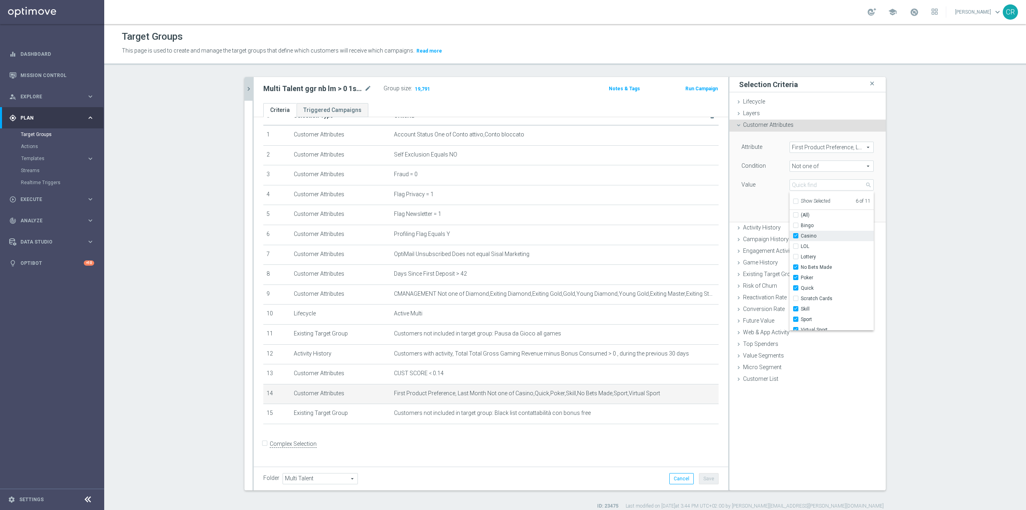
checkbox input "true"
type input "Selected 7 of 11"
click at [796, 276] on input "Poker" at bounding box center [798, 277] width 5 height 5
checkbox input "false"
type input "Selected 6 of 11"
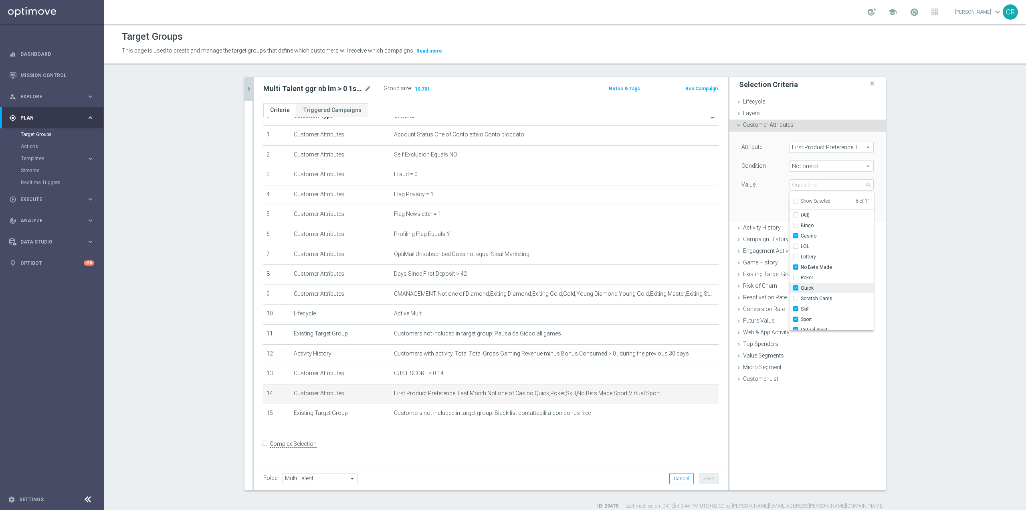
click at [796, 286] on input "Quick" at bounding box center [798, 287] width 5 height 5
checkbox input "false"
type input "Selected 5 of 11"
click at [796, 309] on input "Skill" at bounding box center [798, 308] width 5 height 5
checkbox input "false"
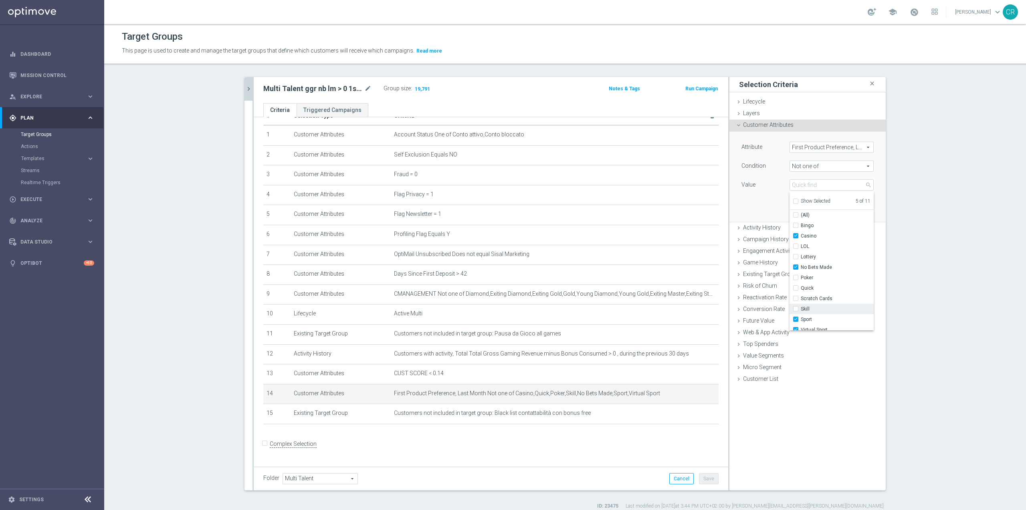
type input "Selected 4 of 11"
click at [796, 236] on input "Casino" at bounding box center [798, 235] width 5 height 5
checkbox input "false"
type input "Selected 3 of 11"
click at [767, 198] on div "Attribute First Product Preference, Last Month First Product Preference, Last M…" at bounding box center [808, 177] width 144 height 90
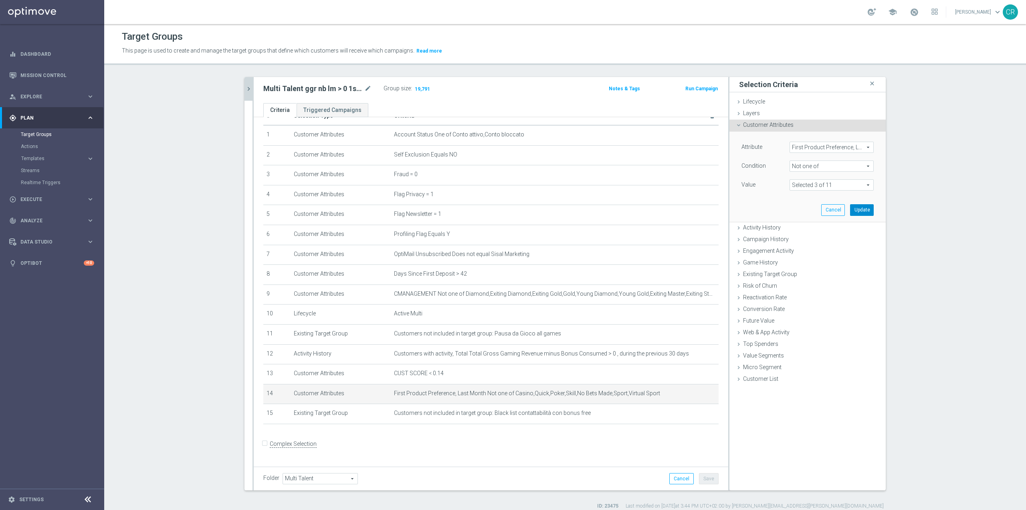
click at [856, 207] on button "Update" at bounding box center [862, 209] width 24 height 11
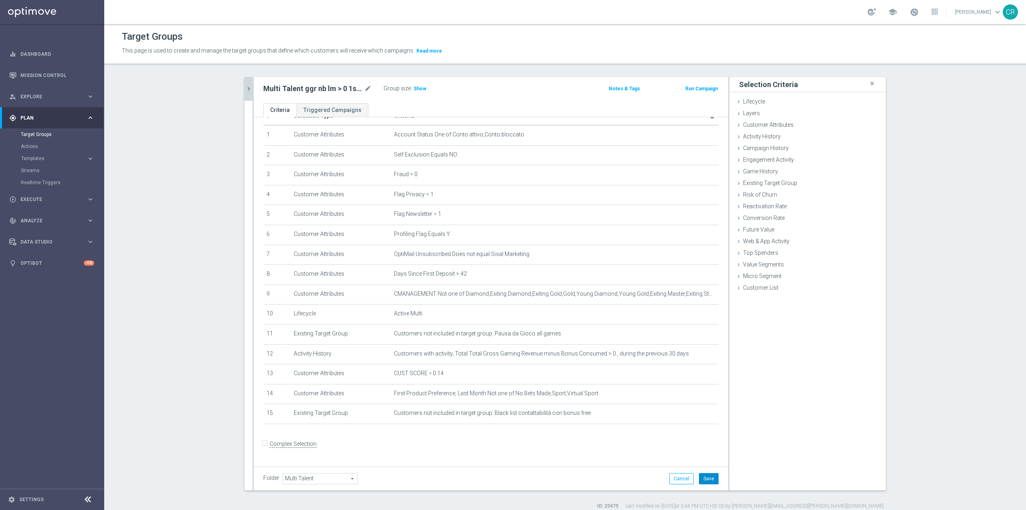
click at [709, 477] on button "Save" at bounding box center [709, 478] width 20 height 11
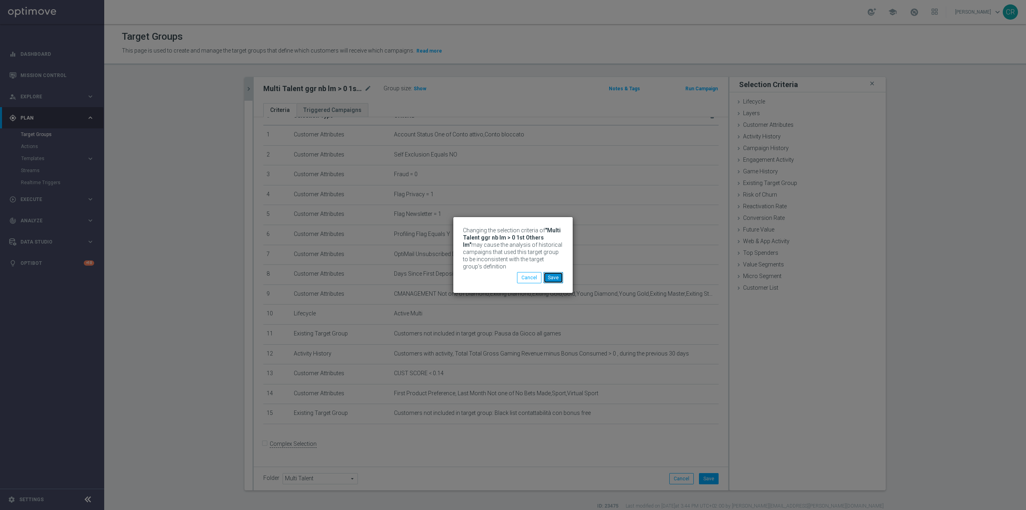
click at [554, 280] on button "Save" at bounding box center [554, 277] width 20 height 11
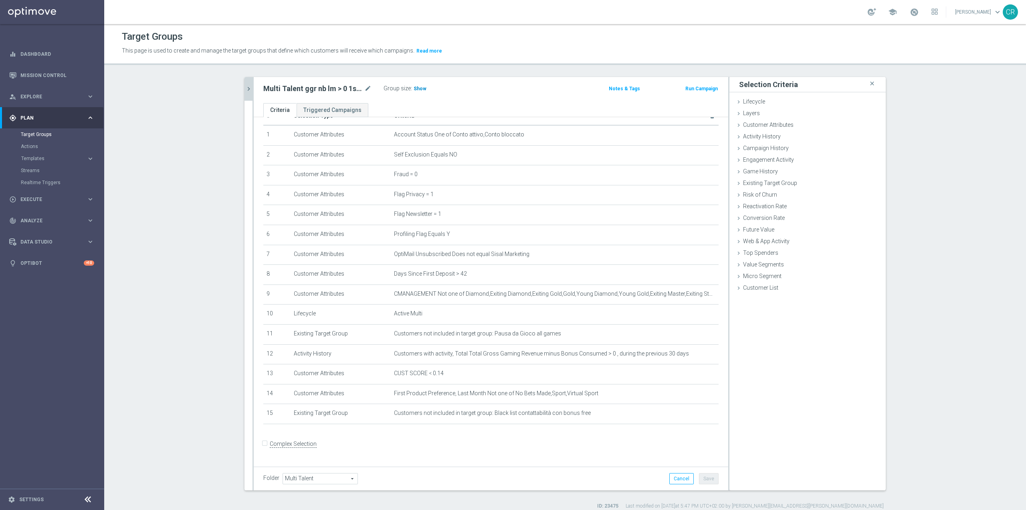
click at [414, 88] on span "Show" at bounding box center [420, 89] width 13 height 6
